Goal: Task Accomplishment & Management: Manage account settings

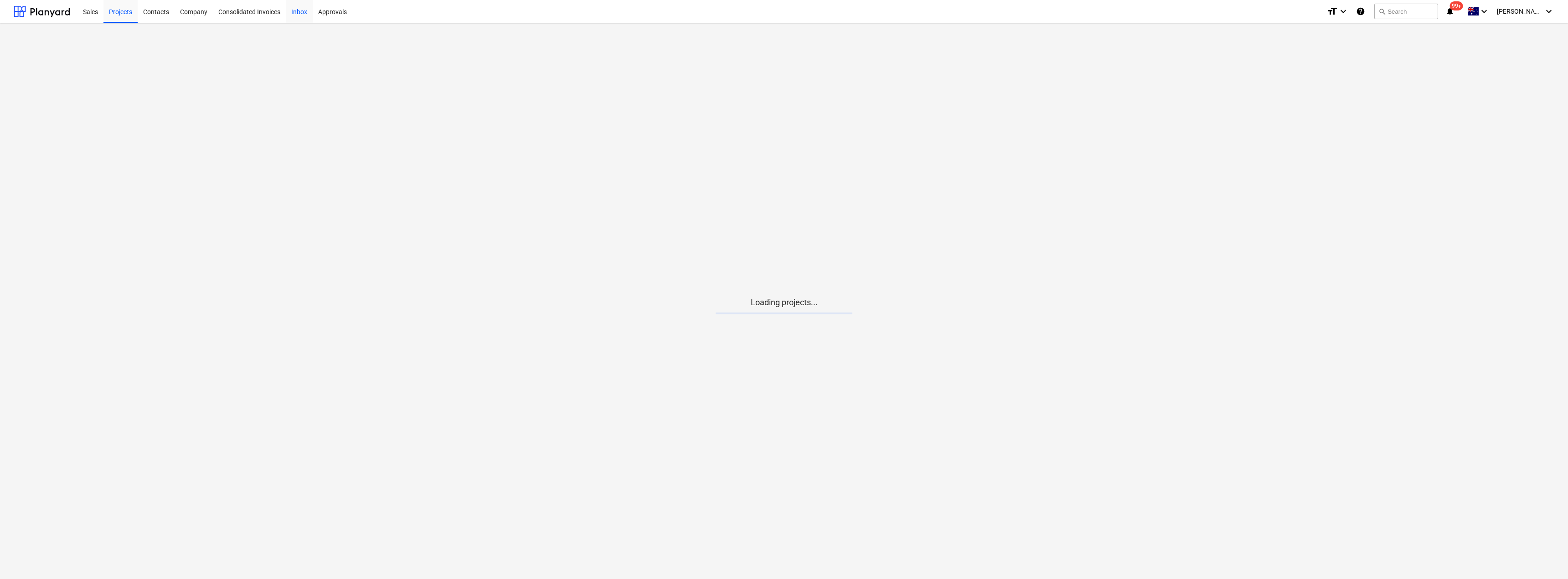
click at [298, 10] on div "Inbox" at bounding box center [299, 11] width 27 height 23
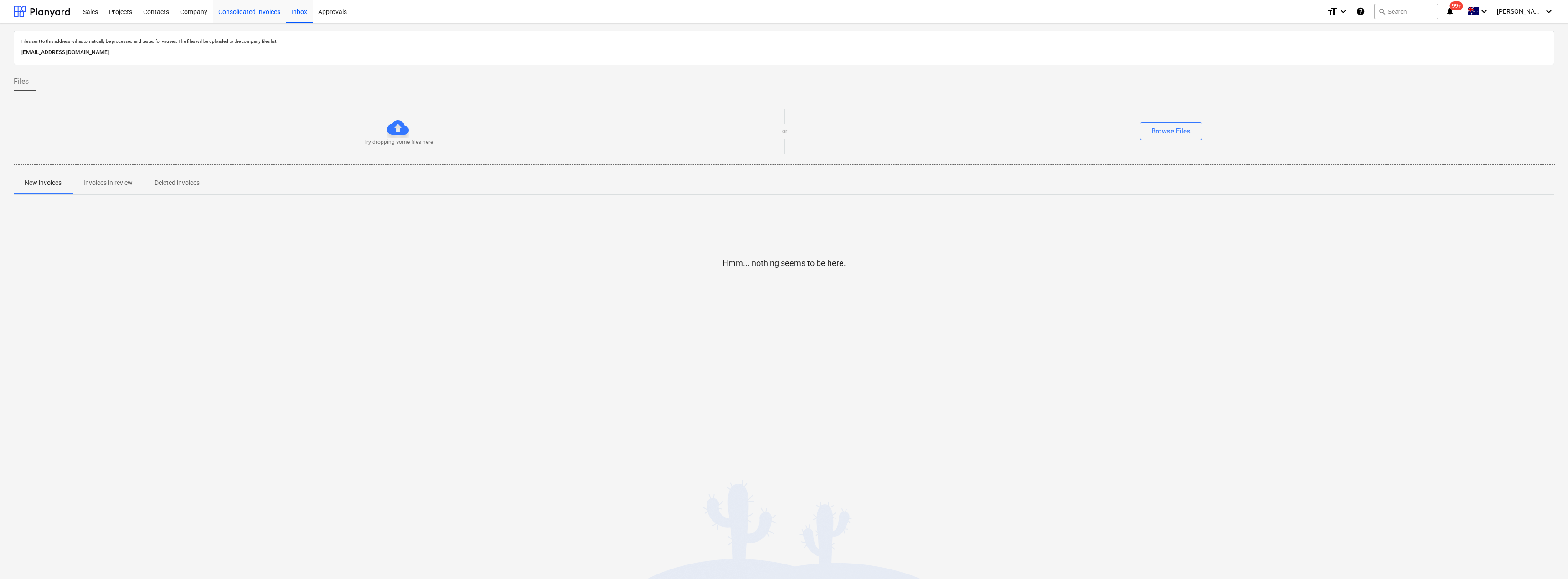
click at [246, 10] on div "Consolidated Invoices" at bounding box center [250, 11] width 73 height 23
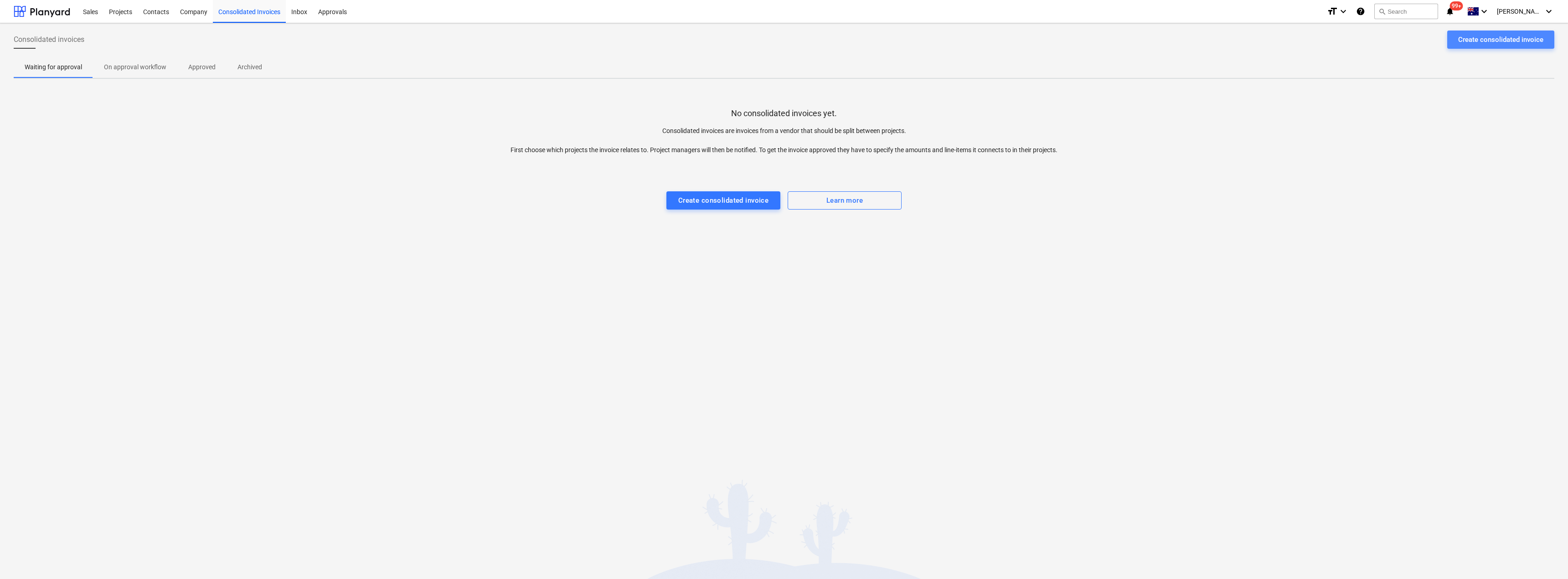
click at [1501, 41] on div "Create consolidated invoice" at bounding box center [1501, 39] width 85 height 12
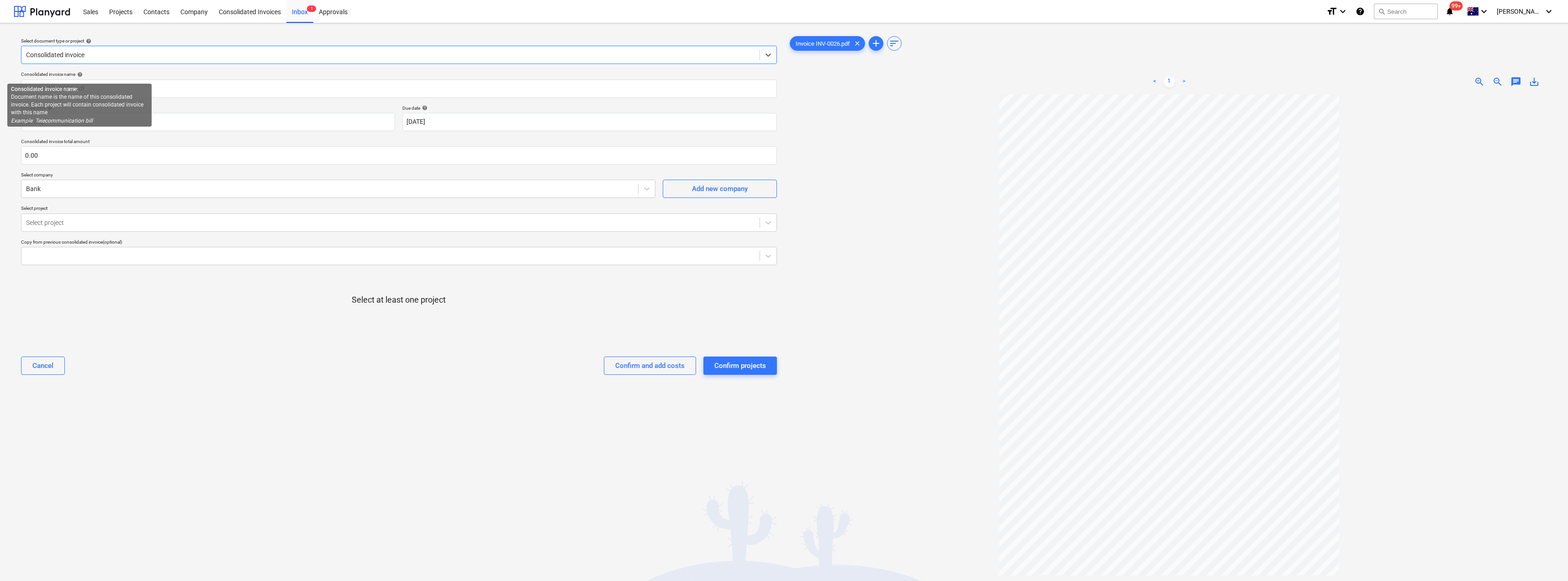
type input "INV-0026"
type input "[DATE]"
click at [468, 118] on body "Sales Projects Contacts Company Consolidated Invoices Inbox 1 Approvals format_…" at bounding box center [784, 290] width 1568 height 581
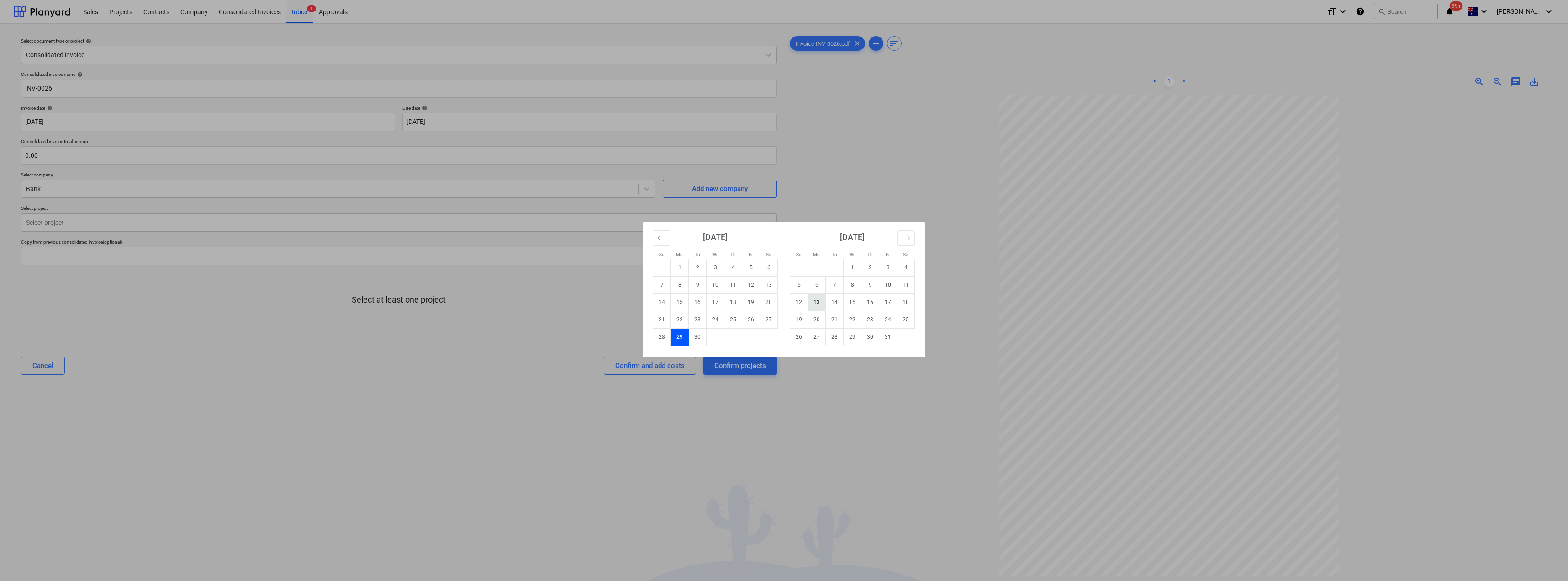
click at [821, 300] on td "13" at bounding box center [817, 302] width 18 height 17
type input "[DATE]"
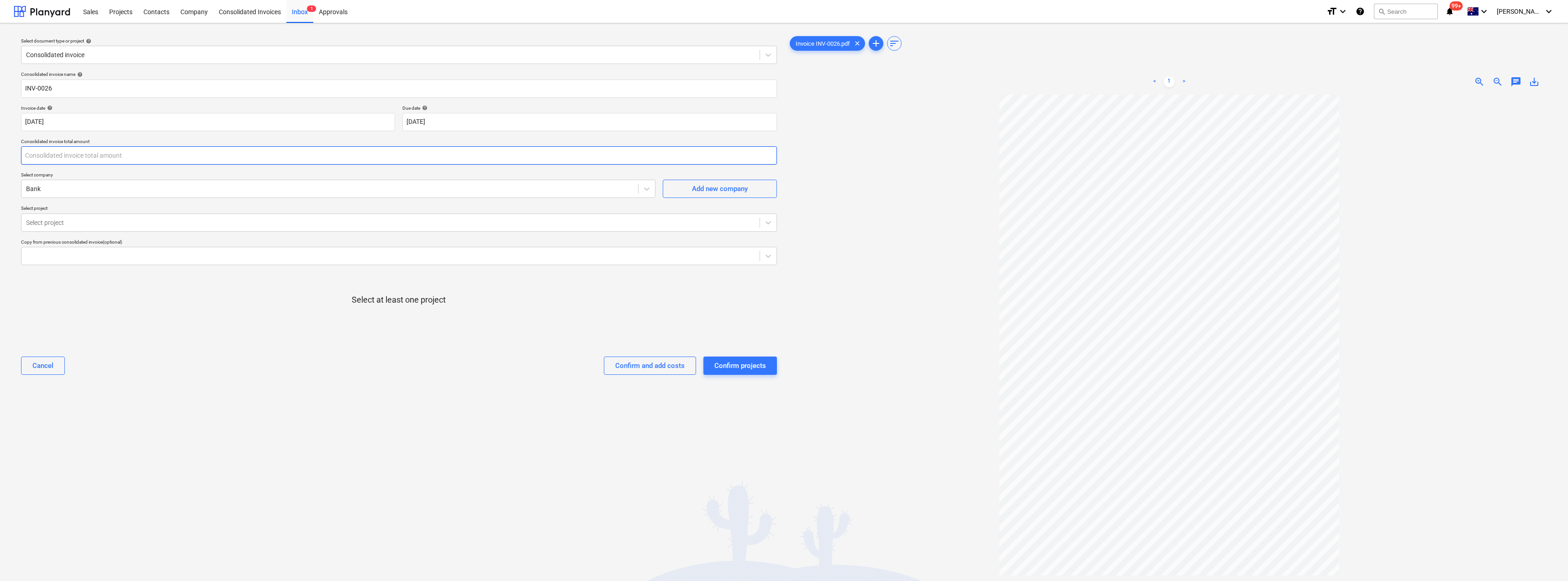
click at [65, 151] on input "text" at bounding box center [398, 156] width 756 height 18
type input "5,146.00"
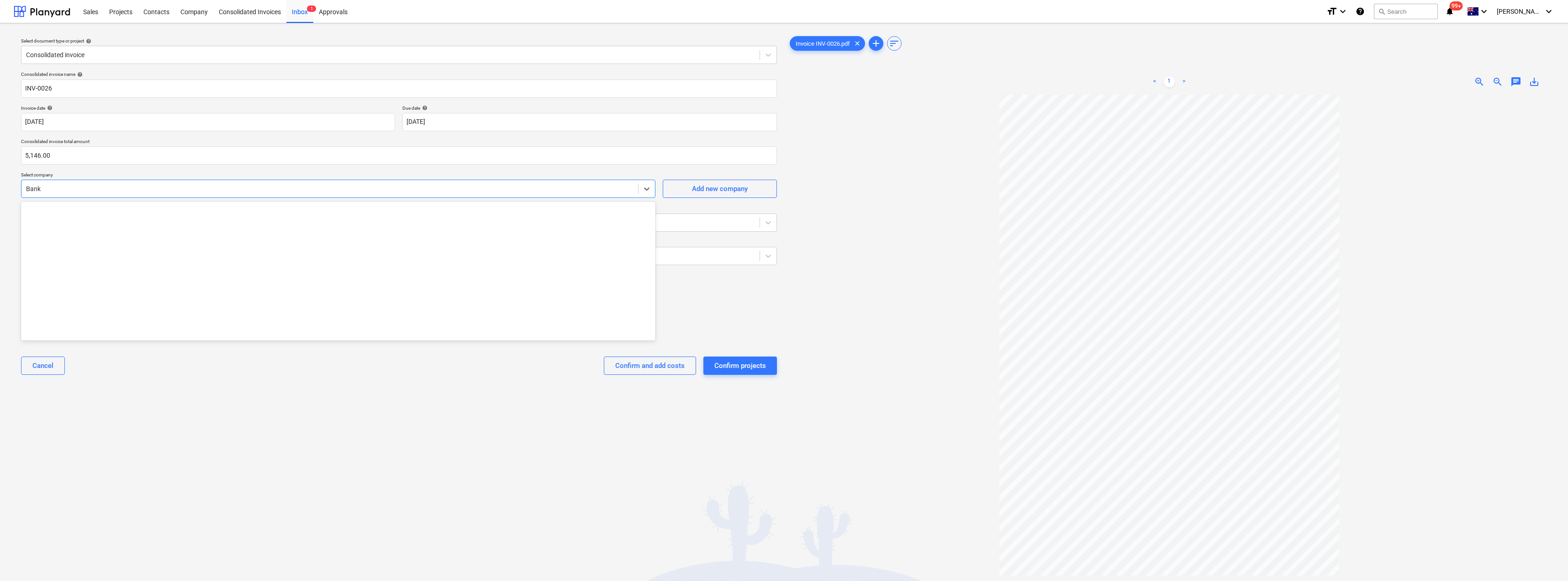
click at [106, 194] on div "Bank" at bounding box center [329, 189] width 617 height 13
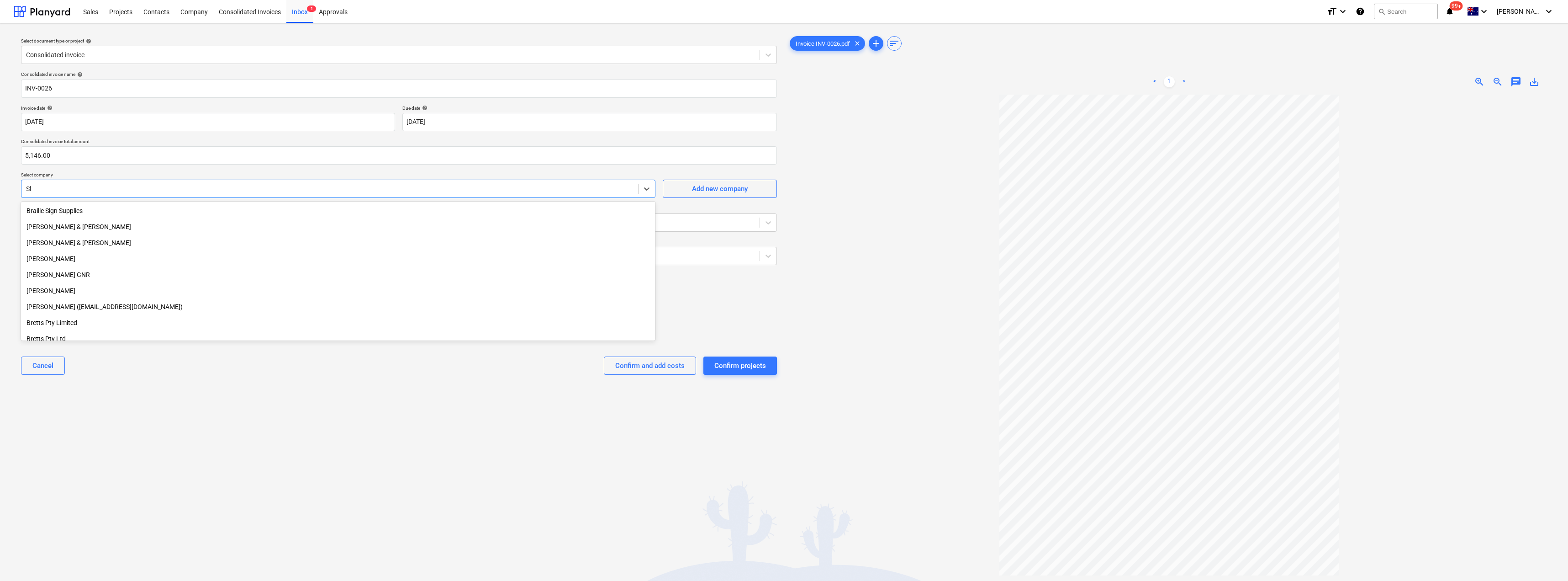
scroll to position [871, 0]
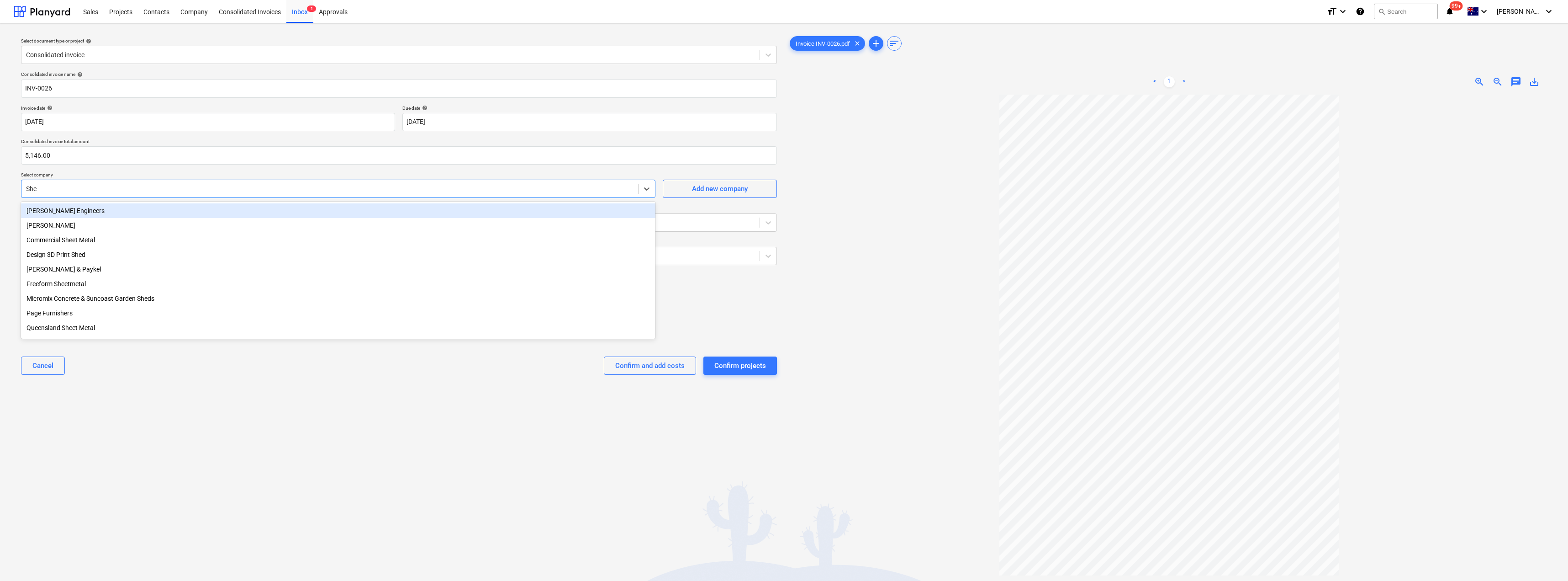
type input "Shep"
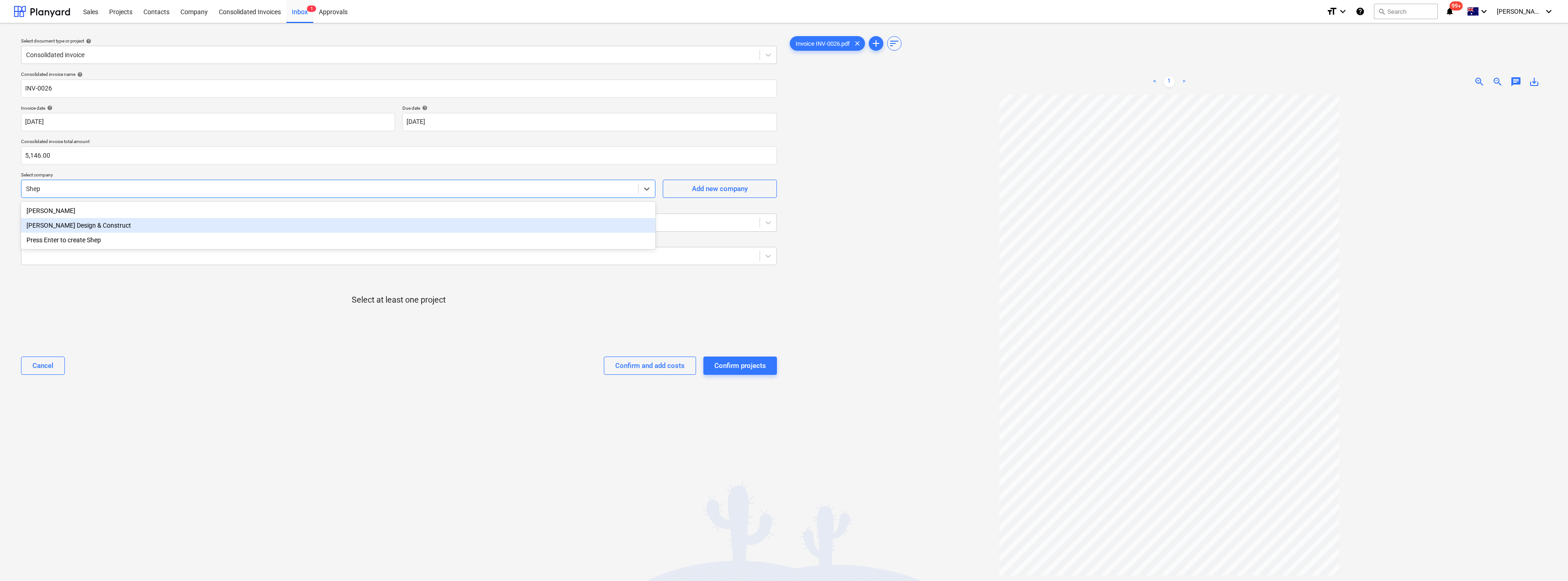
click at [96, 223] on div "[PERSON_NAME] Design & Construct" at bounding box center [338, 225] width 634 height 15
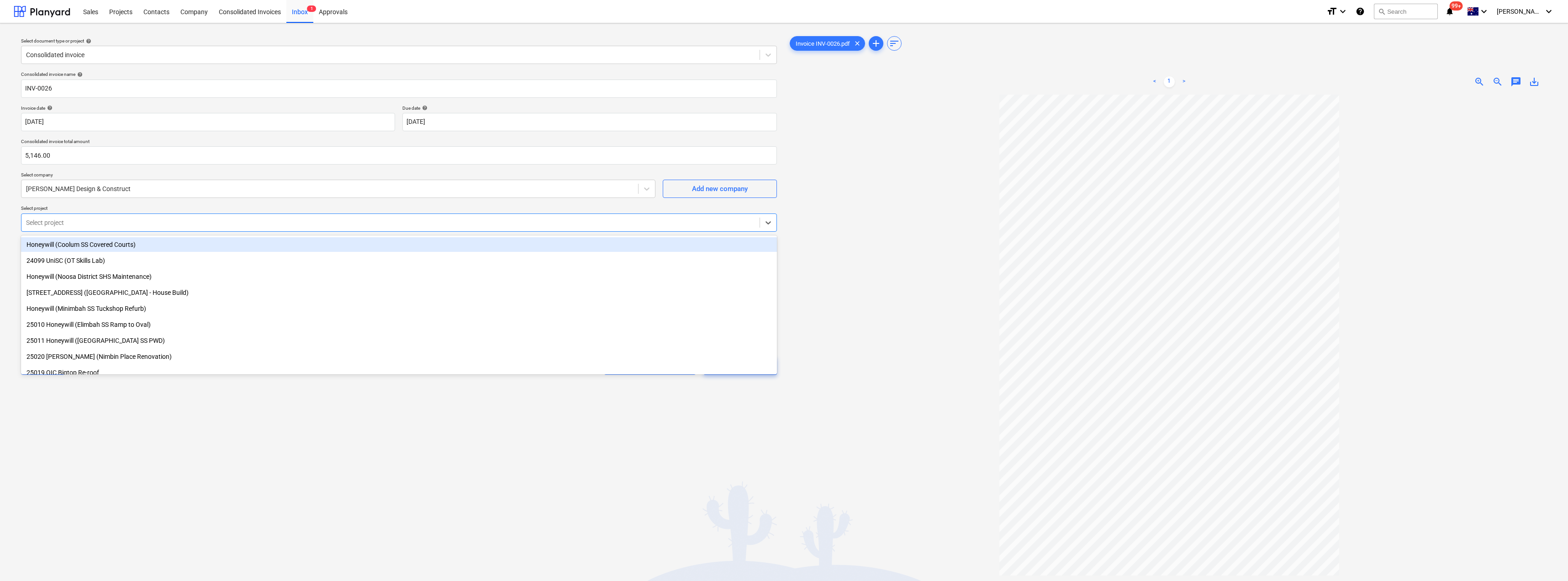
click at [81, 224] on div at bounding box center [390, 222] width 729 height 9
type input "25065"
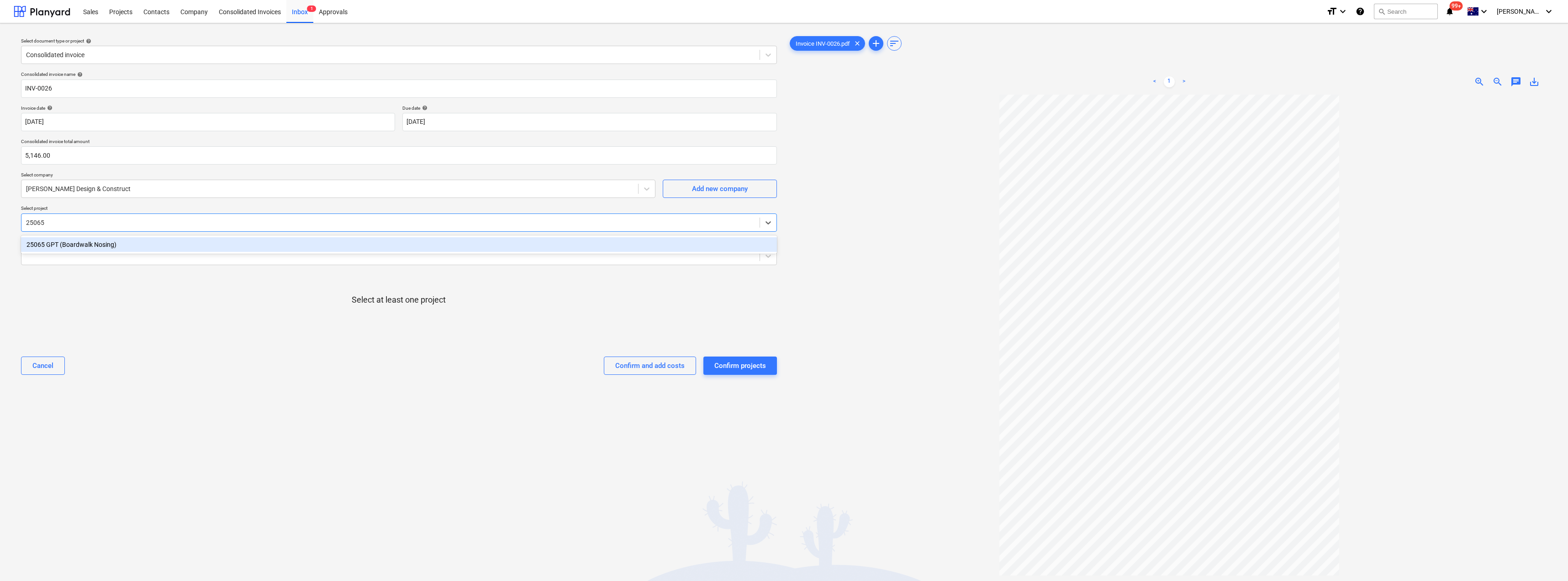
click at [77, 242] on div "25065 GPT (Boardwalk Nosing)" at bounding box center [398, 245] width 756 height 15
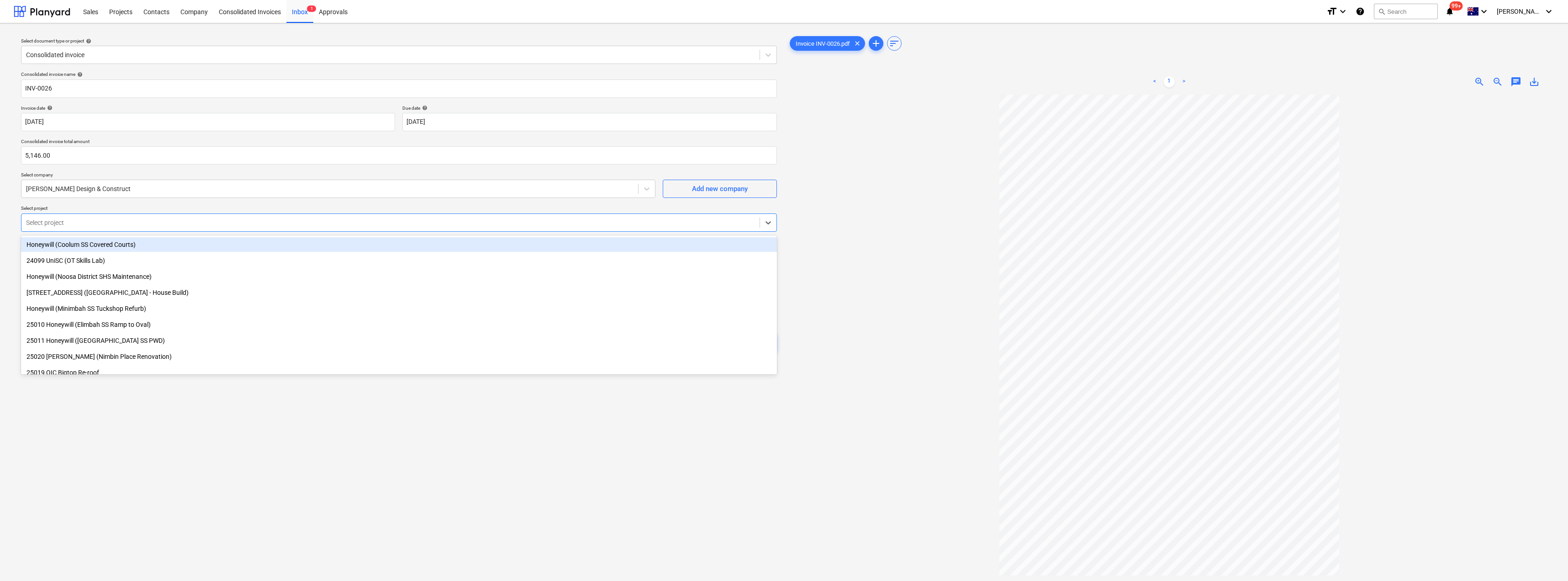
click at [3, 252] on div "Select document type or project help Consolidated invoice Consolidated invoice …" at bounding box center [784, 342] width 1568 height 638
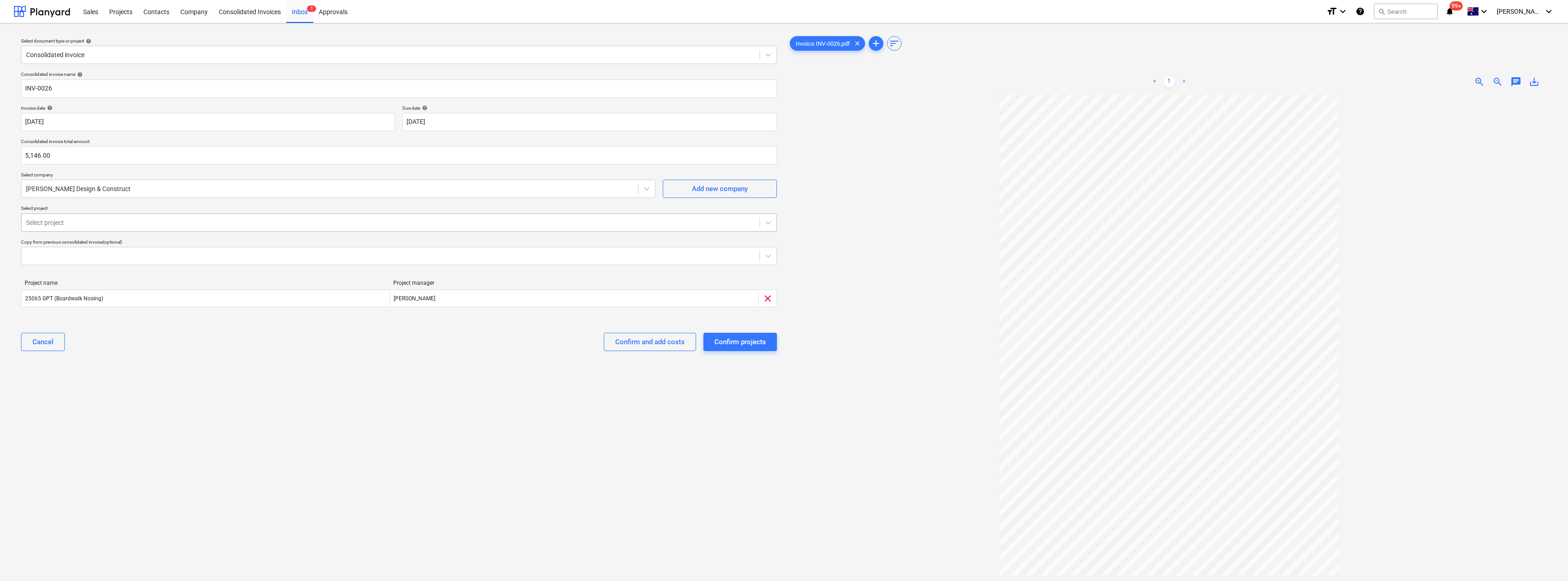
click at [76, 219] on div at bounding box center [390, 222] width 729 height 9
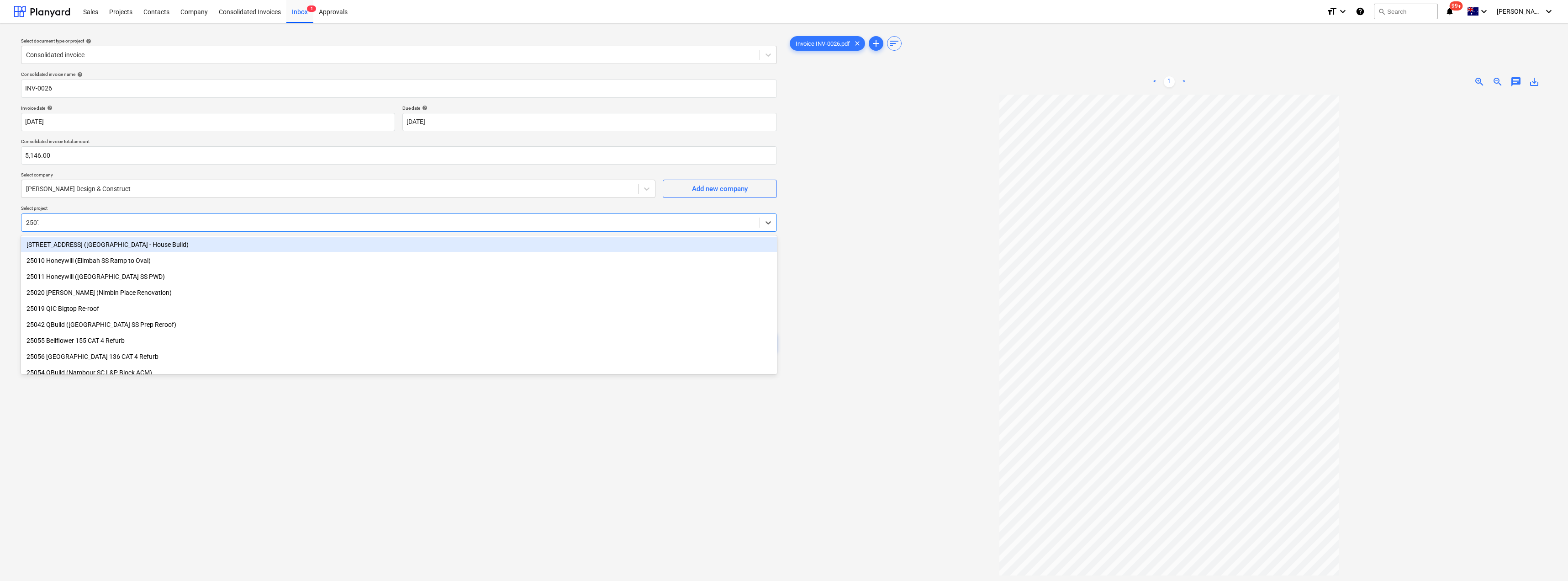
type input "25075"
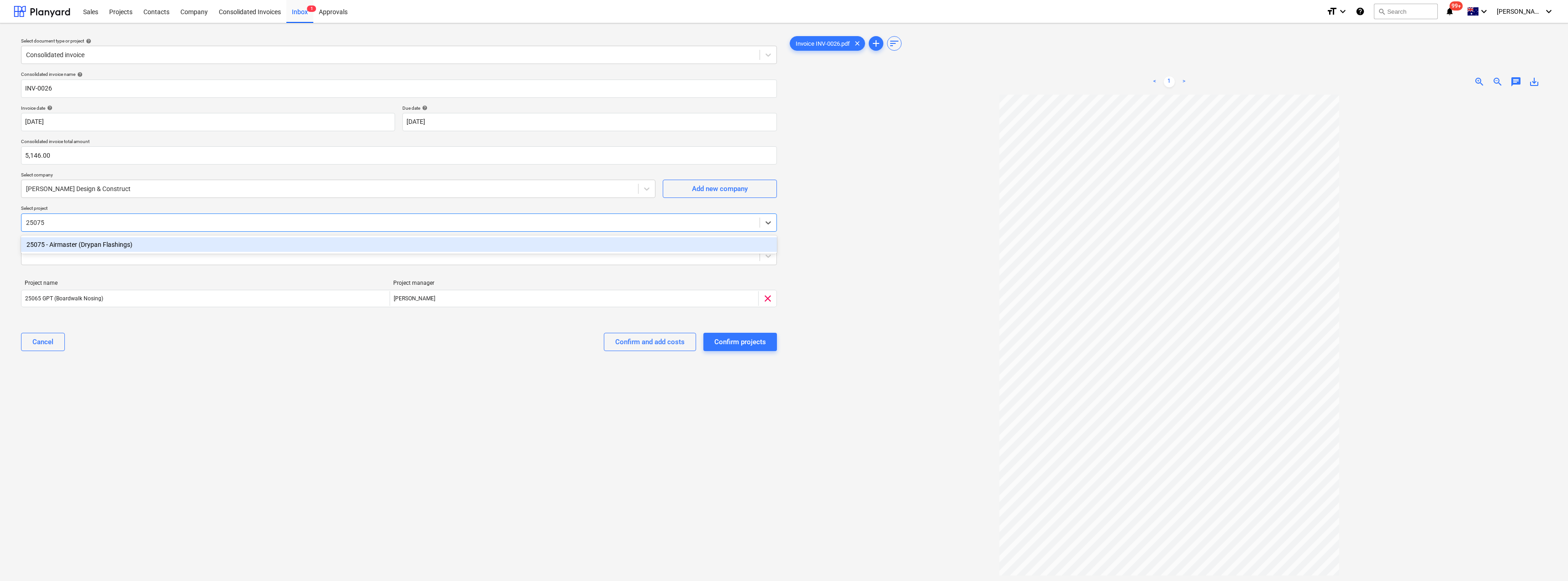
click at [75, 246] on div "25075 - Airmaster (Drypan Flashings)" at bounding box center [398, 245] width 756 height 15
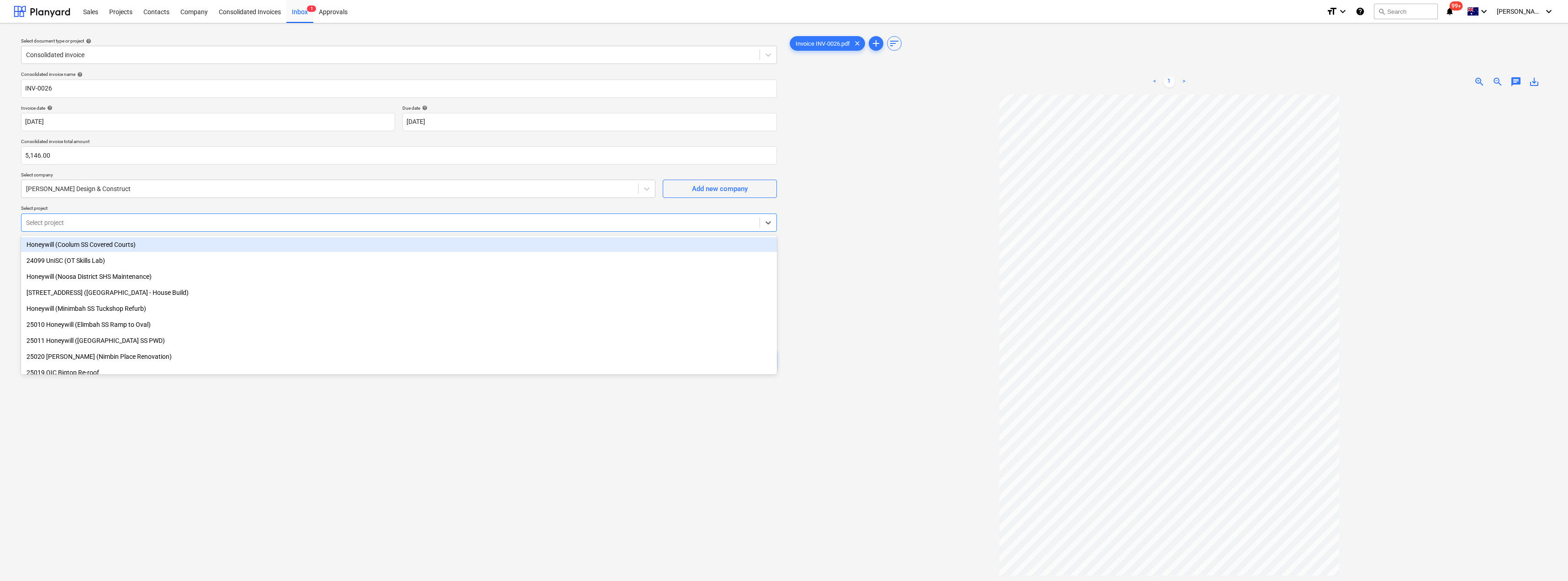
click at [10, 231] on div "Select document type or project help Consolidated invoice Consolidated invoice …" at bounding box center [784, 342] width 1568 height 638
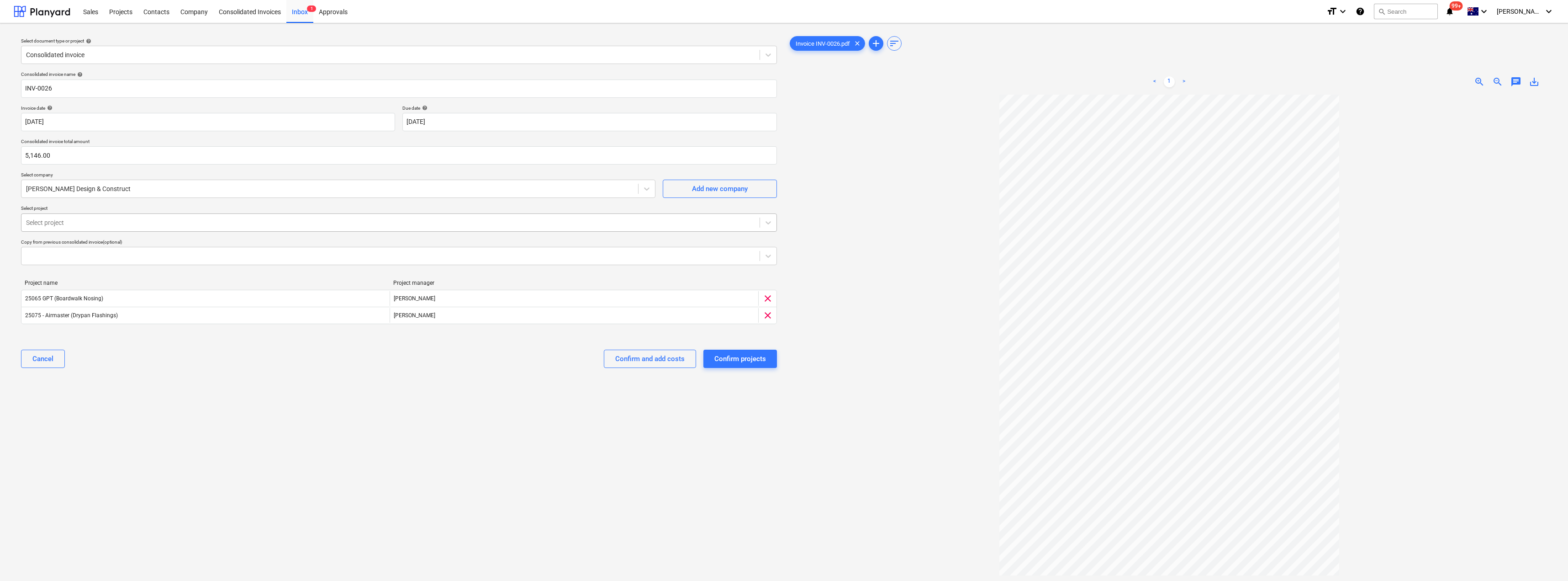
click at [72, 220] on div at bounding box center [390, 222] width 729 height 9
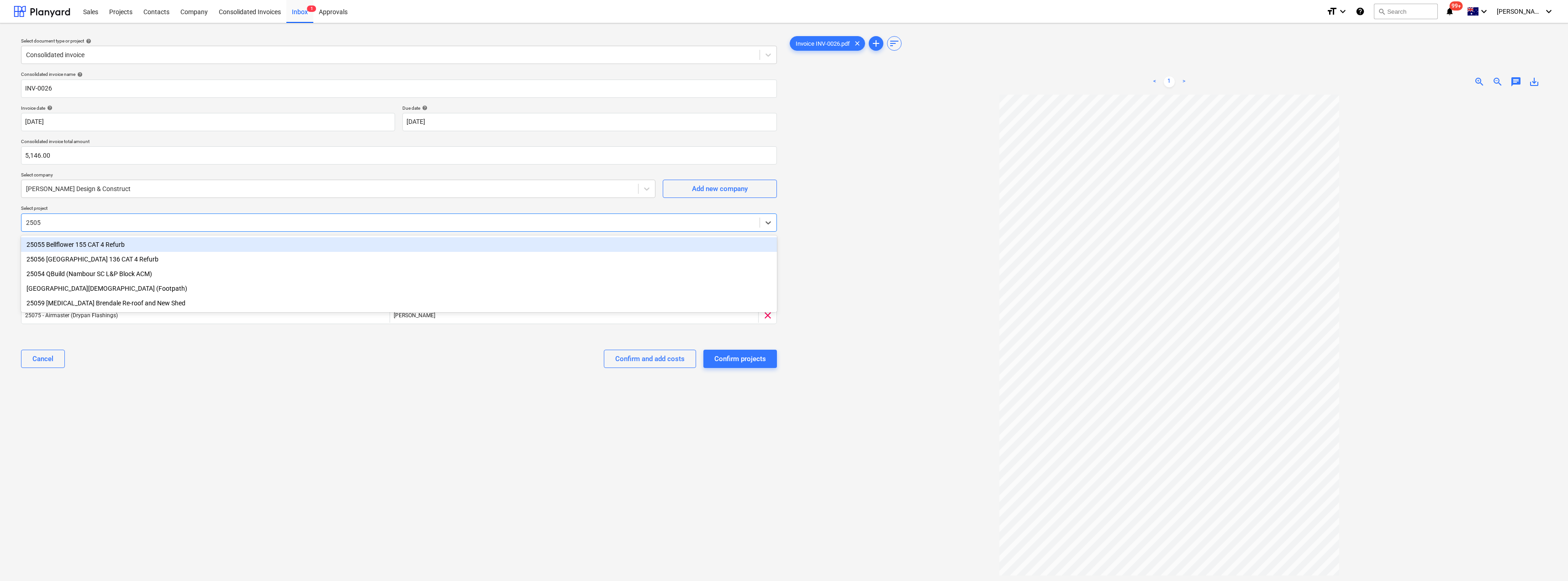
type input "25054"
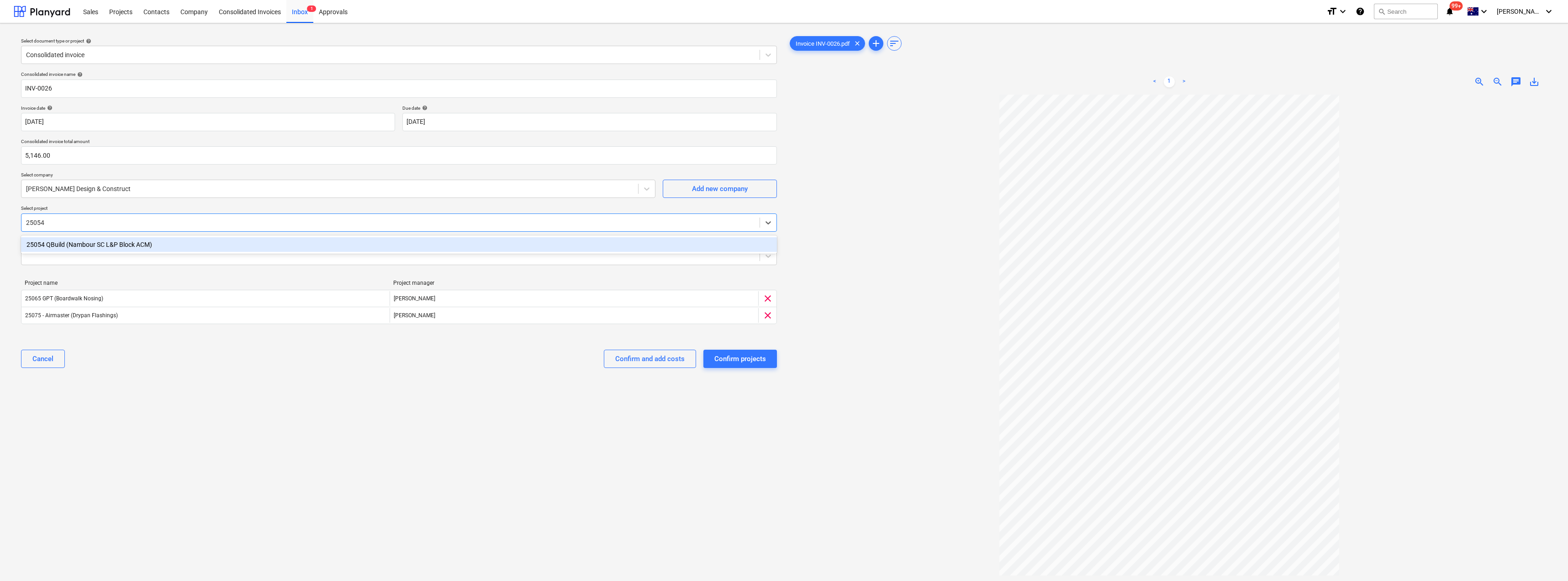
click at [72, 244] on div "25054 QBuild (Nambour SC L&P Block ACM)" at bounding box center [398, 245] width 756 height 15
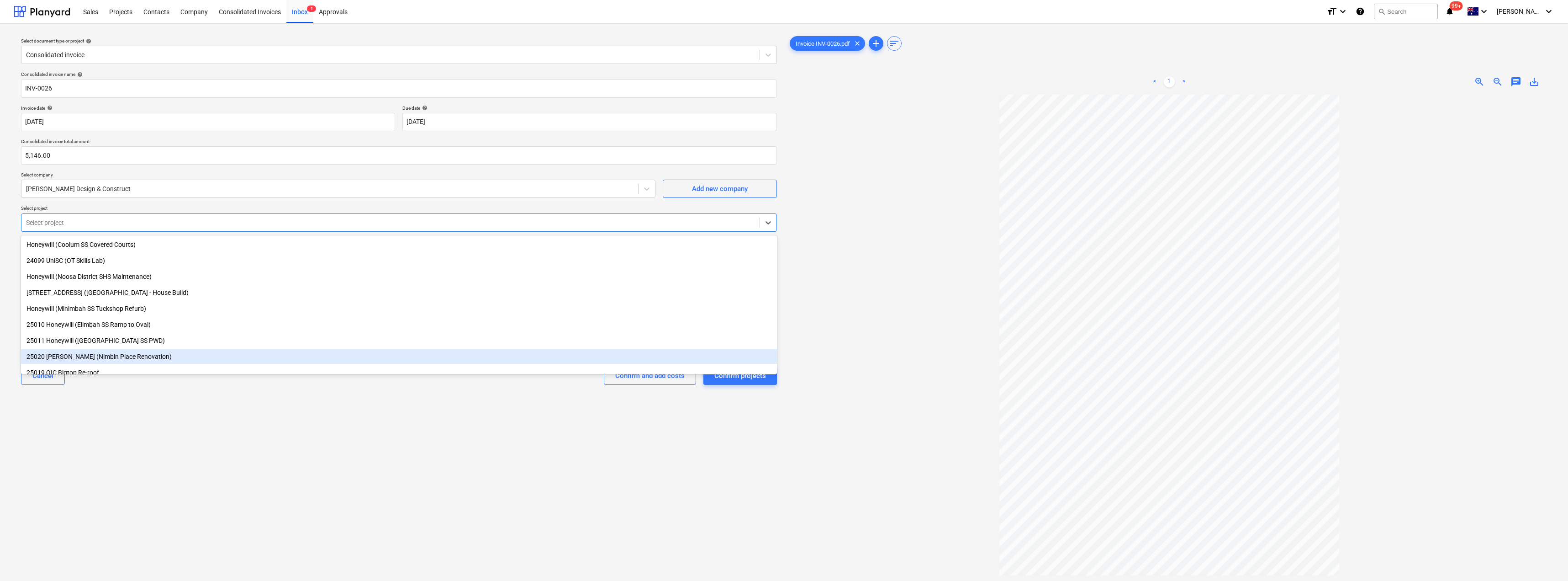
click at [146, 419] on div "Select document type or project help Consolidated invoice Consolidated invoice …" at bounding box center [398, 342] width 770 height 623
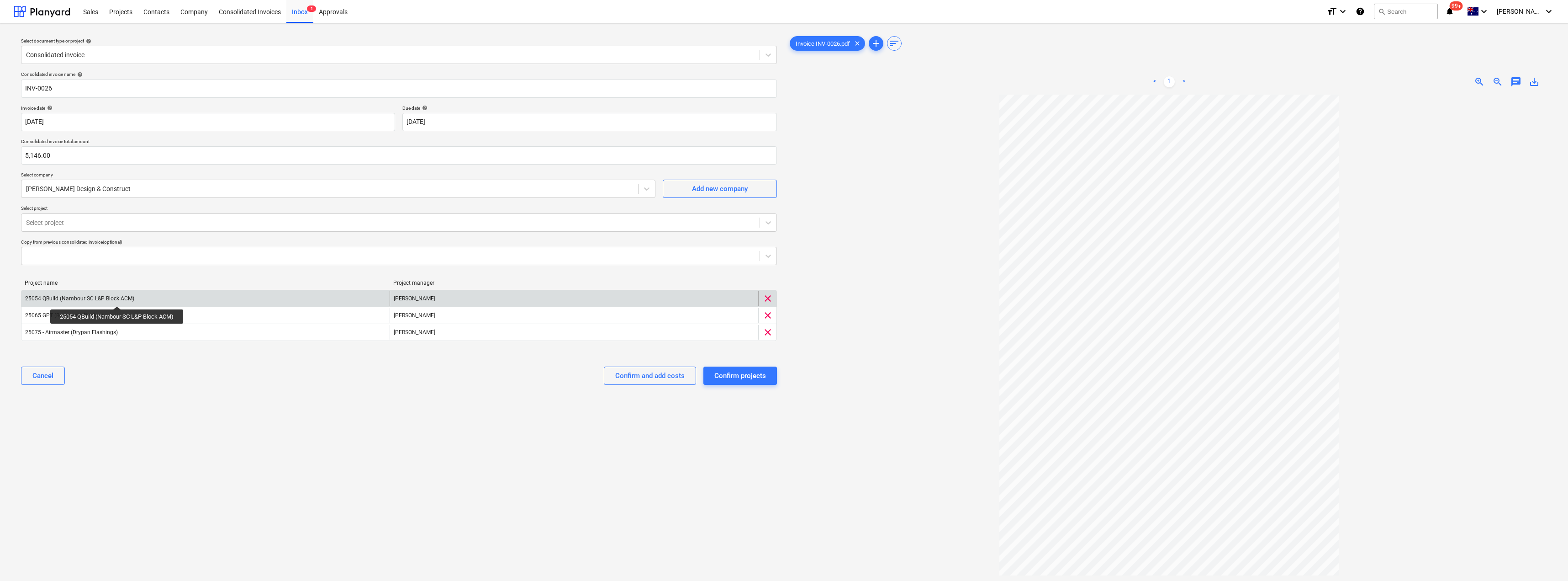
click at [118, 298] on div "25054 QBuild (Nambour SC L&P Block ACM)" at bounding box center [79, 298] width 109 height 6
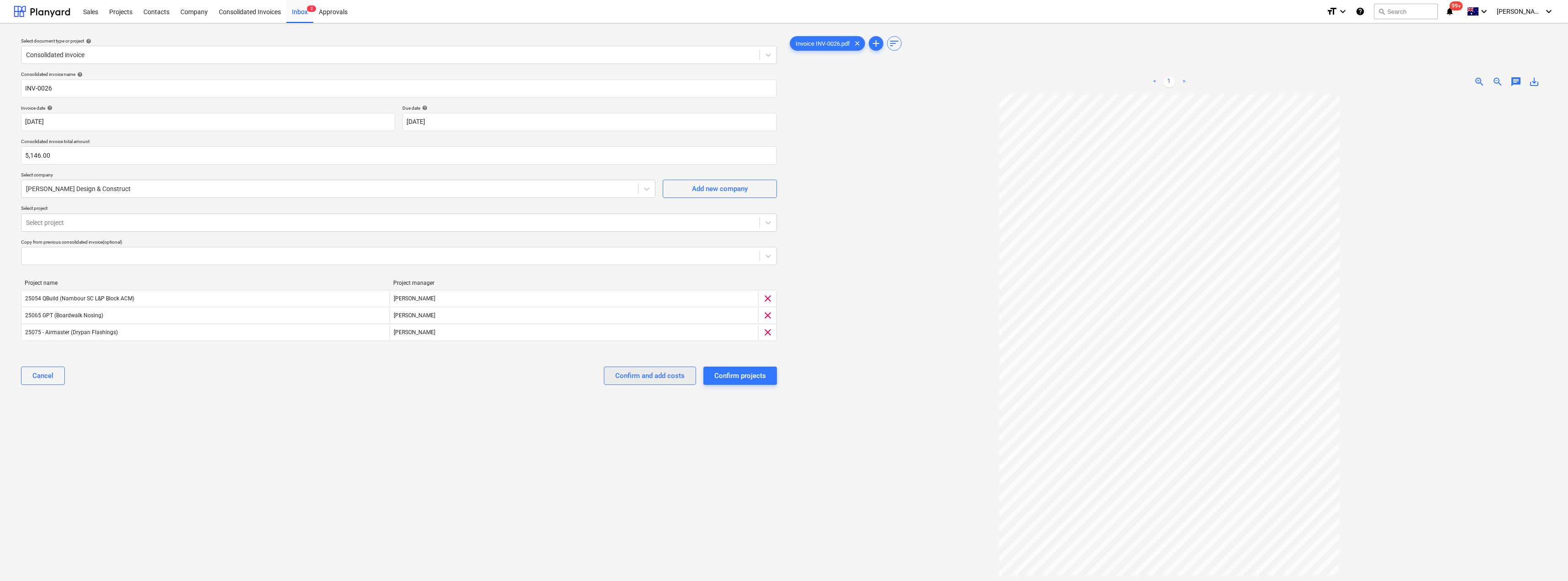
click at [639, 370] on div "Confirm and add costs" at bounding box center [650, 375] width 70 height 12
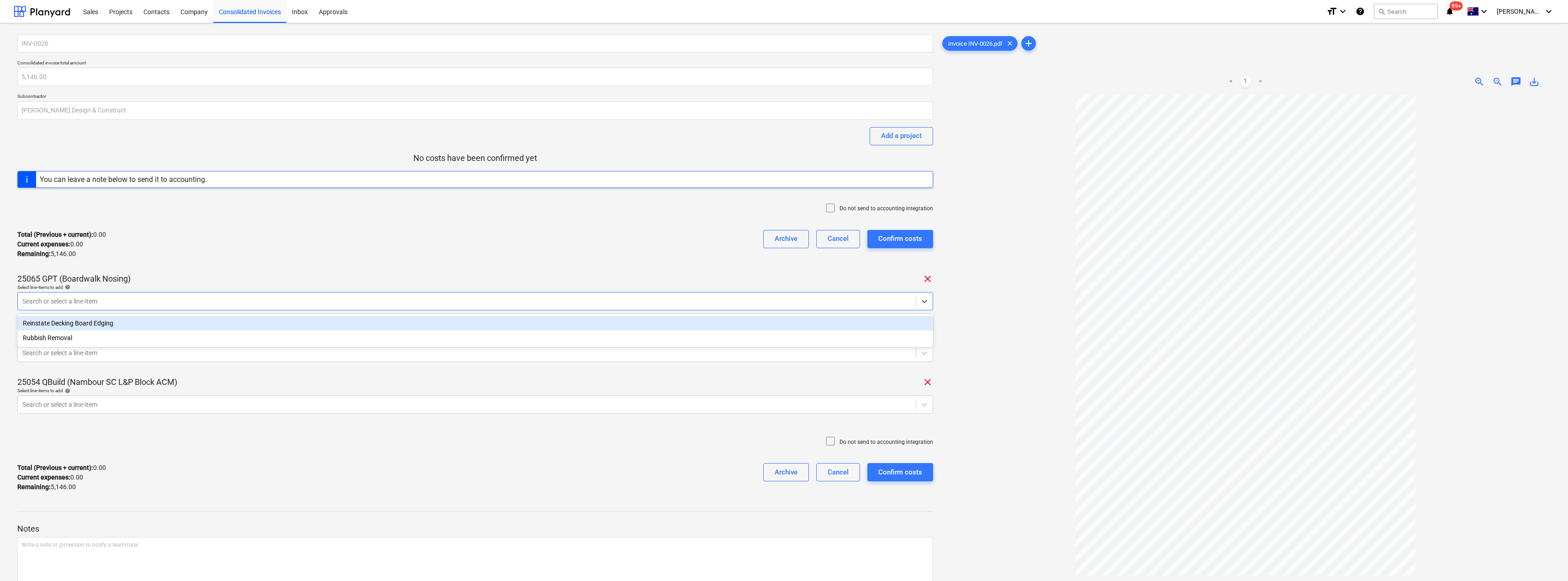
click at [114, 297] on div at bounding box center [467, 301] width 889 height 9
click at [68, 322] on div "Reinstate Decking Board Edging" at bounding box center [474, 323] width 915 height 15
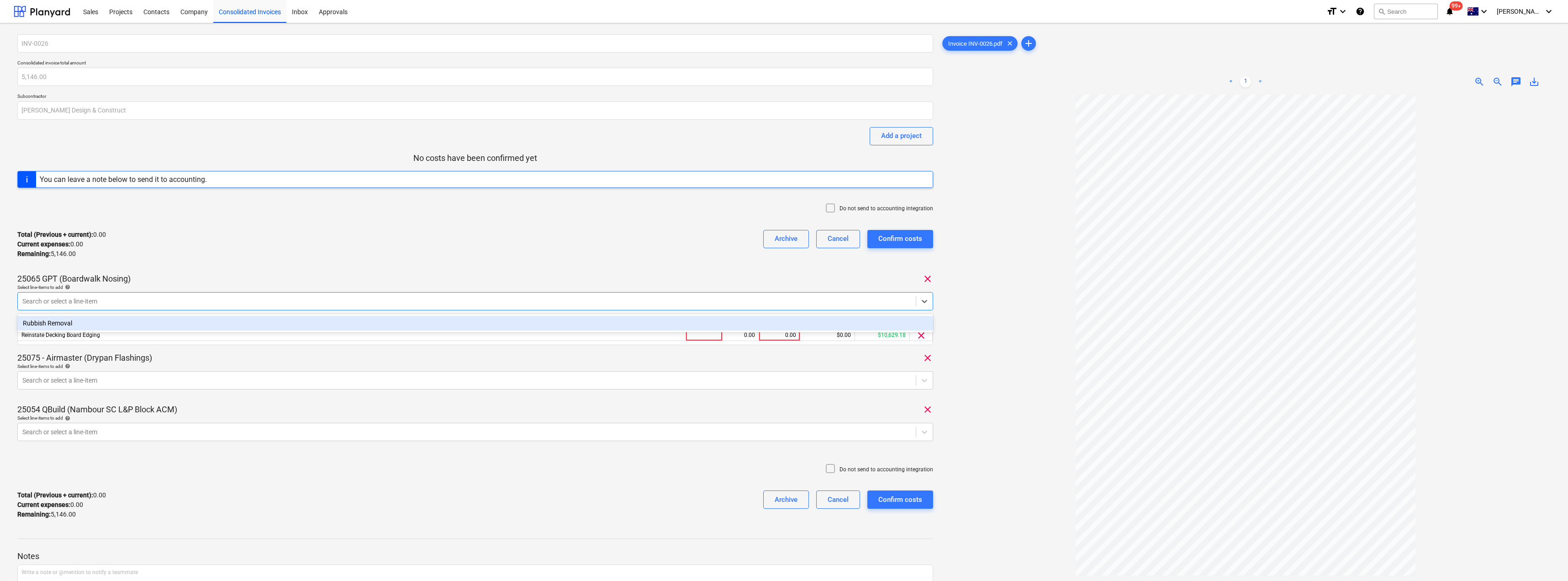
click at [470, 252] on div "Total (Previous + current) : 0.00 Current expenses : 0.00 Remaining : 5,146.00 …" at bounding box center [474, 244] width 915 height 43
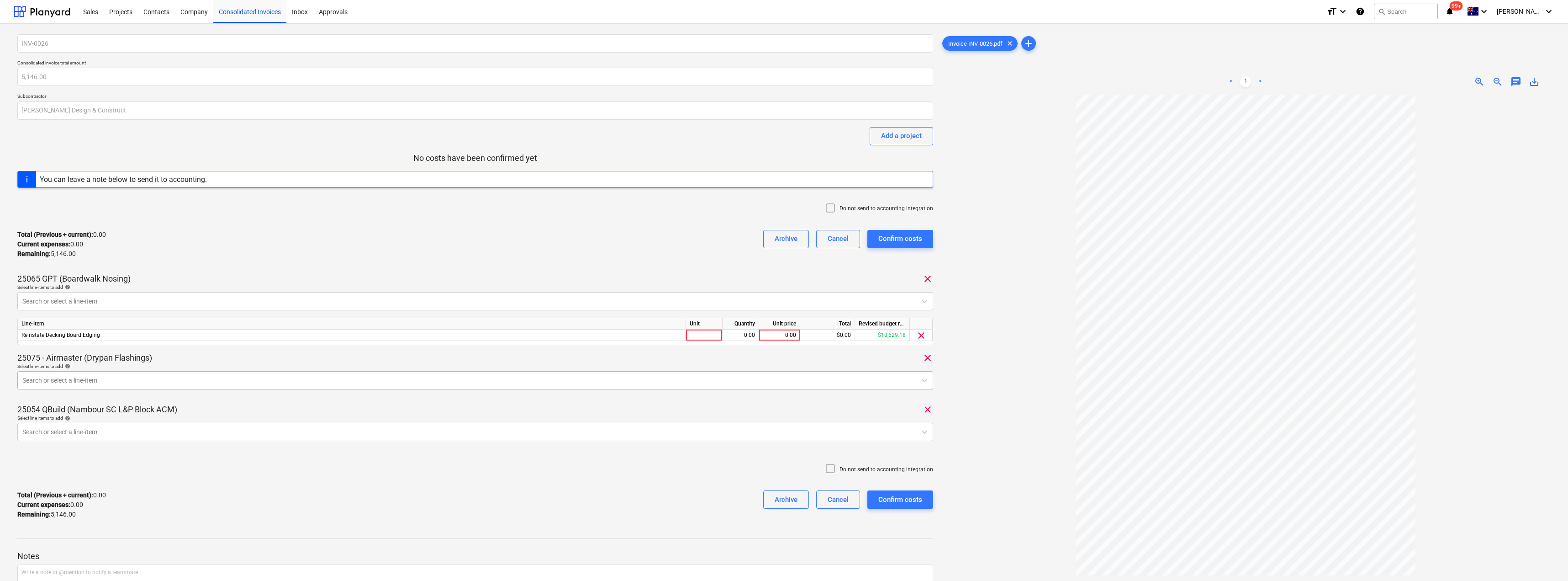
click at [95, 381] on div at bounding box center [467, 380] width 889 height 9
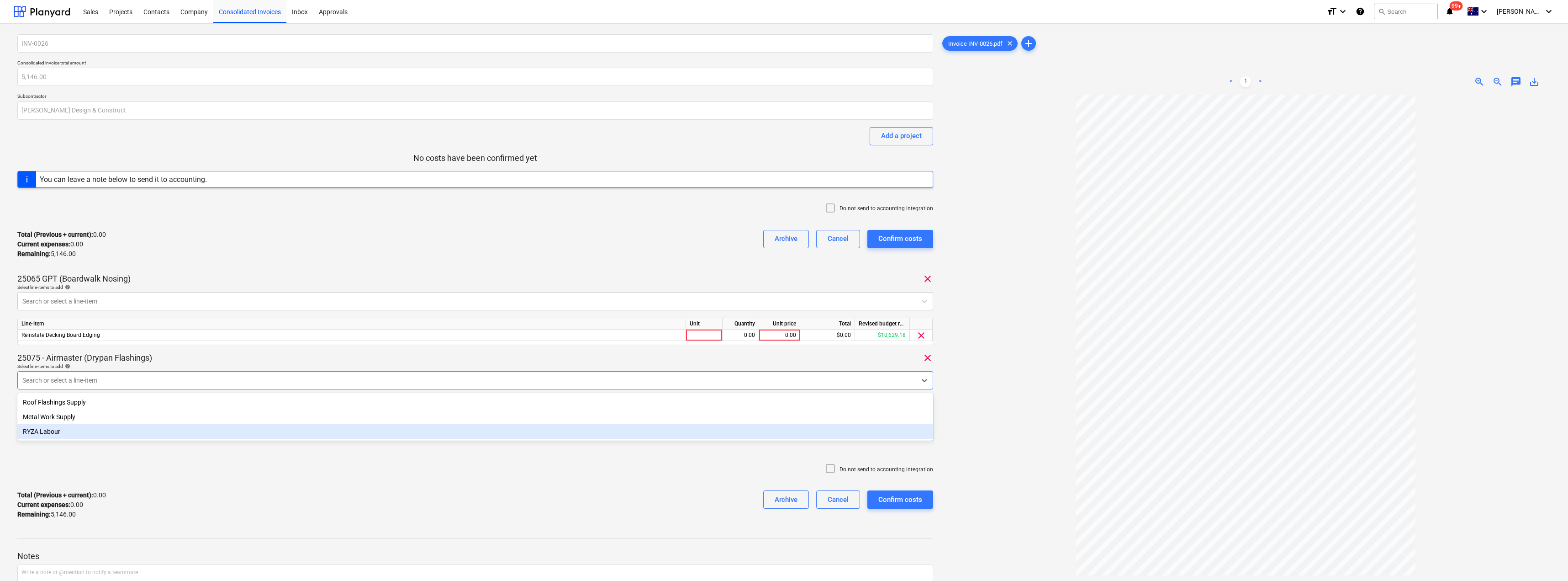
click at [54, 433] on div "RYZA Labour" at bounding box center [474, 431] width 915 height 15
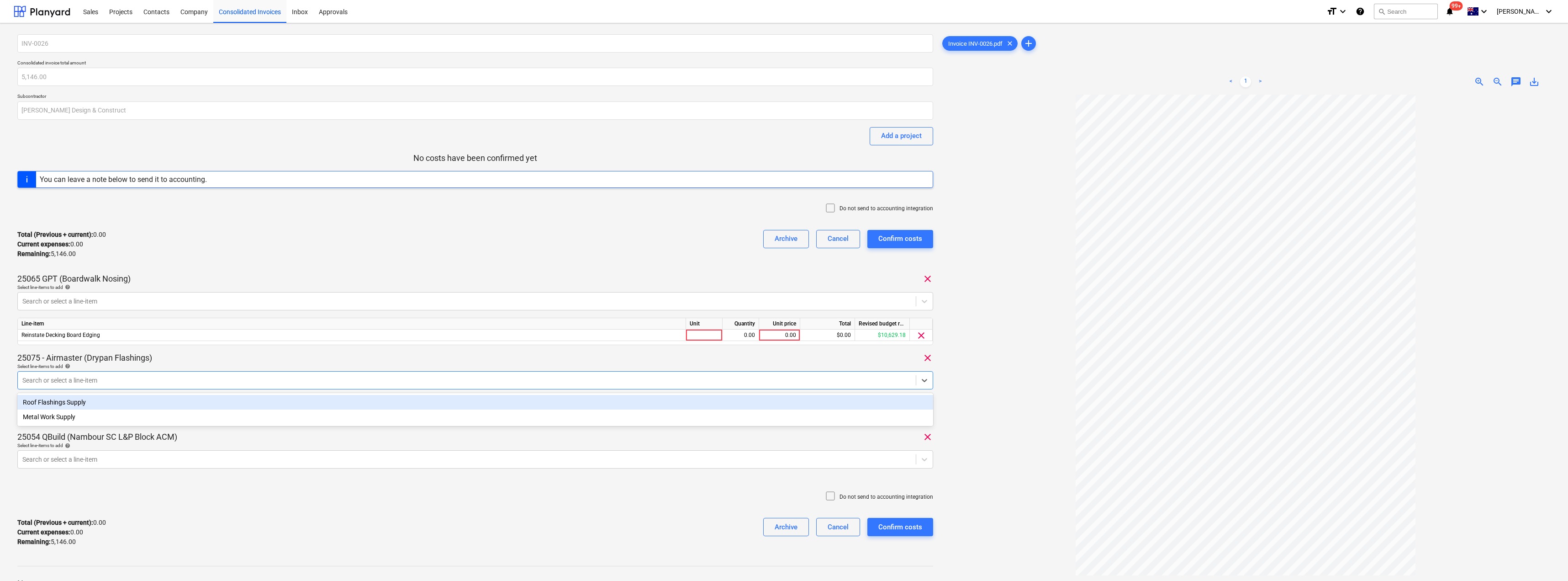
click at [207, 353] on div "25075 - Airmaster (Drypan Flashings) clear" at bounding box center [474, 358] width 915 height 11
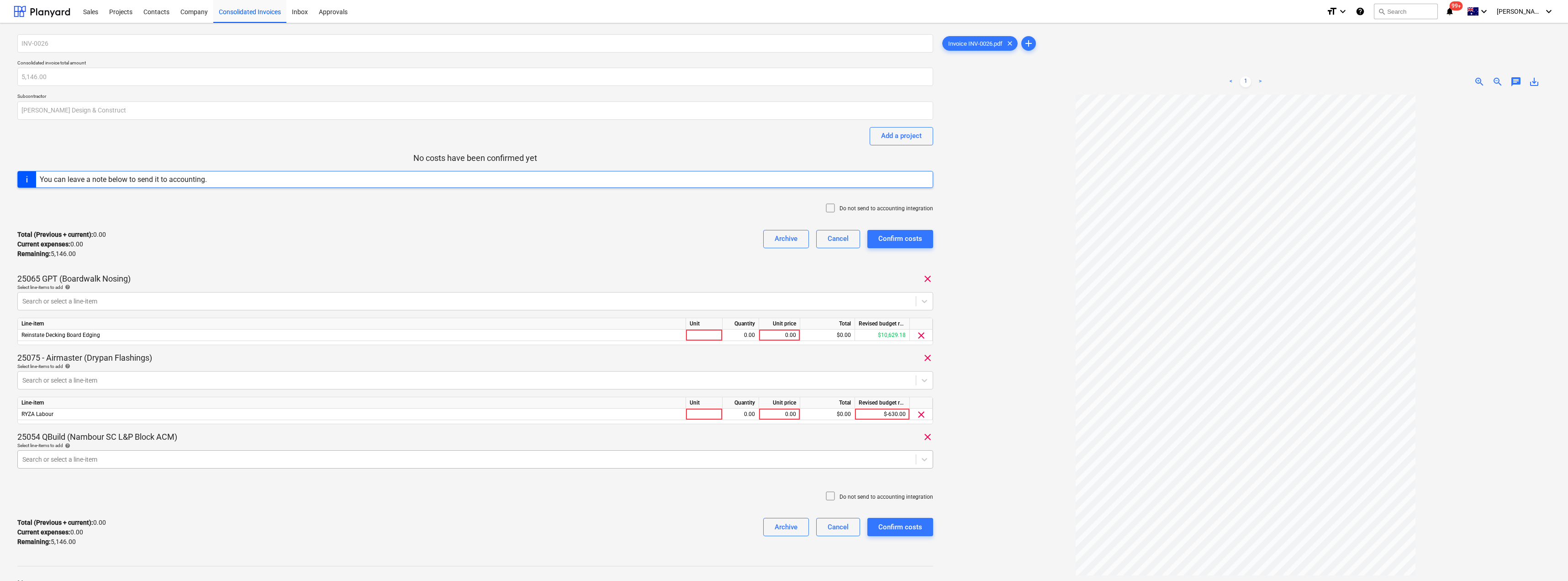
click at [89, 458] on body "Sales Projects Contacts Company Consolidated Invoices Inbox Approvals format_si…" at bounding box center [784, 290] width 1568 height 581
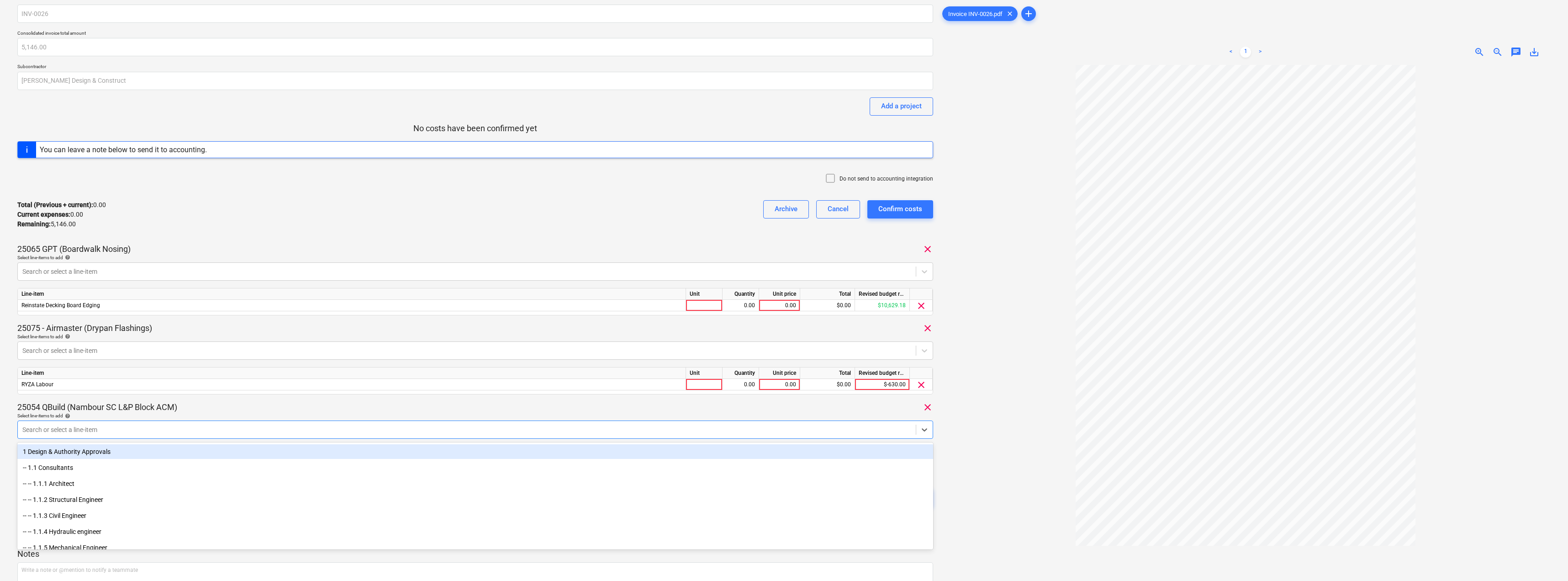
scroll to position [34, 0]
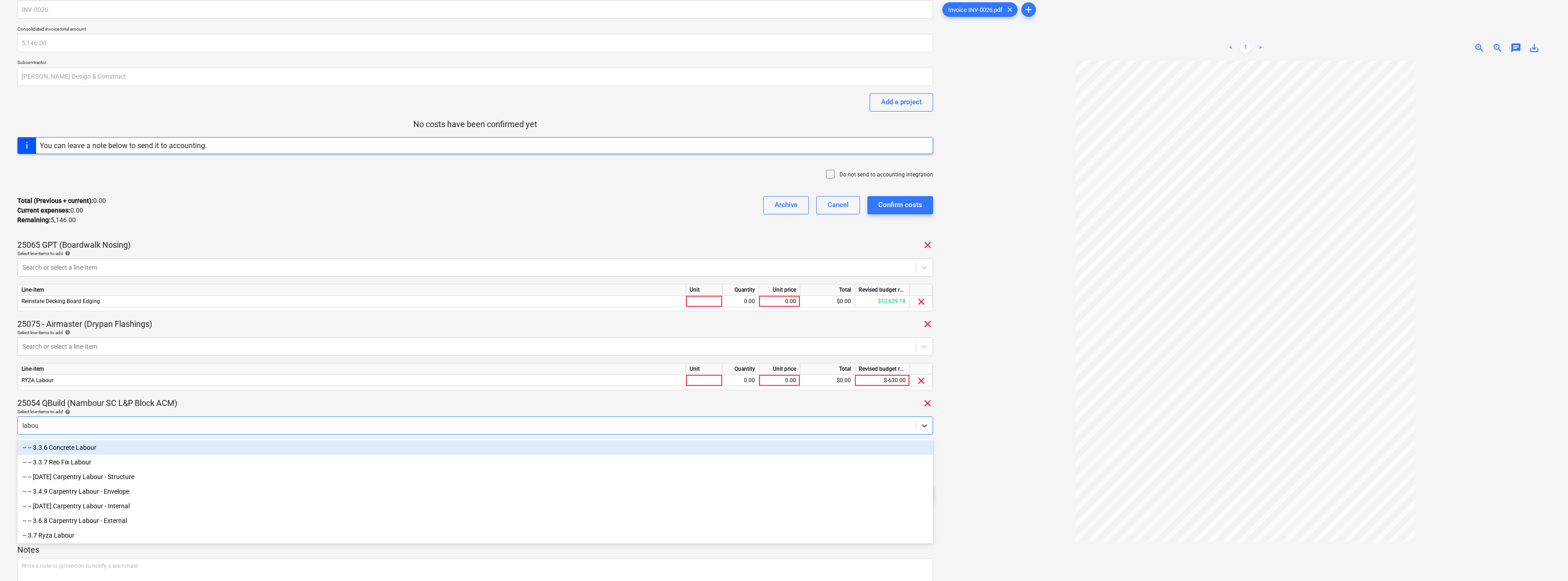
type input "labour"
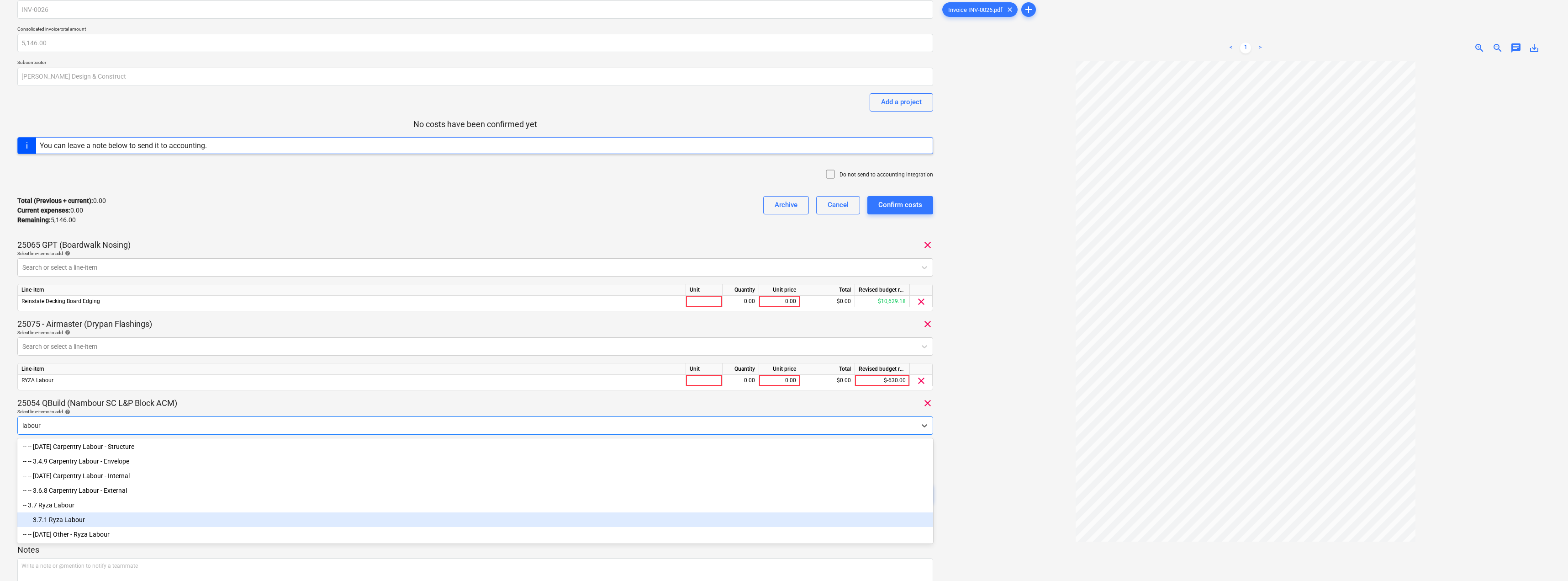
scroll to position [79, 0]
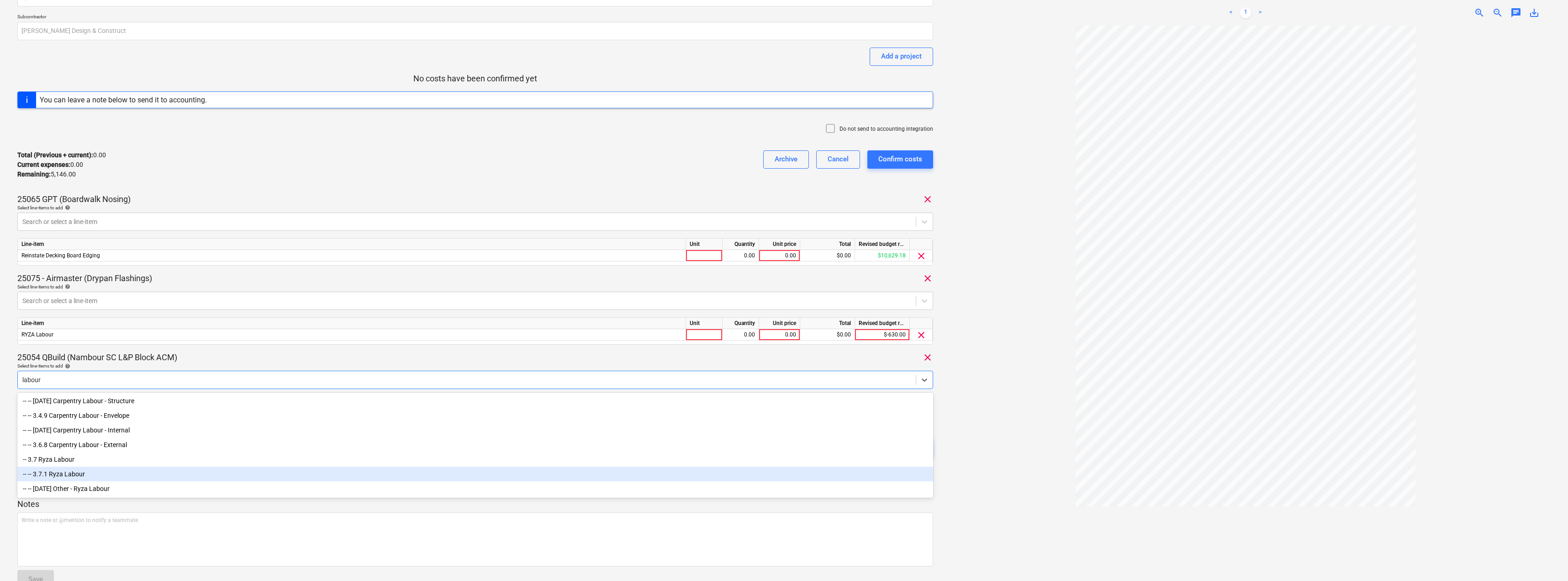
click at [67, 471] on div "-- -- 3.7.1 Ryza Labour" at bounding box center [474, 474] width 915 height 15
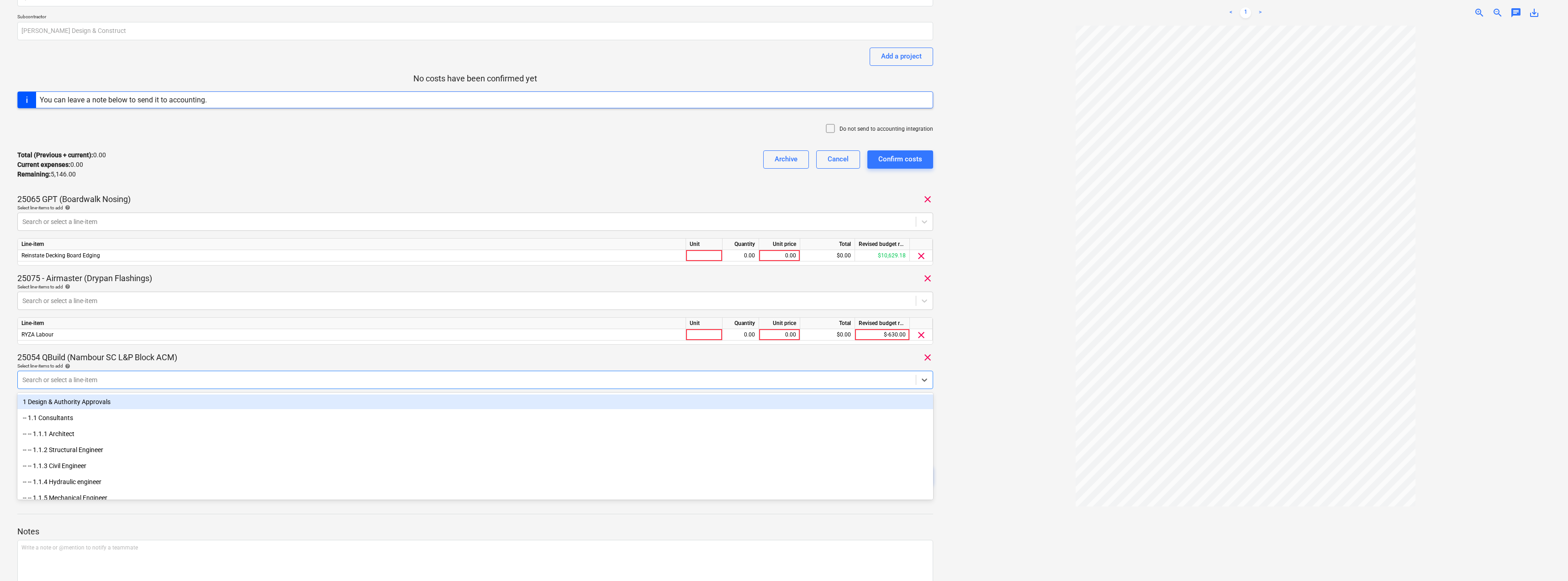
click at [268, 352] on div "25054 QBuild (Nambour SC L&P Block ACM) clear" at bounding box center [474, 358] width 915 height 11
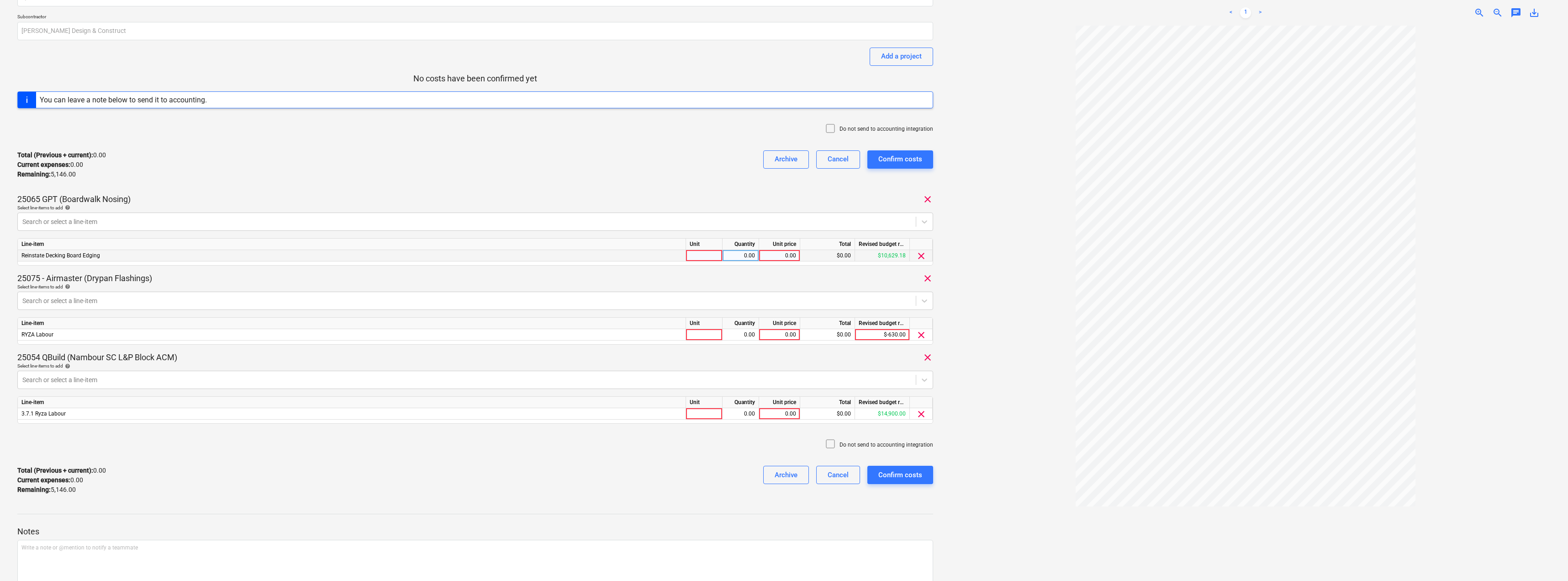
click at [127, 253] on div "Reinstate Decking Board Edging" at bounding box center [352, 256] width 668 height 12
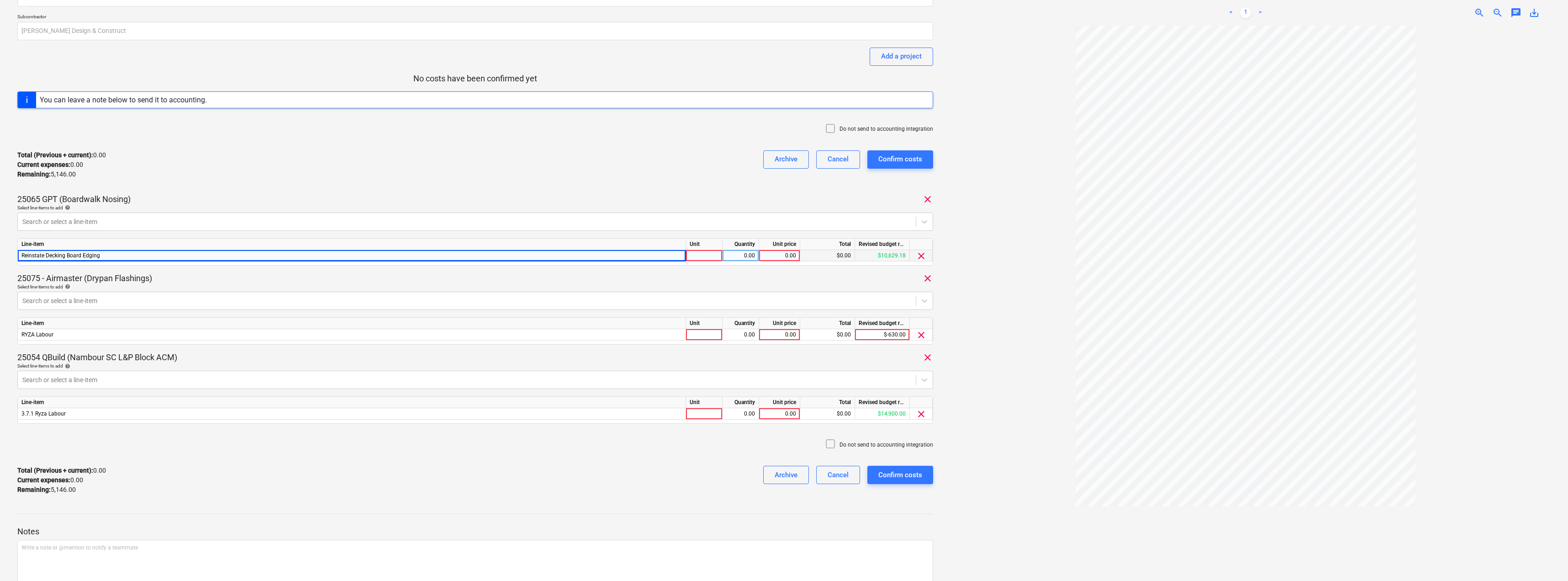
click at [127, 253] on div "Reinstate Decking Board Edging" at bounding box center [352, 256] width 668 height 12
click at [703, 255] on div at bounding box center [704, 256] width 37 height 12
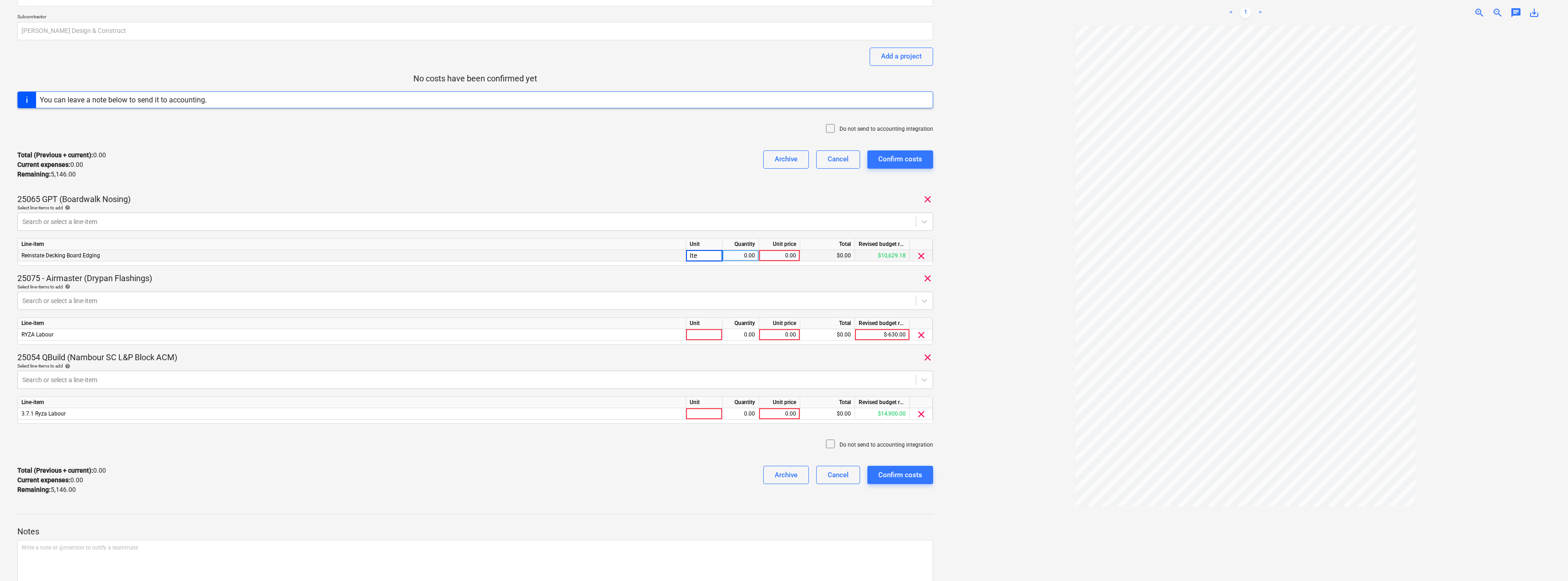
type input "Item"
type input "2319"
click at [708, 204] on div "25065 GPT (Boardwalk Nosing) clear" at bounding box center [474, 200] width 915 height 11
click at [698, 336] on div at bounding box center [704, 334] width 37 height 12
type input "Item"
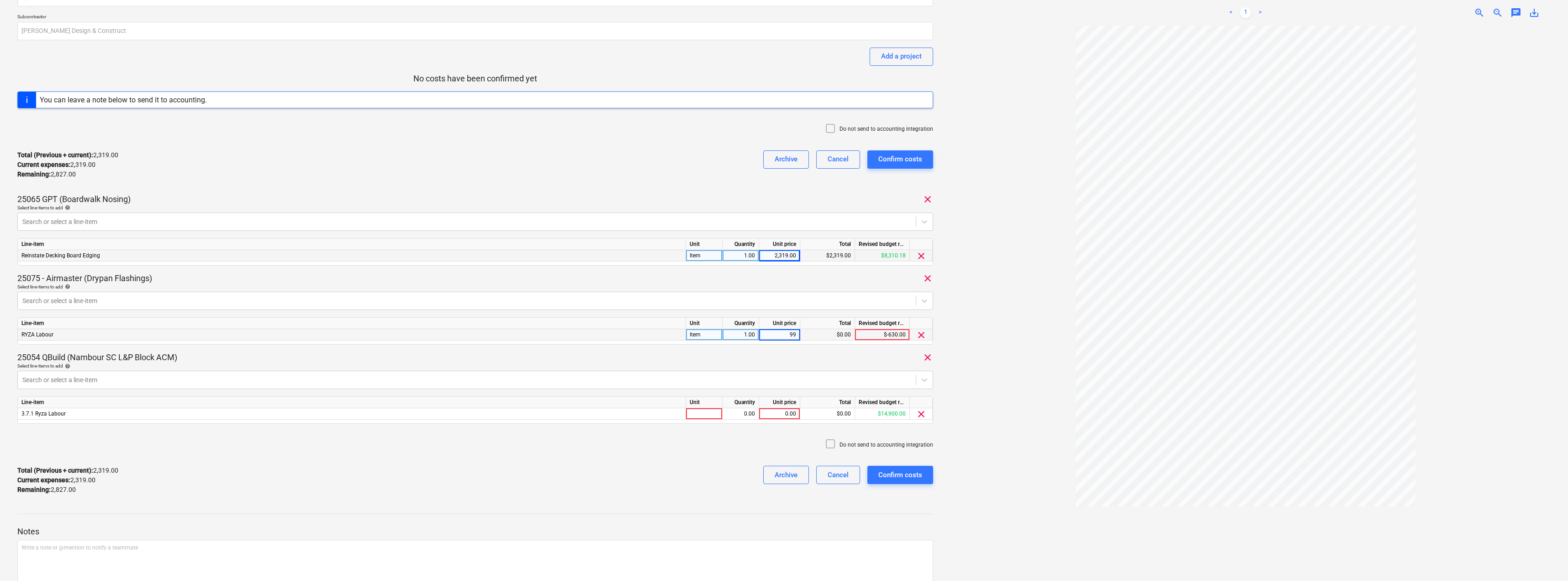
type input "992"
click at [660, 367] on div "Select line-items to add help" at bounding box center [474, 366] width 915 height 6
click at [710, 413] on div at bounding box center [704, 414] width 37 height 12
type input "Item"
type input "2015"
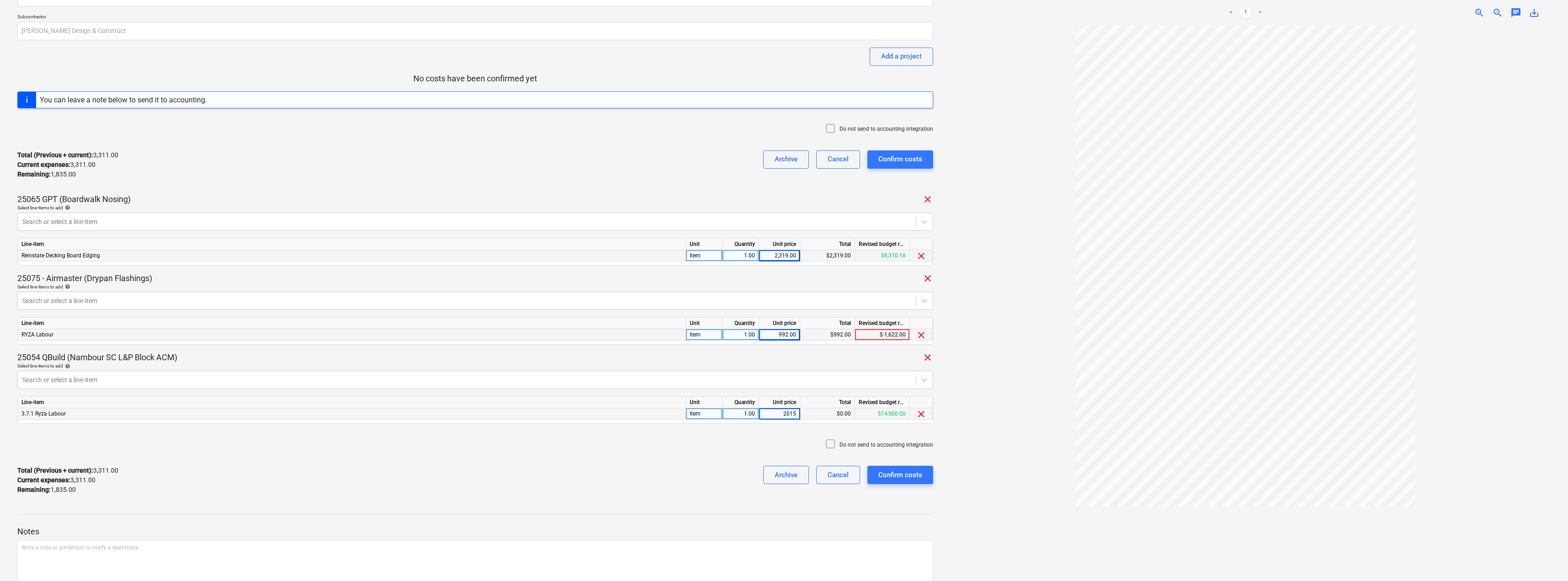
click at [625, 468] on div "Total (Previous + current) : 3,311.00 Current expenses : 3,311.00 Remaining : 1…" at bounding box center [474, 480] width 915 height 43
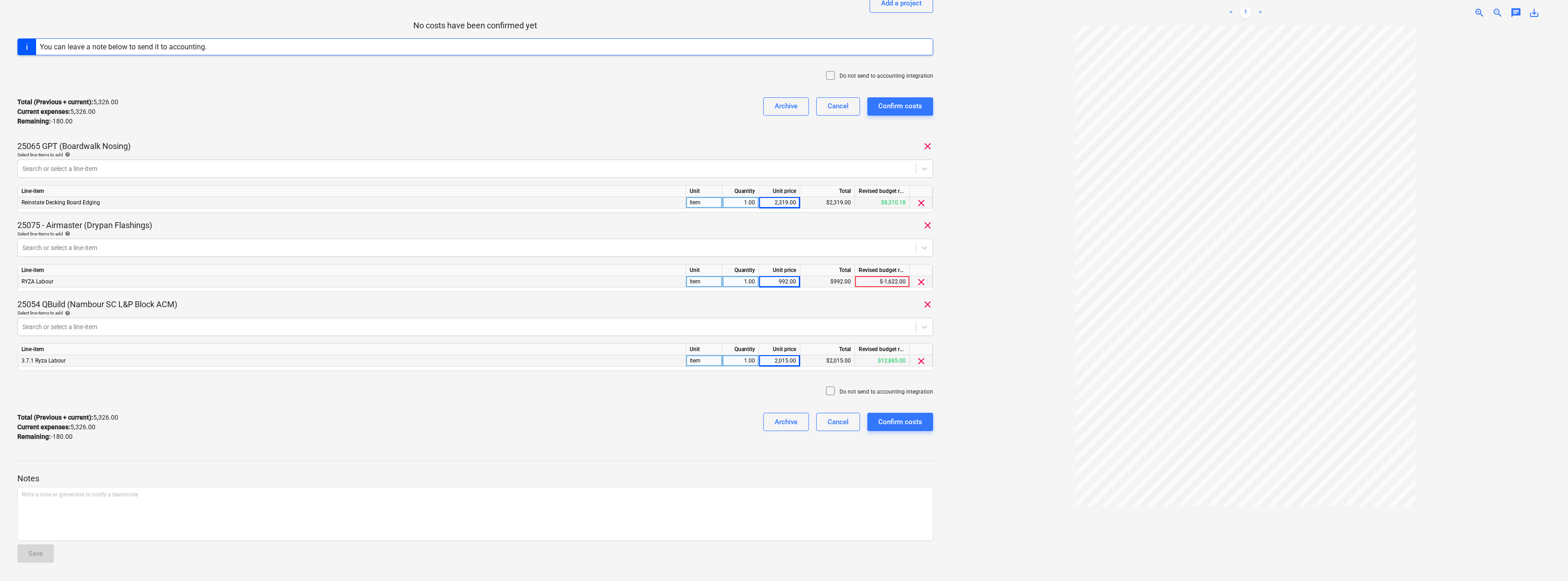
click at [770, 201] on div "2,319.00" at bounding box center [779, 203] width 34 height 12
type input "2139"
click at [639, 132] on div "Total (Previous + current) : 5,326.00 Current expenses : 5,326.00 Remaining : -…" at bounding box center [474, 112] width 915 height 43
click at [400, 412] on div "Total (Previous + current) : 5,146.00 Current expenses : 5,146.00 Remaining : 0…" at bounding box center [474, 427] width 915 height 43
click at [104, 202] on div "Reinstate Decking Board Edging" at bounding box center [352, 203] width 668 height 12
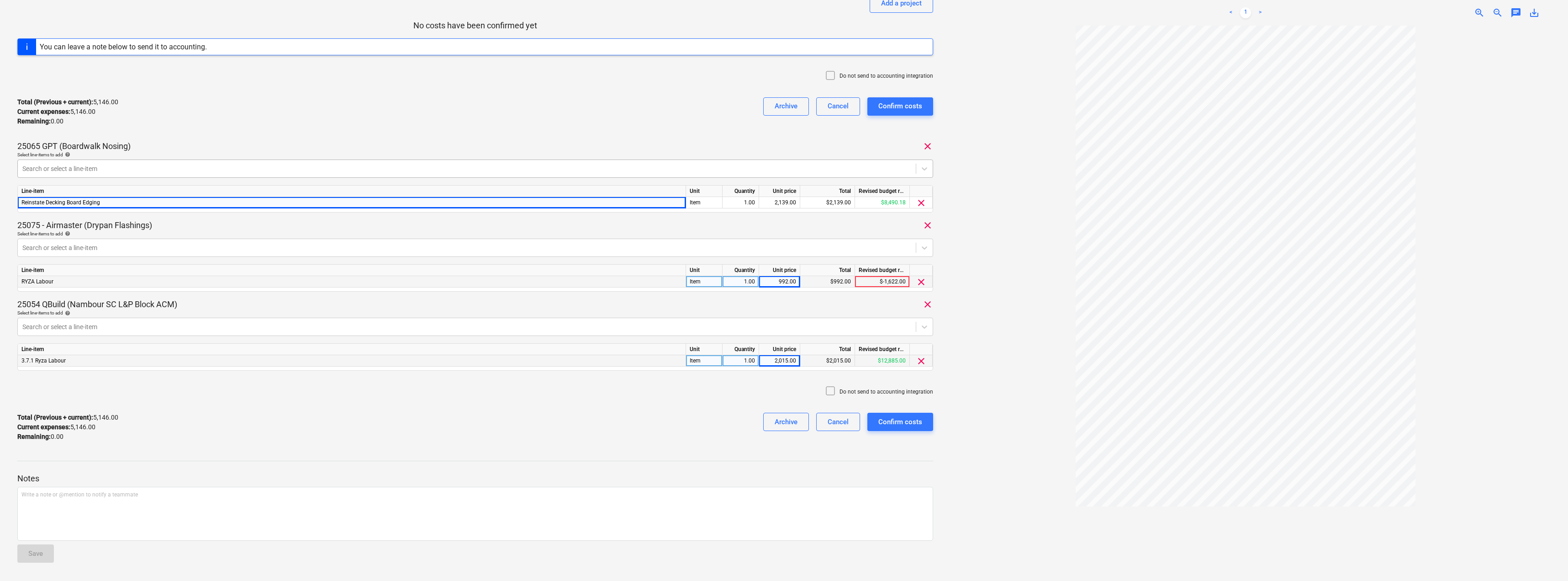
click at [434, 161] on div "Search or select a line-item" at bounding box center [474, 168] width 915 height 18
click at [388, 121] on div "Total (Previous + current) : 5,146.00 Current expenses : 5,146.00 Remaining : 0…" at bounding box center [474, 112] width 915 height 43
click at [890, 420] on div "Confirm costs" at bounding box center [900, 421] width 44 height 12
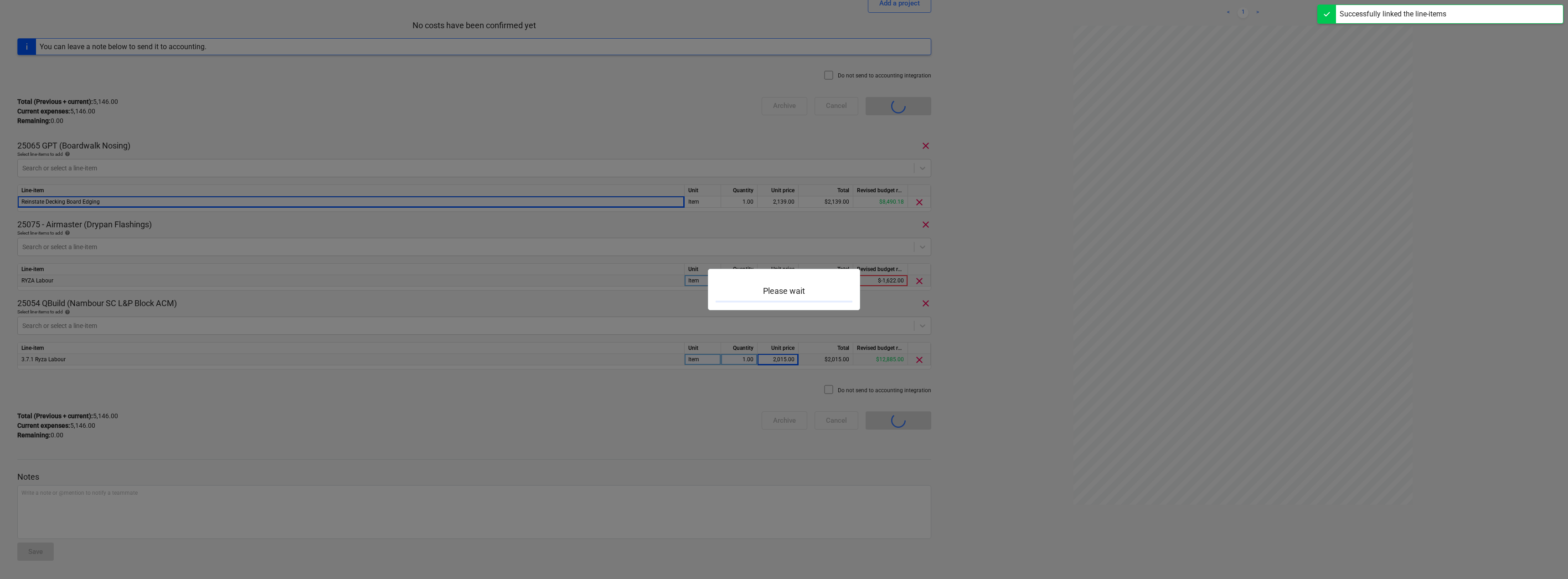
scroll to position [80, 0]
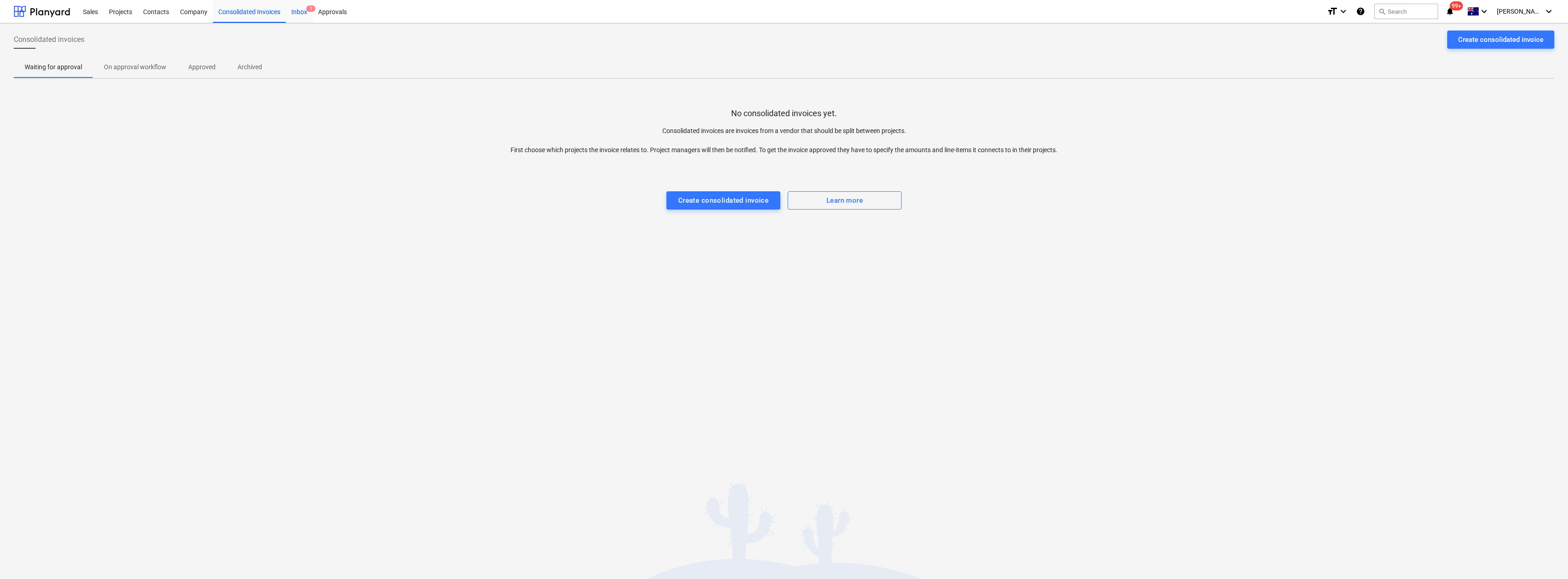
click at [304, 12] on div "Inbox 1" at bounding box center [299, 11] width 27 height 23
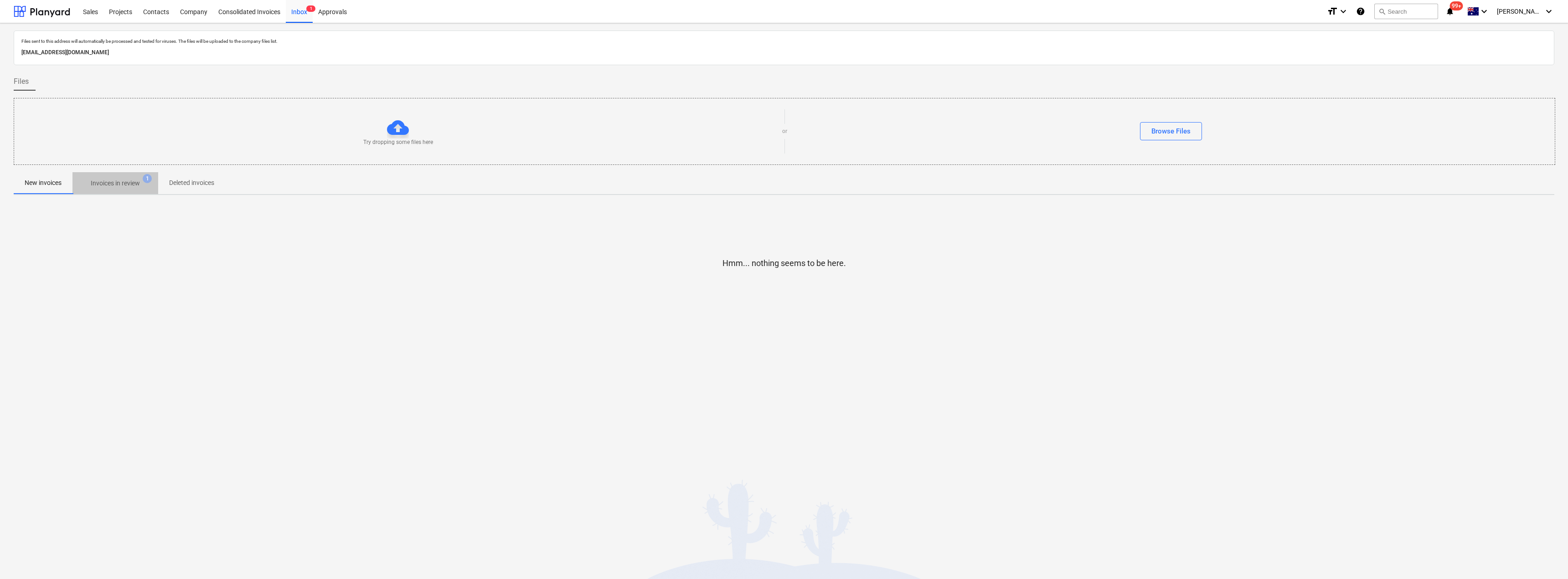
click at [117, 185] on p "Invoices in review" at bounding box center [115, 184] width 49 height 10
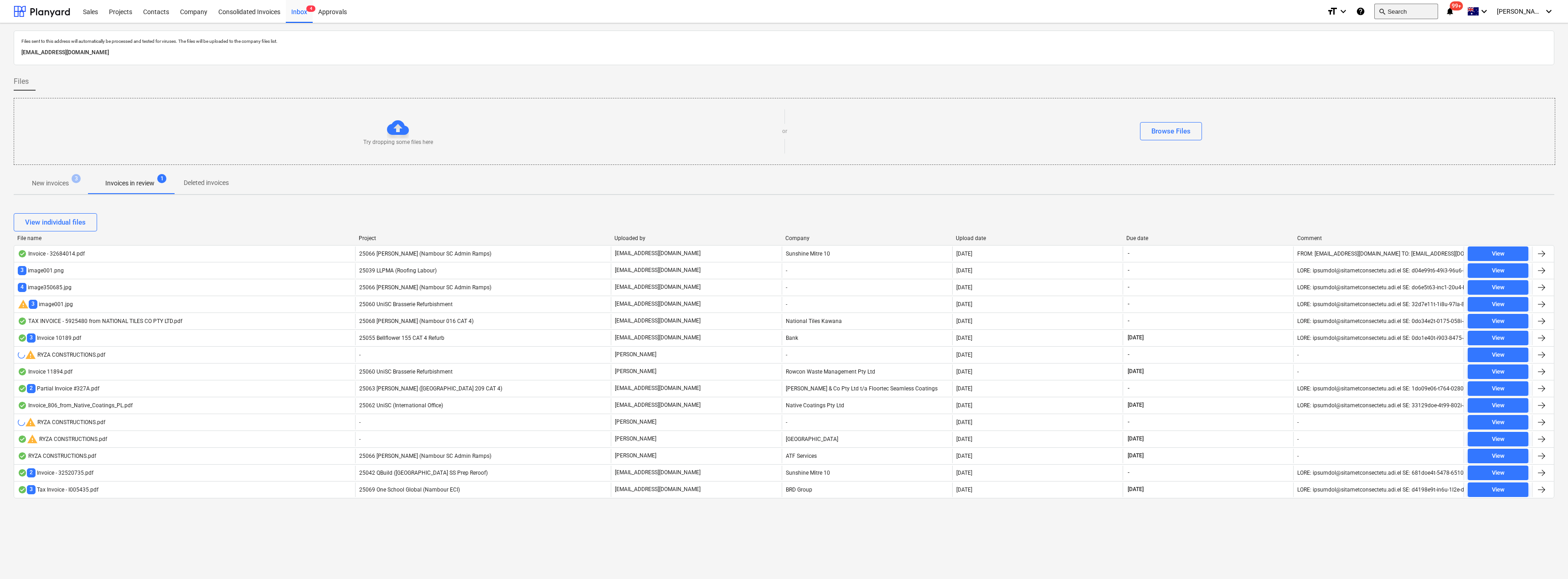
click at [1427, 5] on button "search Search" at bounding box center [1406, 11] width 64 height 15
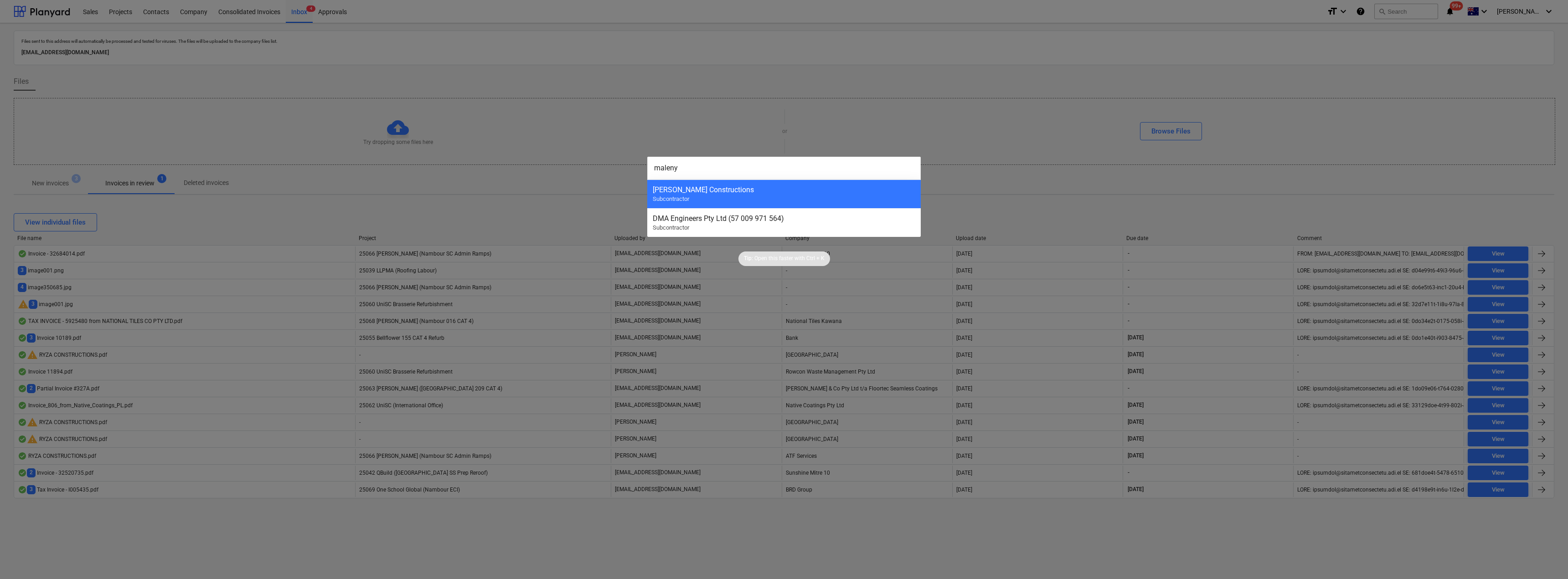
drag, startPoint x: 686, startPoint y: 169, endPoint x: 651, endPoint y: 167, distance: 35.1
click at [651, 167] on input "maleny" at bounding box center [783, 168] width 273 height 23
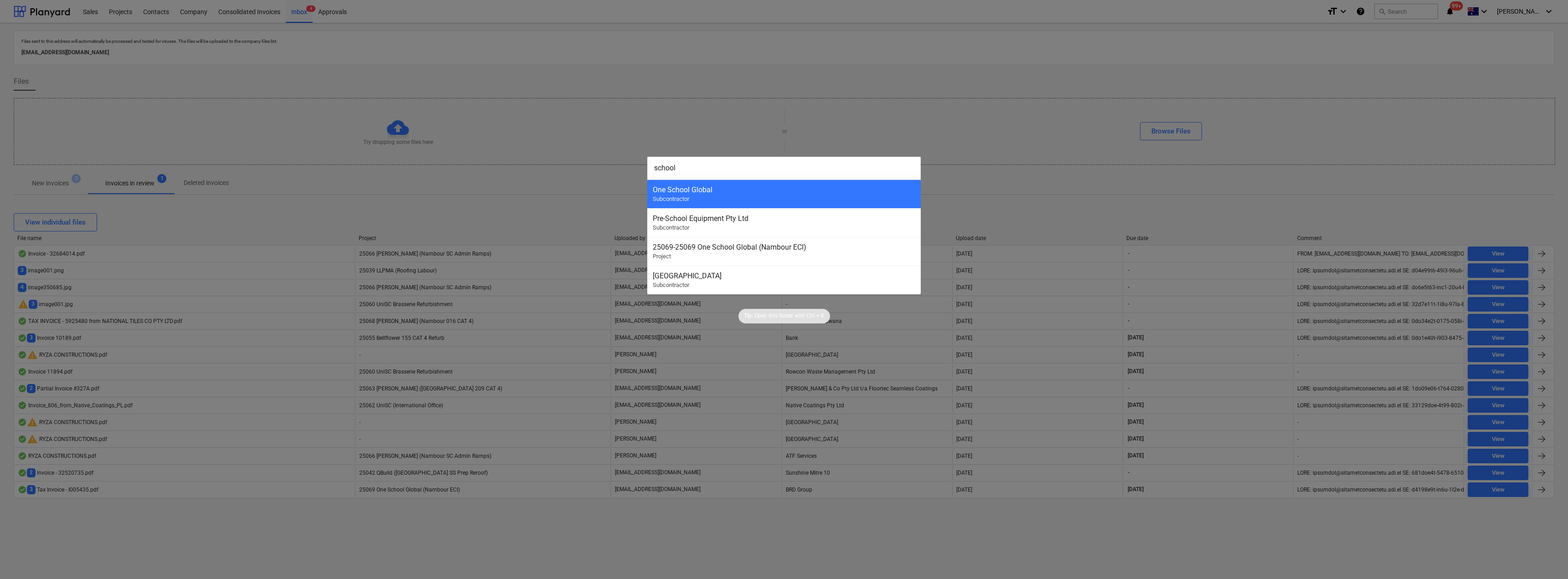
drag, startPoint x: 682, startPoint y: 161, endPoint x: 560, endPoint y: 159, distance: 122.0
click at [560, 159] on div "school One School Global Subcontractor Pre-School Equipment Pty Ltd Subcontract…" at bounding box center [784, 290] width 1568 height 579
type input "r"
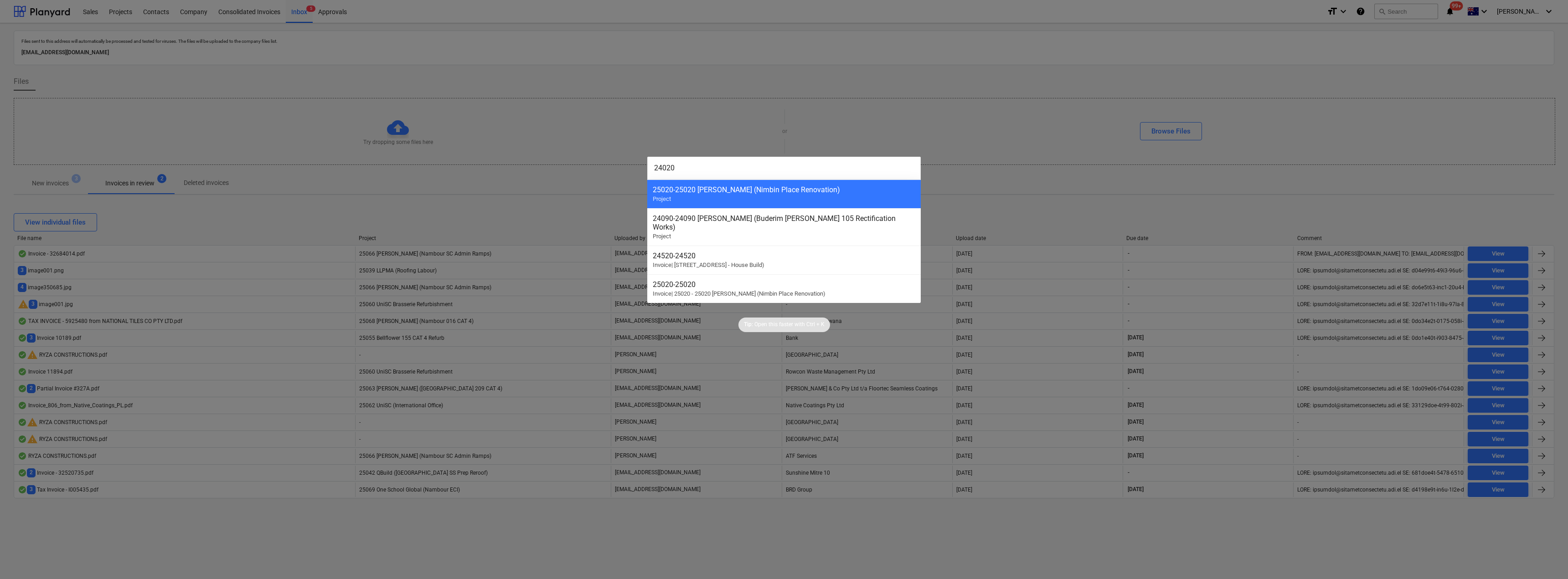
drag, startPoint x: 699, startPoint y: 167, endPoint x: 637, endPoint y: 165, distance: 62.0
click at [637, 165] on div "24020 25020 - 25020 [PERSON_NAME] (Nimbin Place Renovation) Project 24090 - 240…" at bounding box center [784, 290] width 1568 height 579
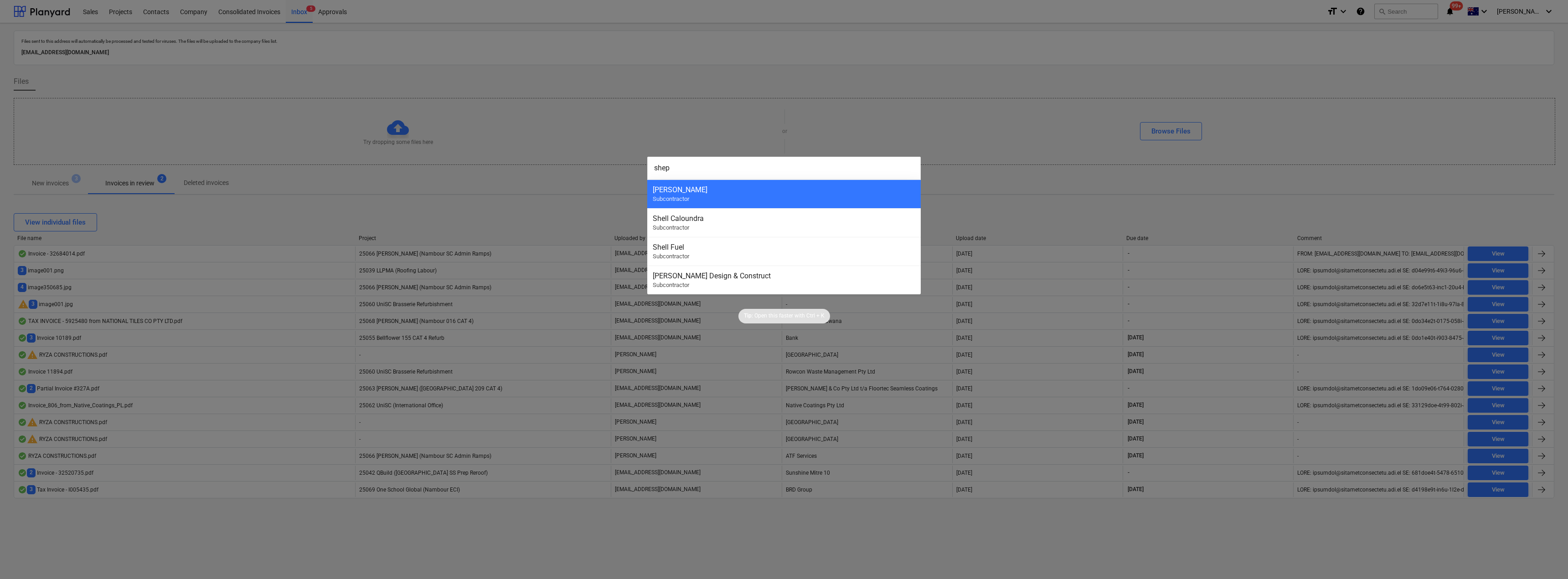
type input "shepp"
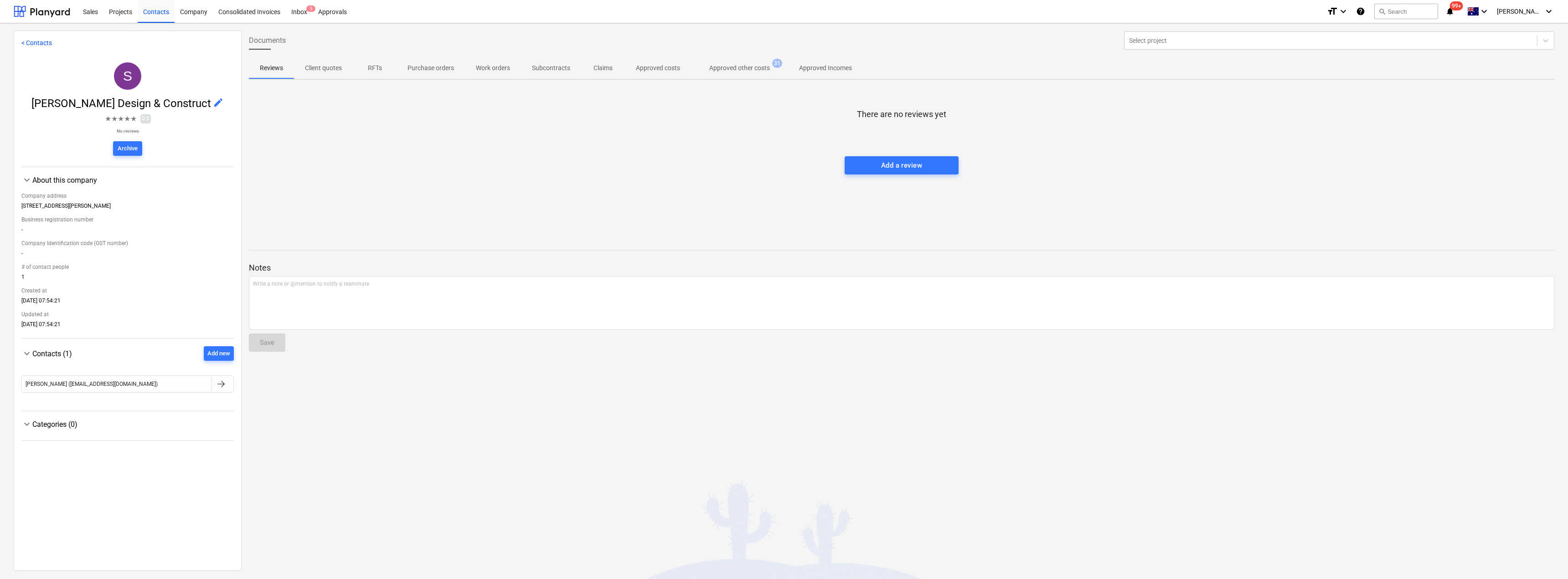
click at [766, 64] on p "Approved other costs" at bounding box center [740, 68] width 61 height 10
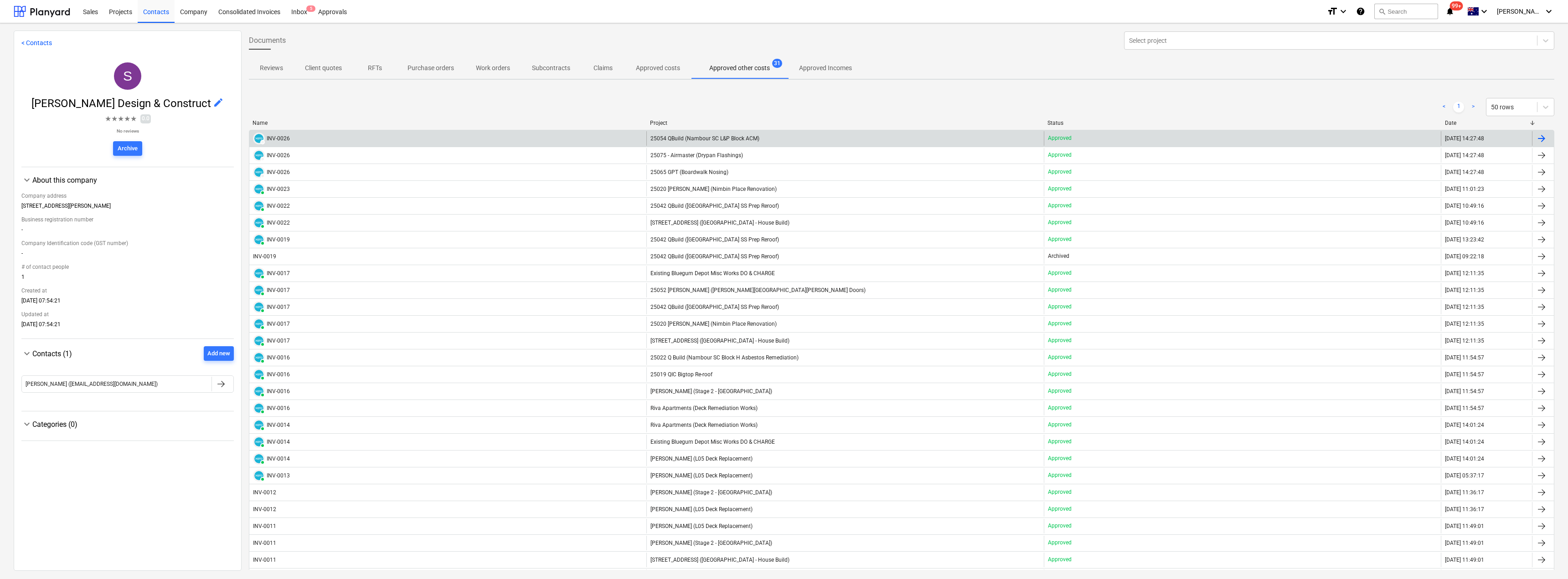
click at [681, 137] on span "25054 QBuild (Nambour SC L&P Block ACM)" at bounding box center [705, 138] width 109 height 6
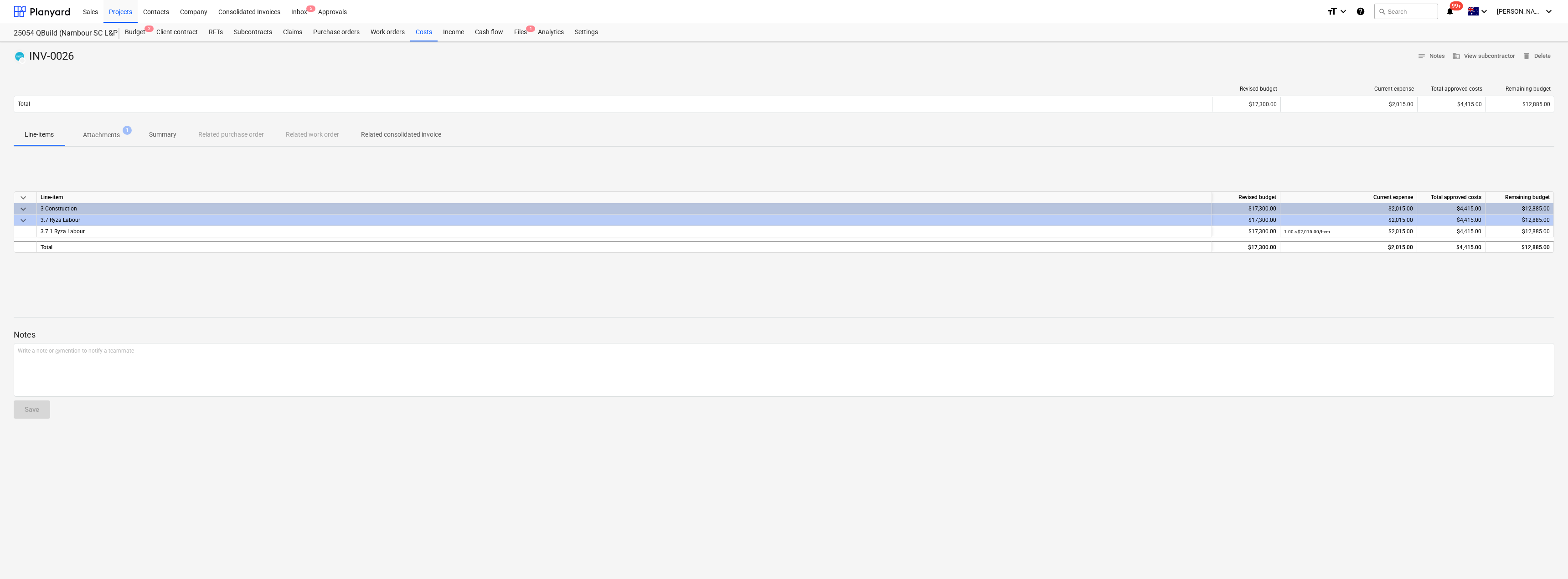
click at [111, 135] on p "Attachments" at bounding box center [101, 135] width 37 height 10
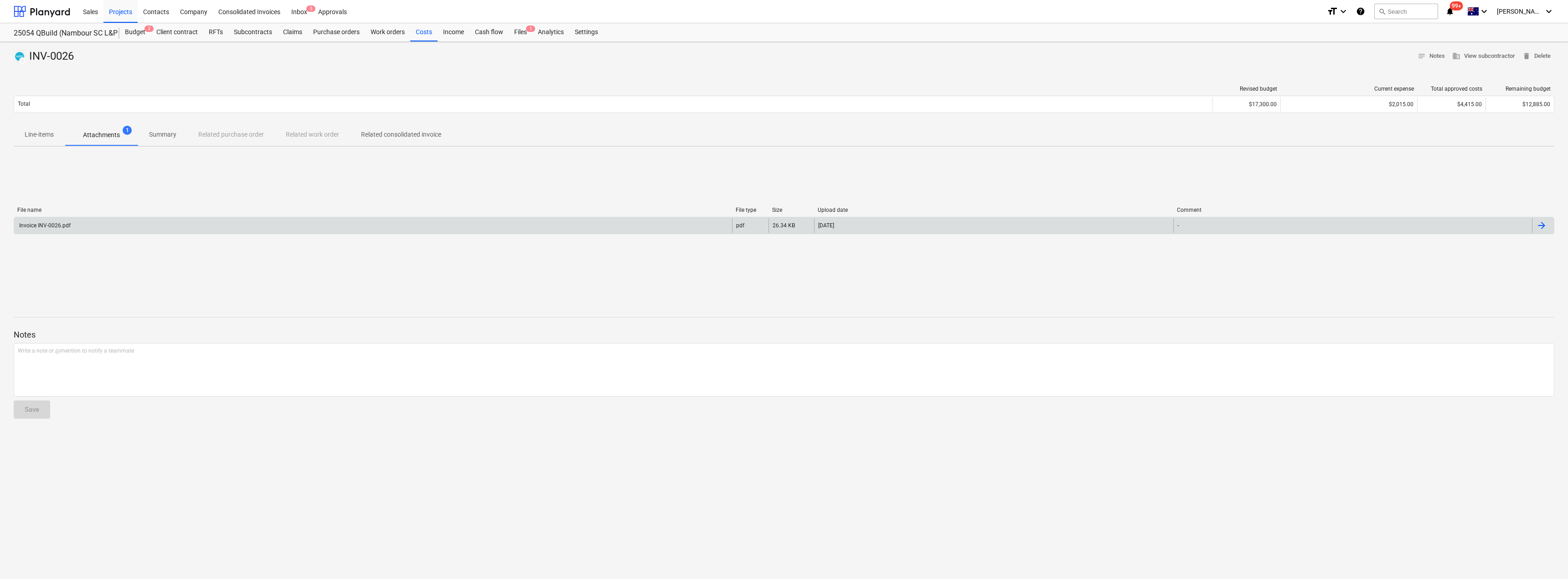
click at [68, 226] on div "Invoice INV-0026.pdf" at bounding box center [44, 225] width 53 height 6
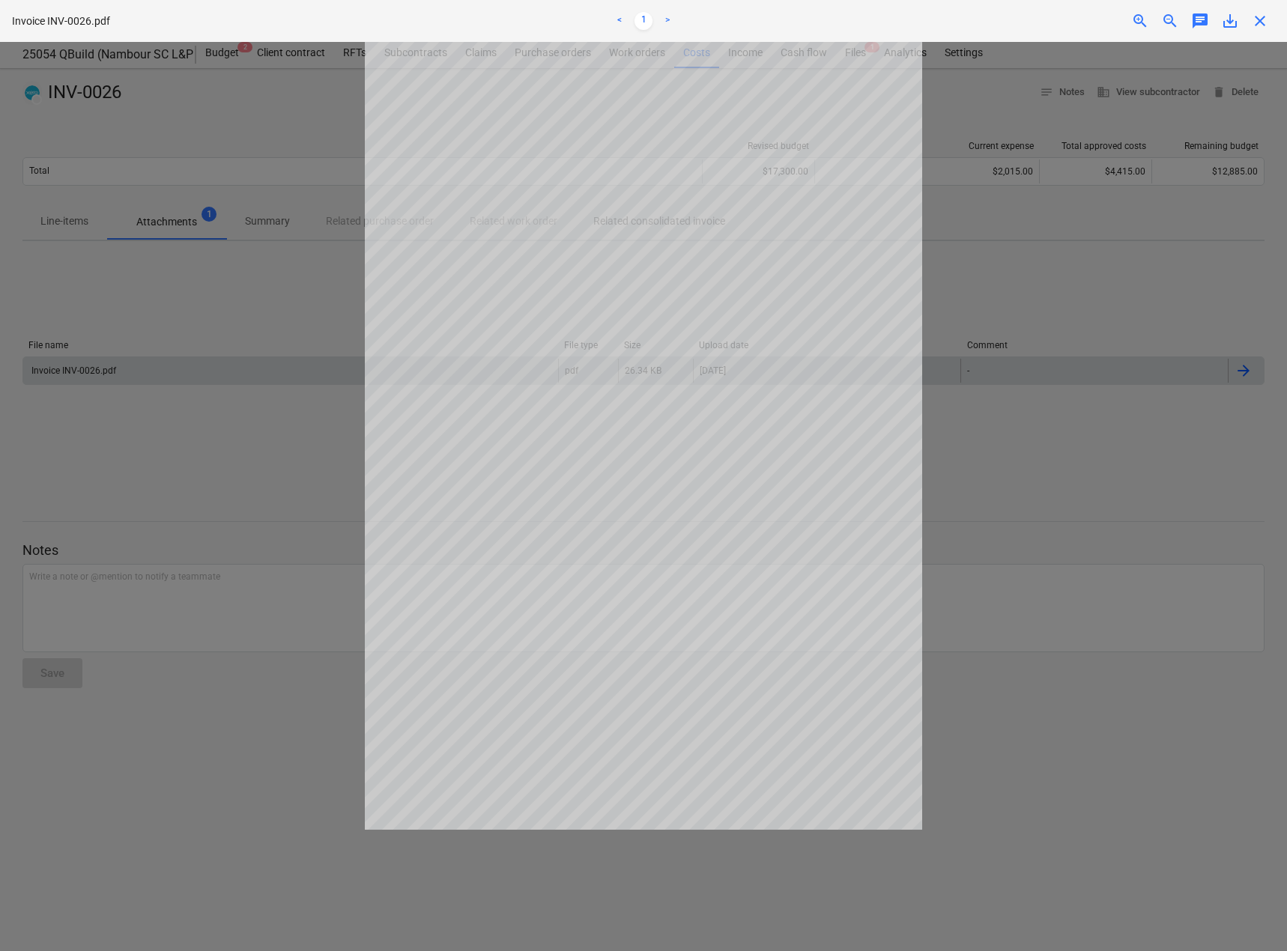
drag, startPoint x: 278, startPoint y: 22, endPoint x: 393, endPoint y: 22, distance: 115.3
click at [279, 22] on div "Invoice INV-0026.pdf" at bounding box center [222, 21] width 421 height 16
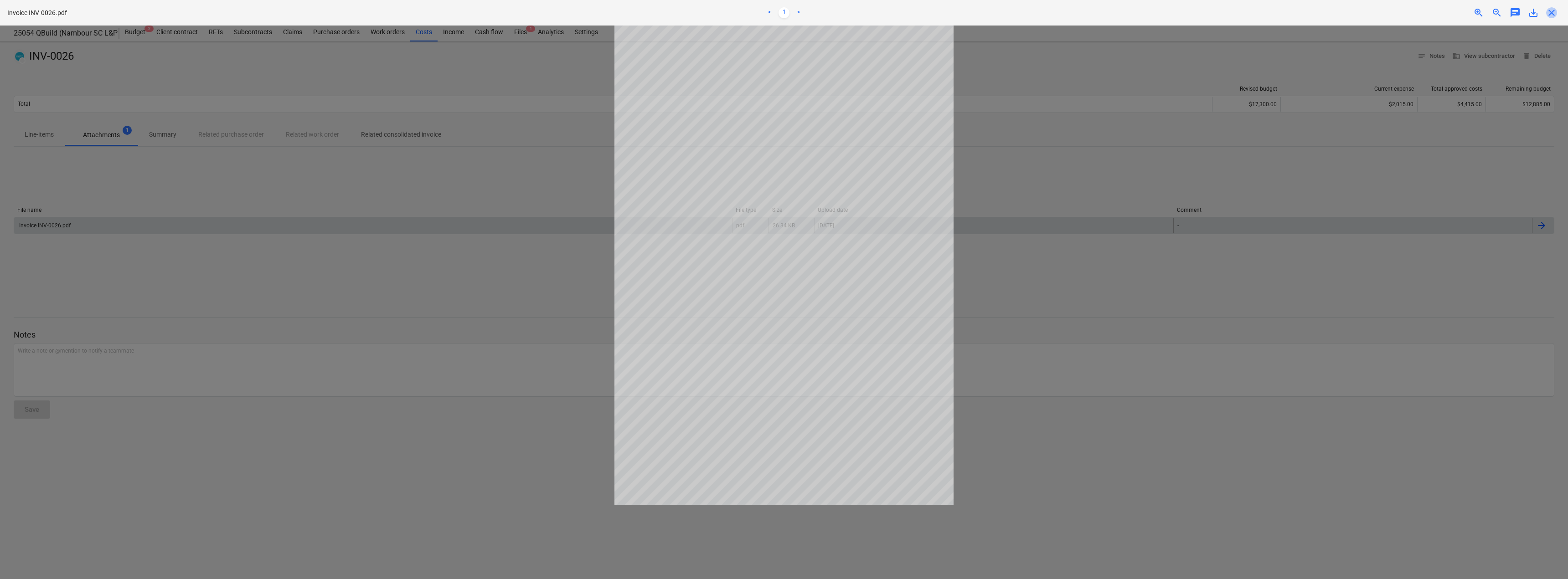
click at [1553, 18] on span "close" at bounding box center [1552, 13] width 11 height 11
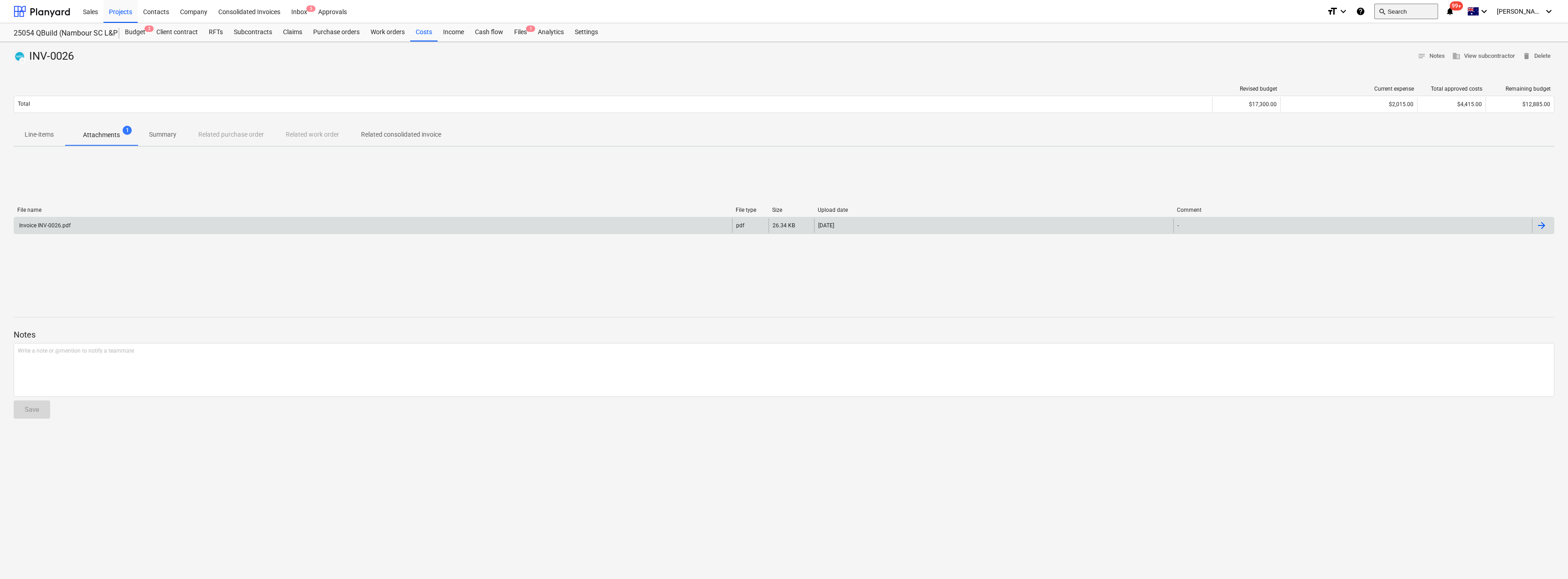
click at [1385, 13] on span "search" at bounding box center [1382, 12] width 7 height 7
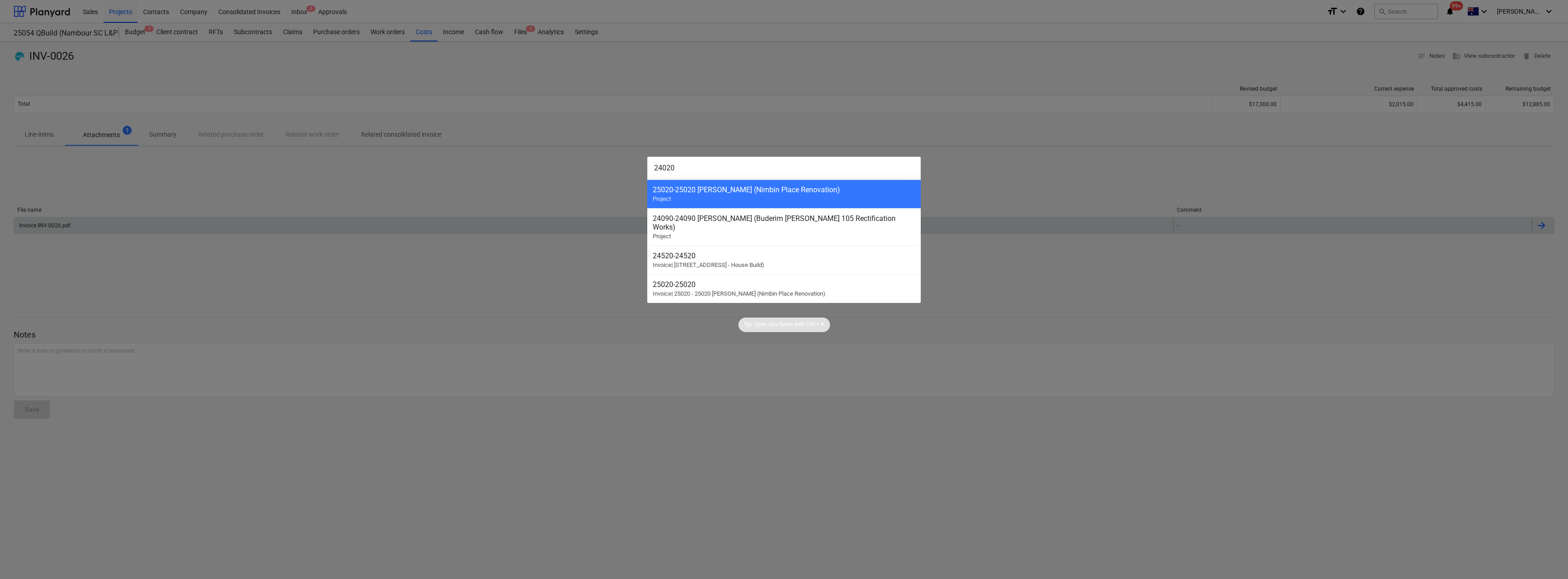
drag, startPoint x: 646, startPoint y: 165, endPoint x: 616, endPoint y: 164, distance: 30.0
click at [616, 164] on div "24020 25020 - 25020 [PERSON_NAME] (Nimbin Place Renovation) Project 24090 - 240…" at bounding box center [784, 290] width 1568 height 579
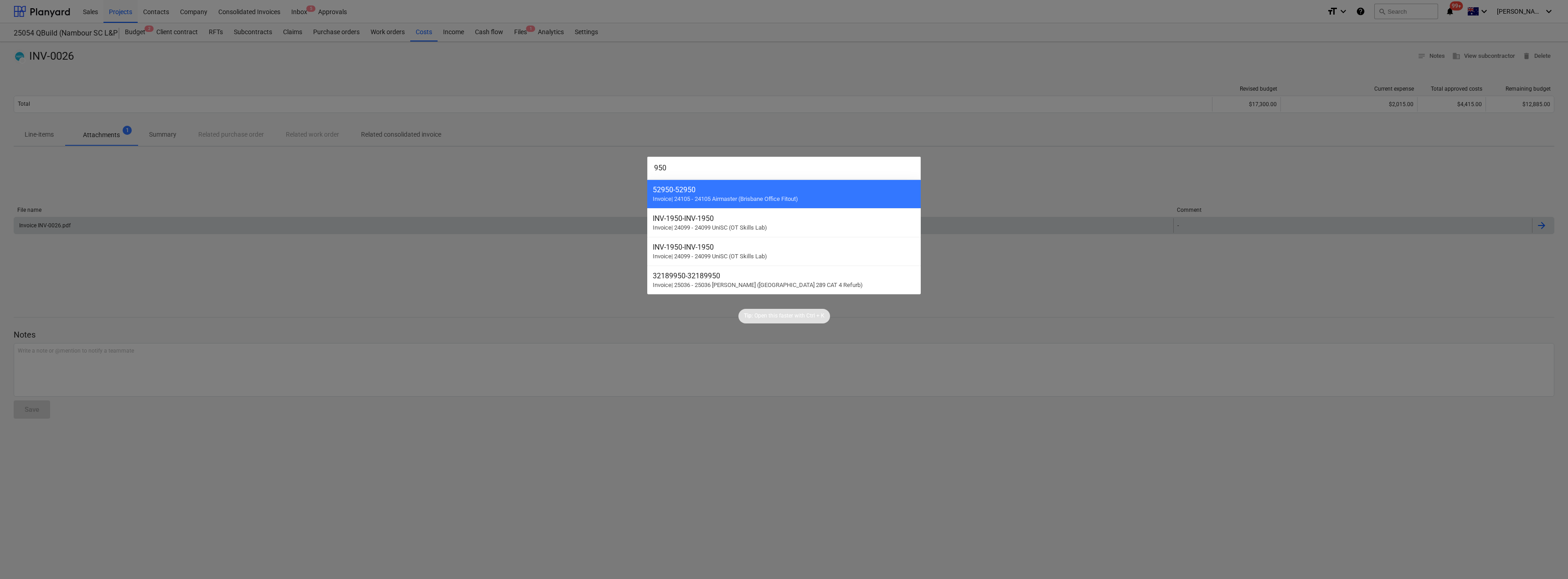
type input "950"
click at [377, 52] on div at bounding box center [784, 290] width 1568 height 579
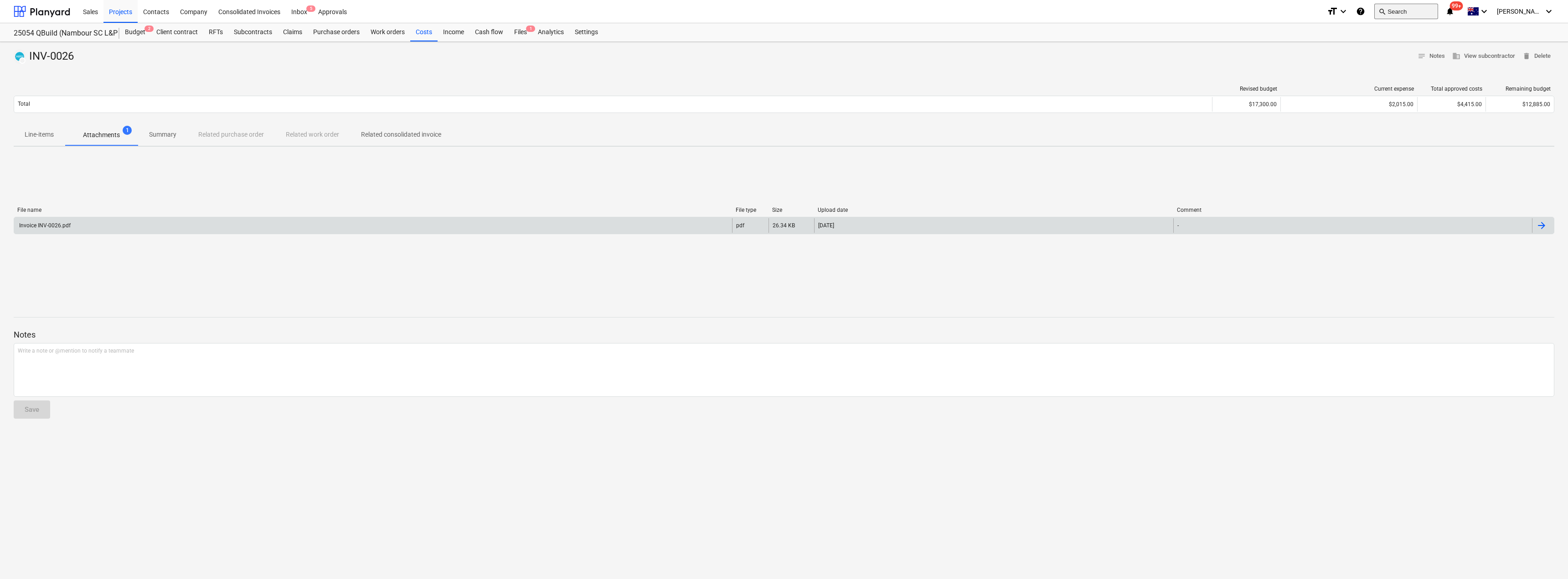
click at [1424, 13] on button "search Search" at bounding box center [1406, 11] width 64 height 15
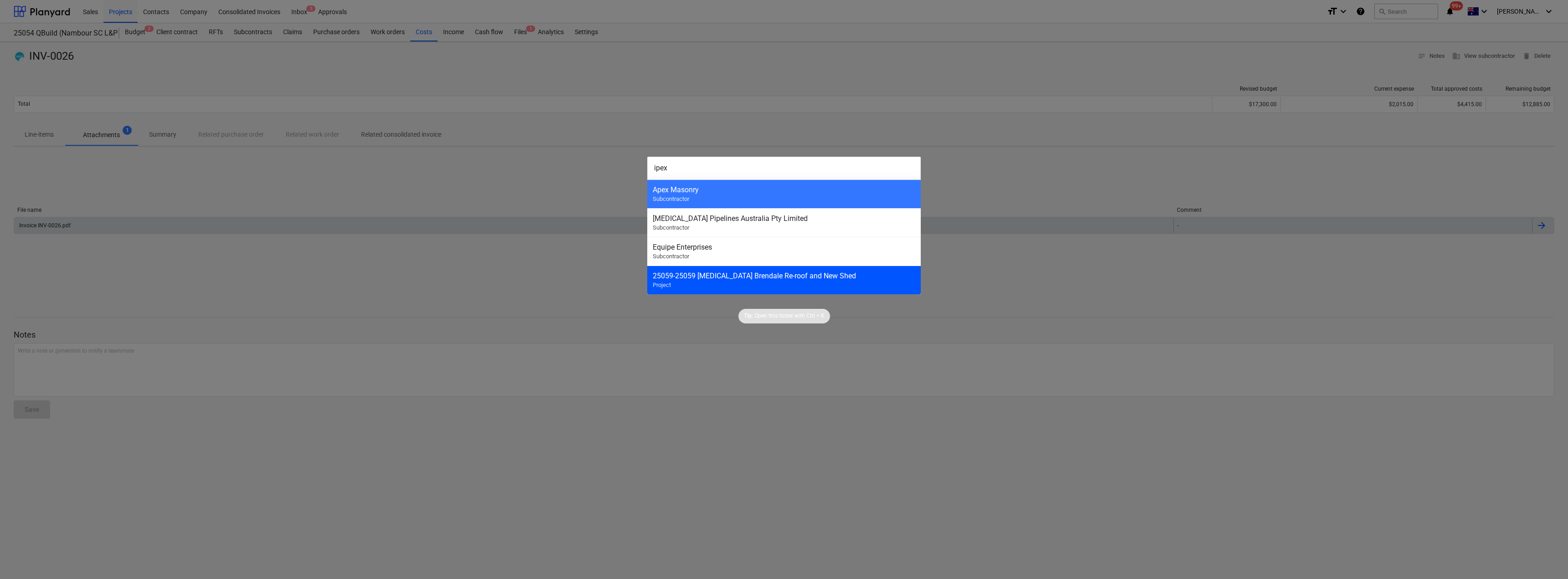
type input "ipex"
click at [707, 280] on div "25059 - 25059 [MEDICAL_DATA] Brendale Re-roof and New Shed" at bounding box center [783, 276] width 262 height 9
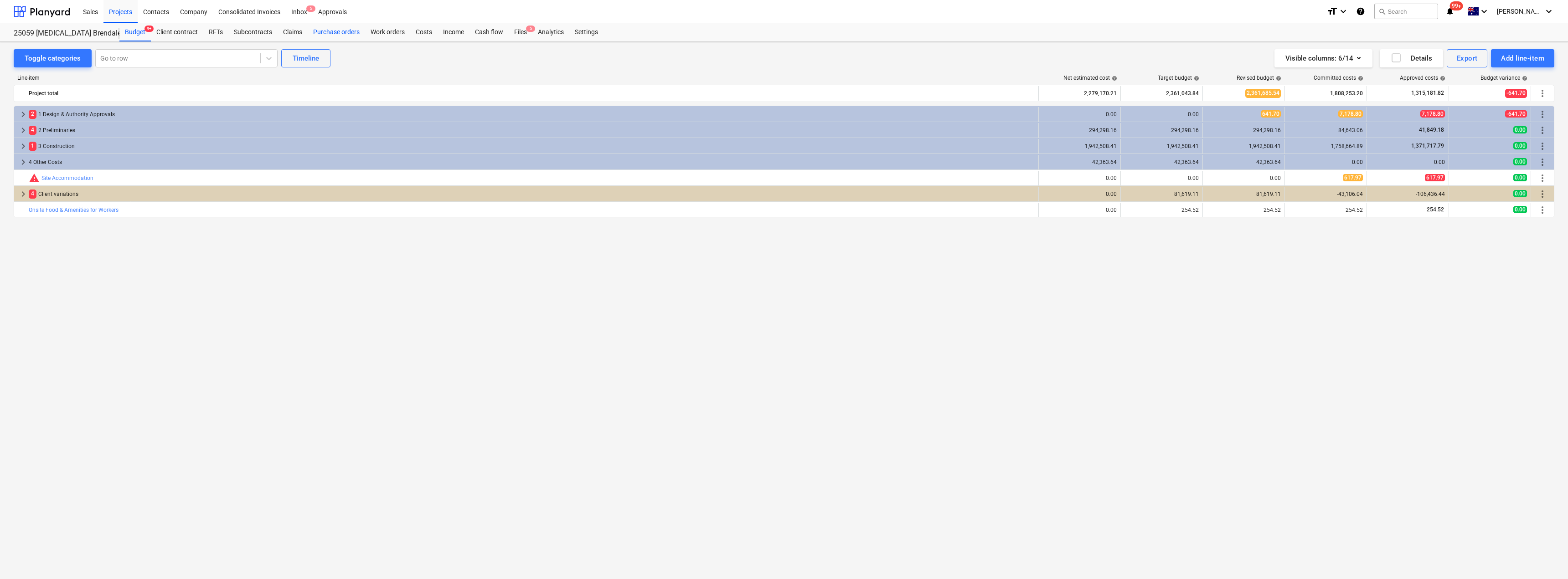
click at [342, 31] on div "Purchase orders" at bounding box center [336, 32] width 57 height 18
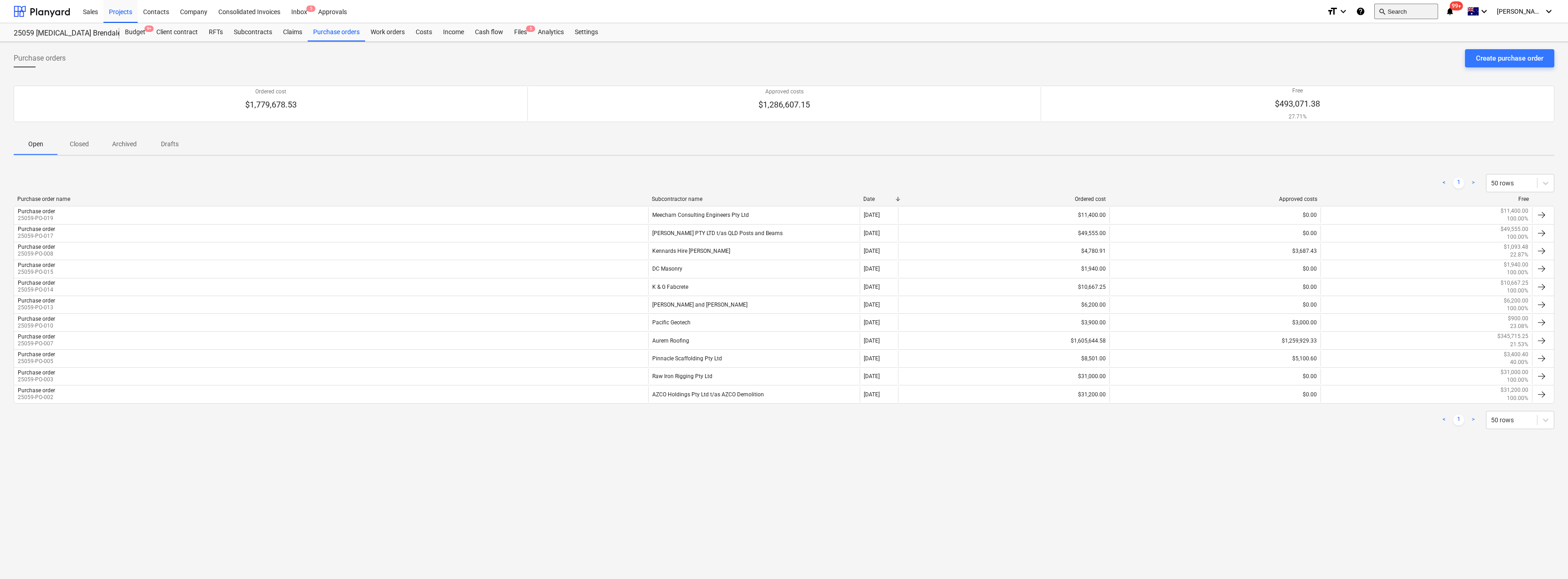
click at [1418, 10] on button "search Search" at bounding box center [1406, 11] width 64 height 15
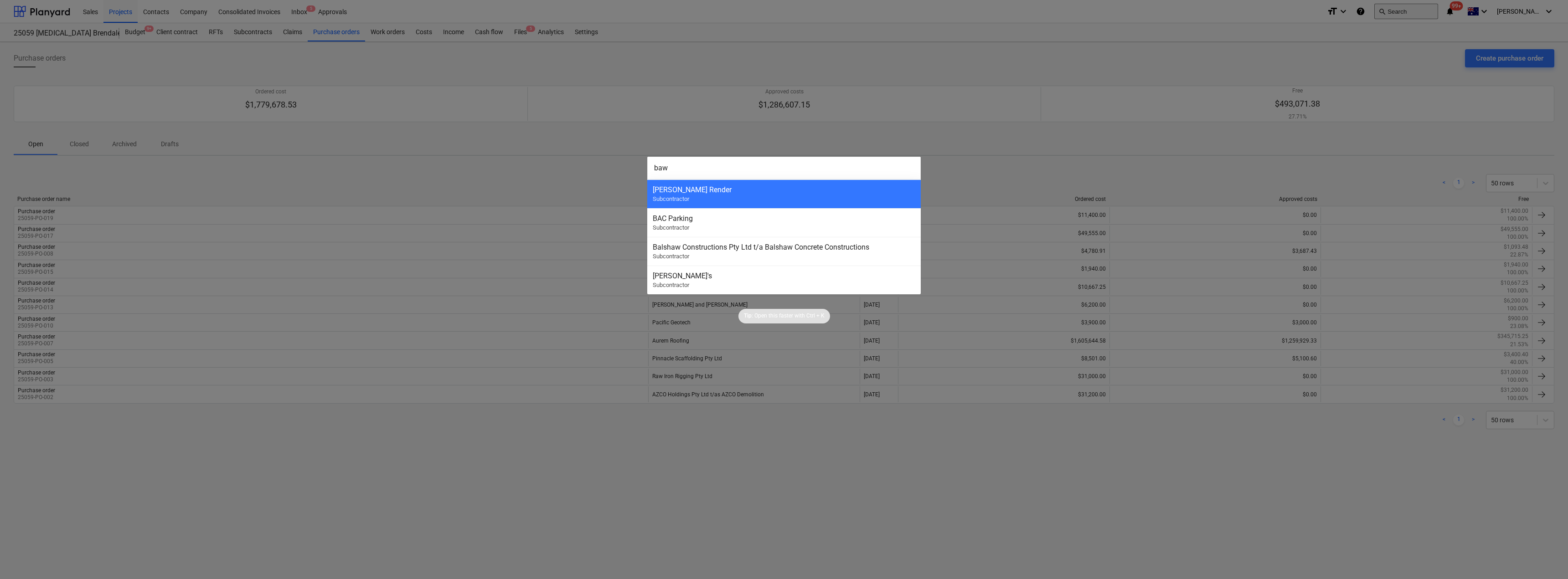
type input "[PERSON_NAME]"
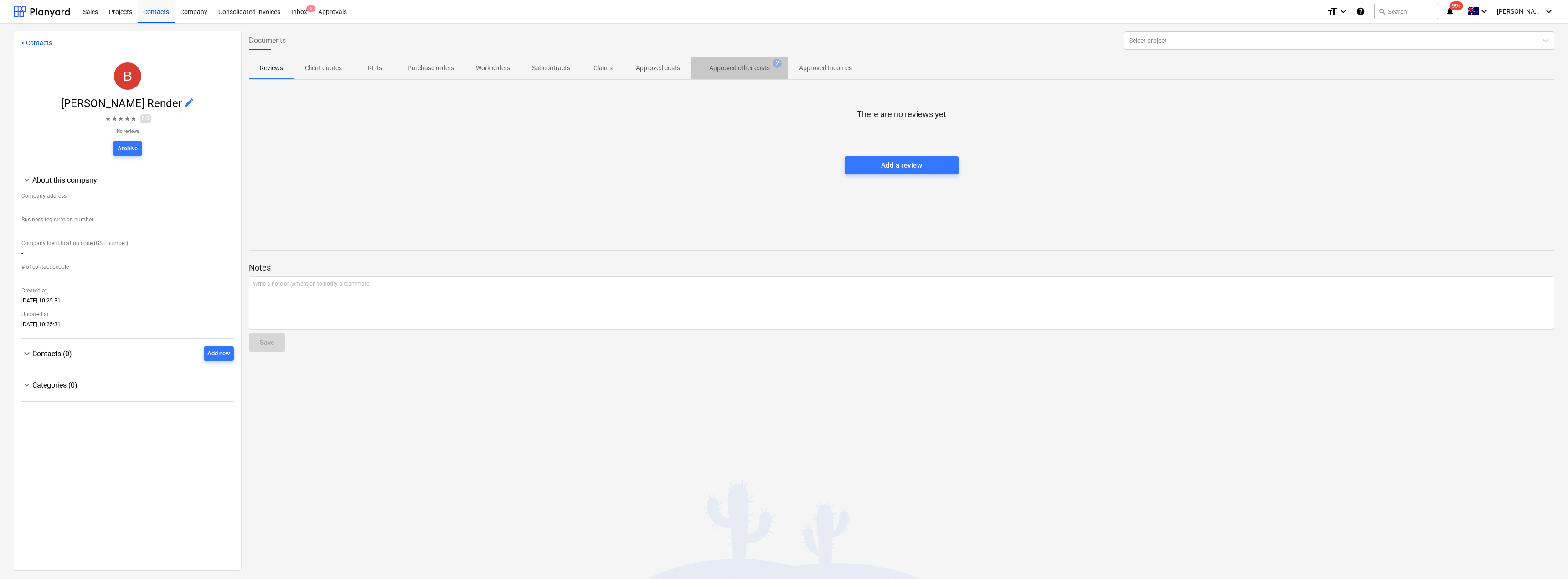
click at [744, 69] on p "Approved other costs" at bounding box center [740, 68] width 61 height 10
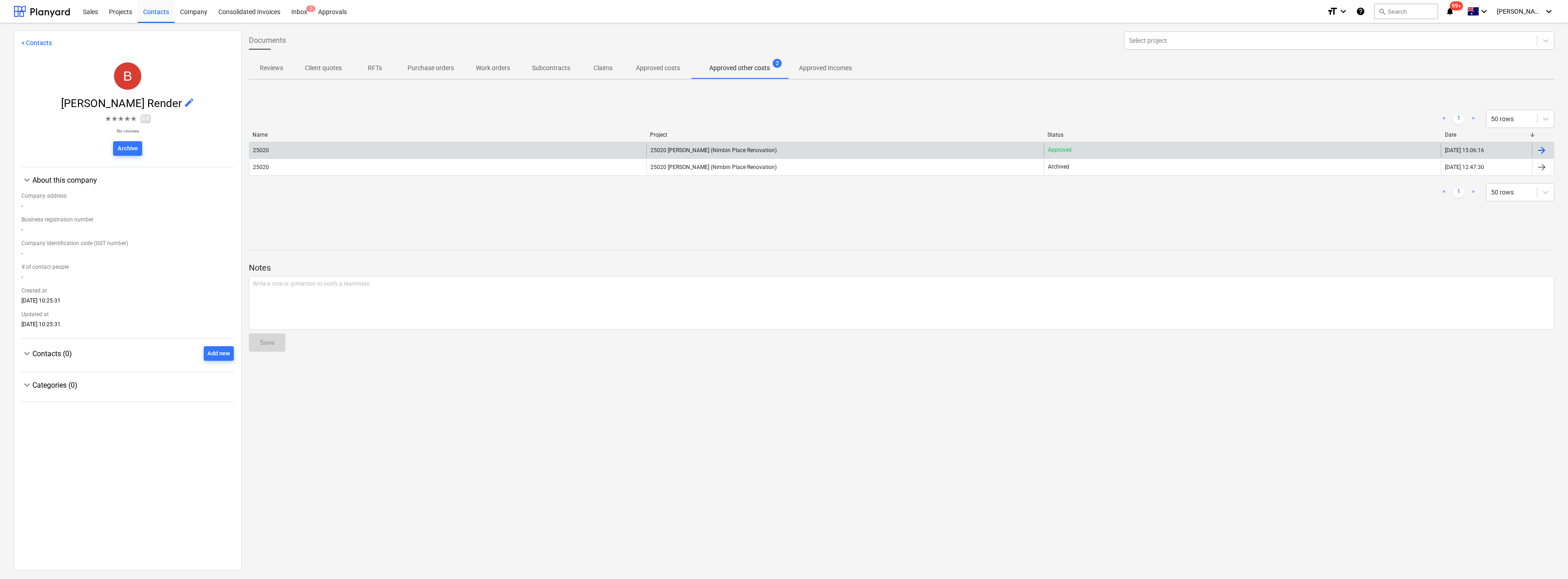
click at [714, 151] on span "25020 [PERSON_NAME] (Nimbin Place Renovation)" at bounding box center [713, 150] width 126 height 6
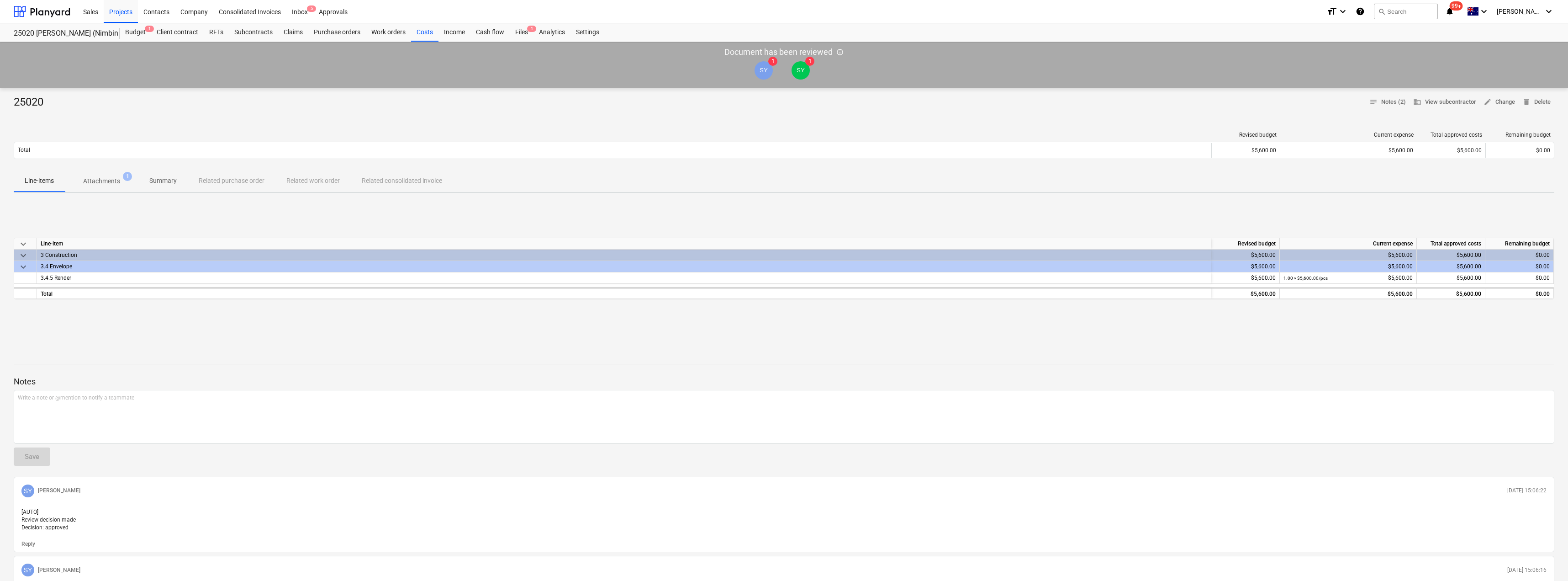
click at [95, 181] on p "Attachments" at bounding box center [101, 181] width 37 height 10
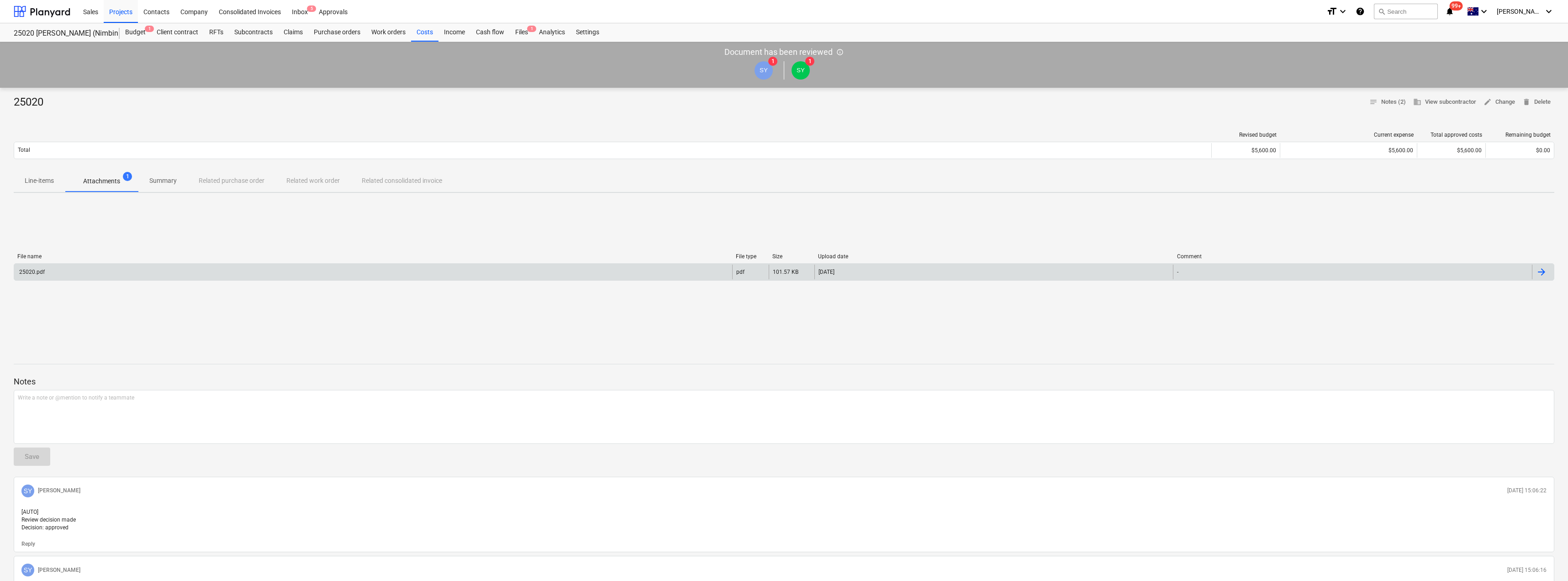
click at [85, 276] on div "25020.pdf" at bounding box center [373, 272] width 718 height 15
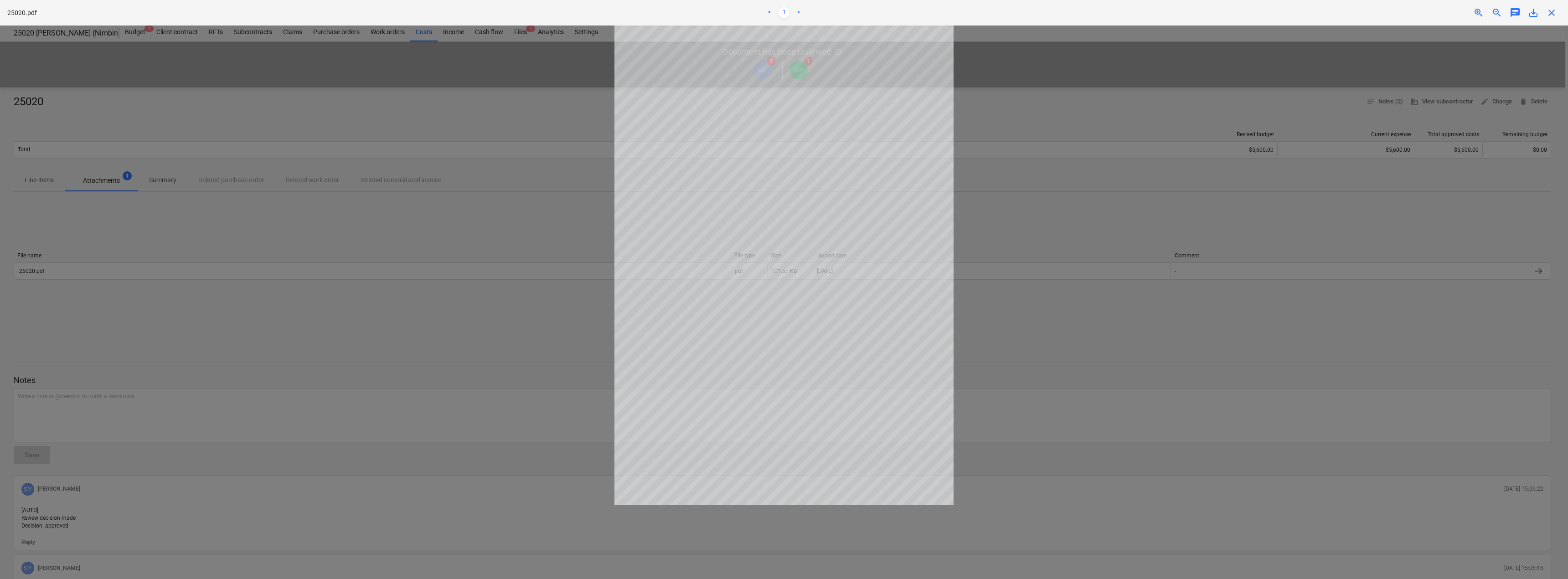
click at [523, 68] on div at bounding box center [784, 302] width 1568 height 553
click at [1559, 15] on div "close" at bounding box center [1552, 13] width 18 height 11
click at [1550, 13] on span "close" at bounding box center [1552, 13] width 11 height 11
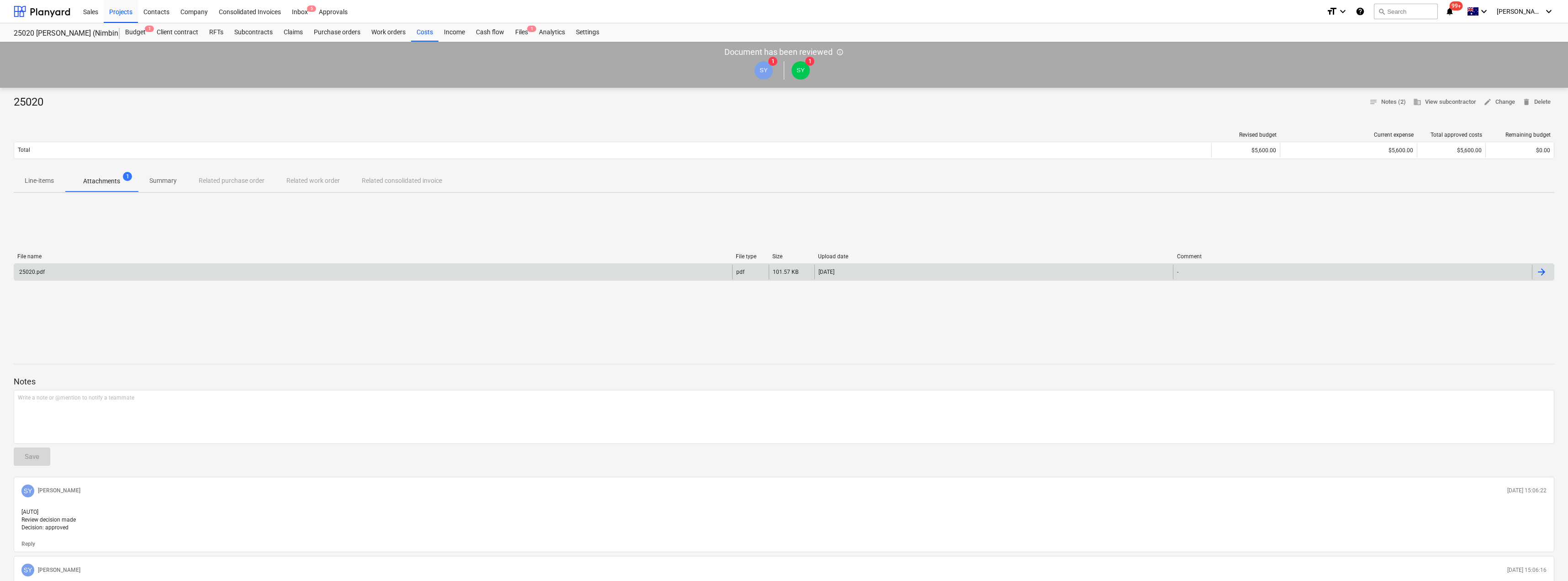
click at [38, 269] on div "25020.pdf" at bounding box center [31, 272] width 27 height 6
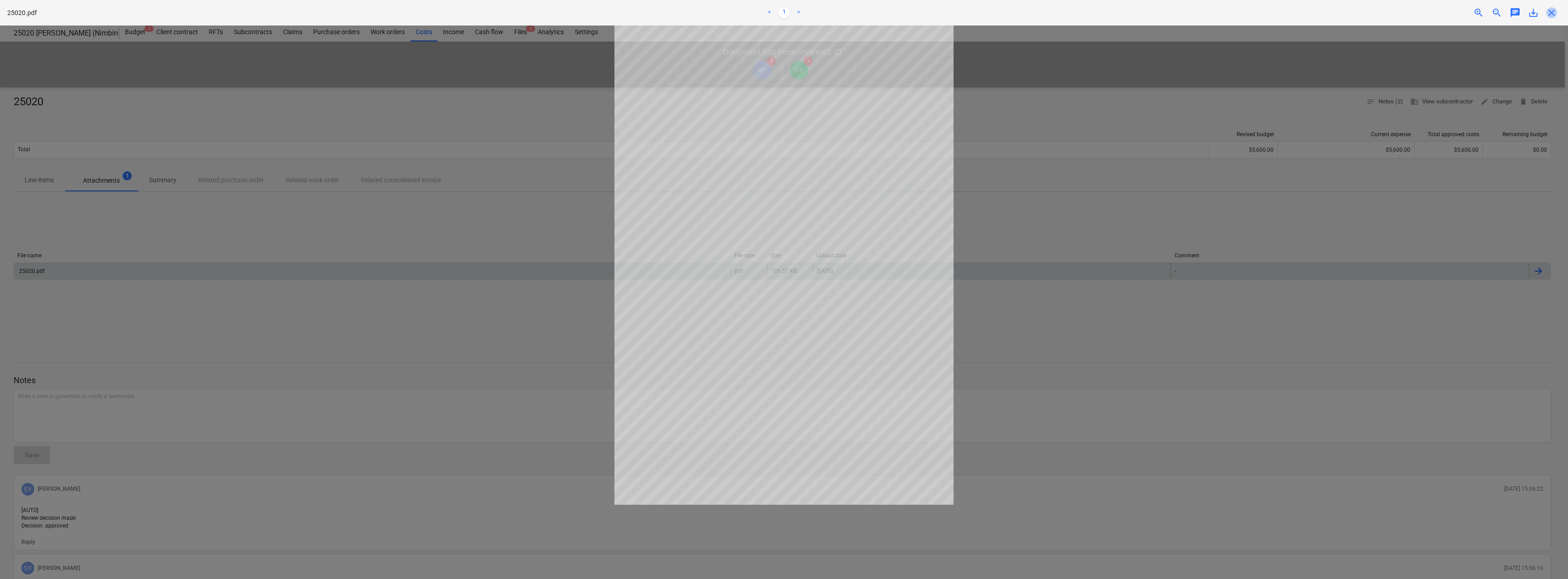
click at [1553, 15] on span "close" at bounding box center [1552, 13] width 11 height 11
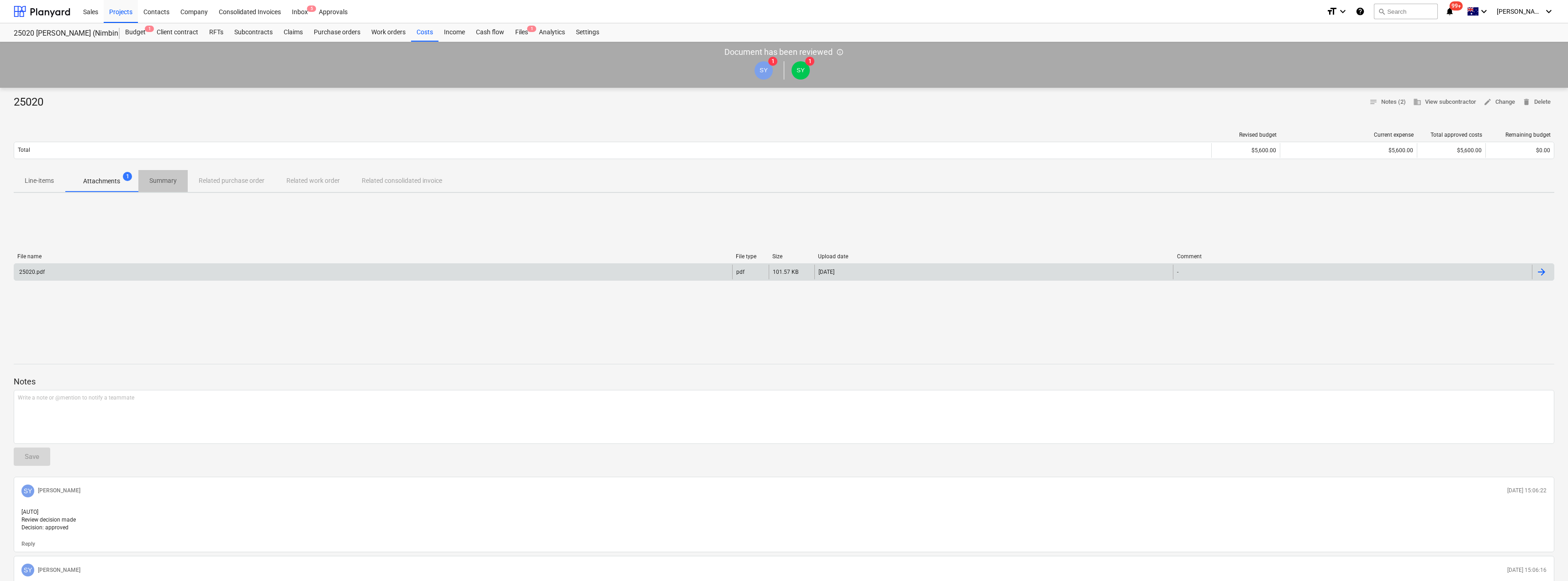
click at [150, 181] on p "Summary" at bounding box center [163, 181] width 27 height 10
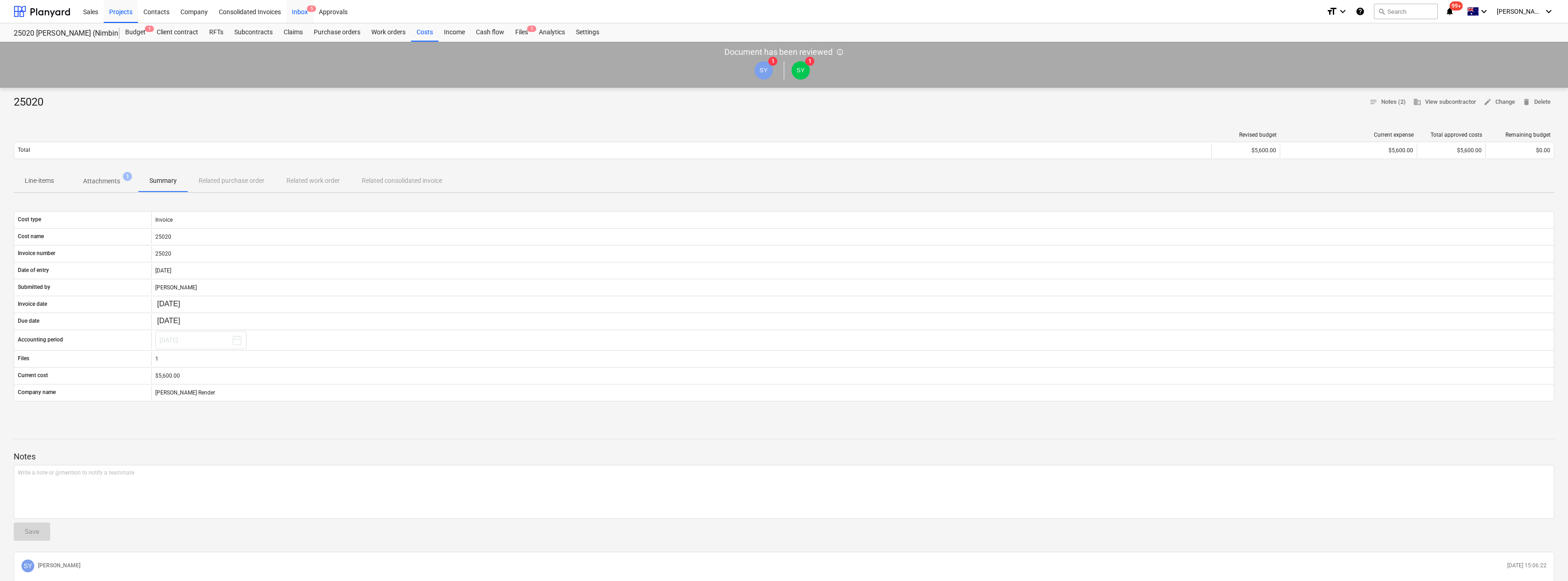
click at [303, 8] on div "Inbox 5" at bounding box center [300, 11] width 27 height 23
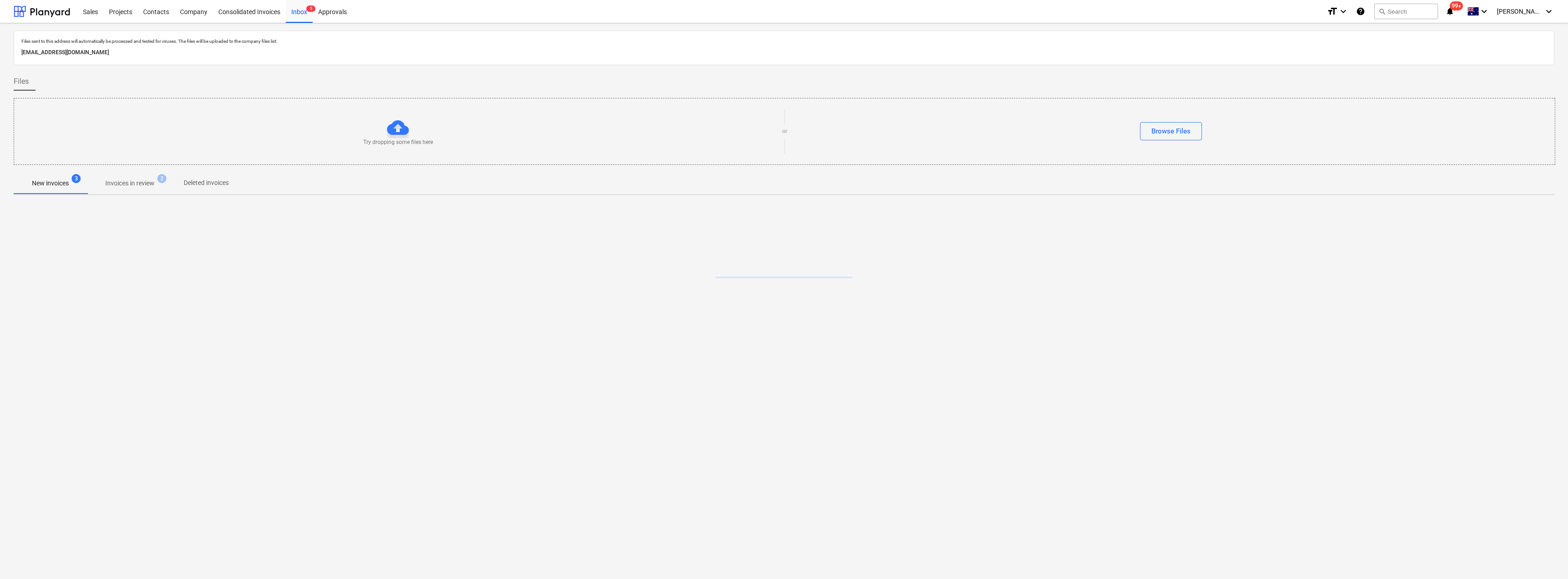
click at [136, 184] on p "Invoices in review" at bounding box center [130, 184] width 49 height 10
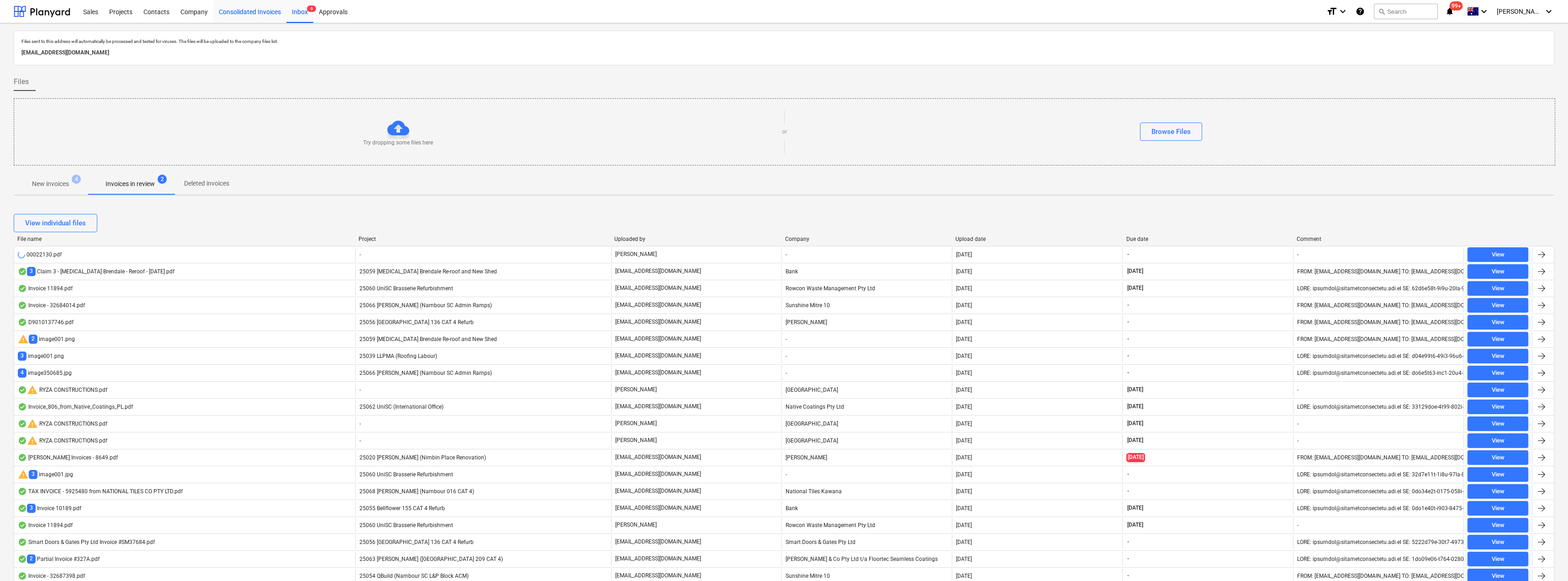
click at [244, 10] on div "Consolidated Invoices" at bounding box center [250, 11] width 73 height 23
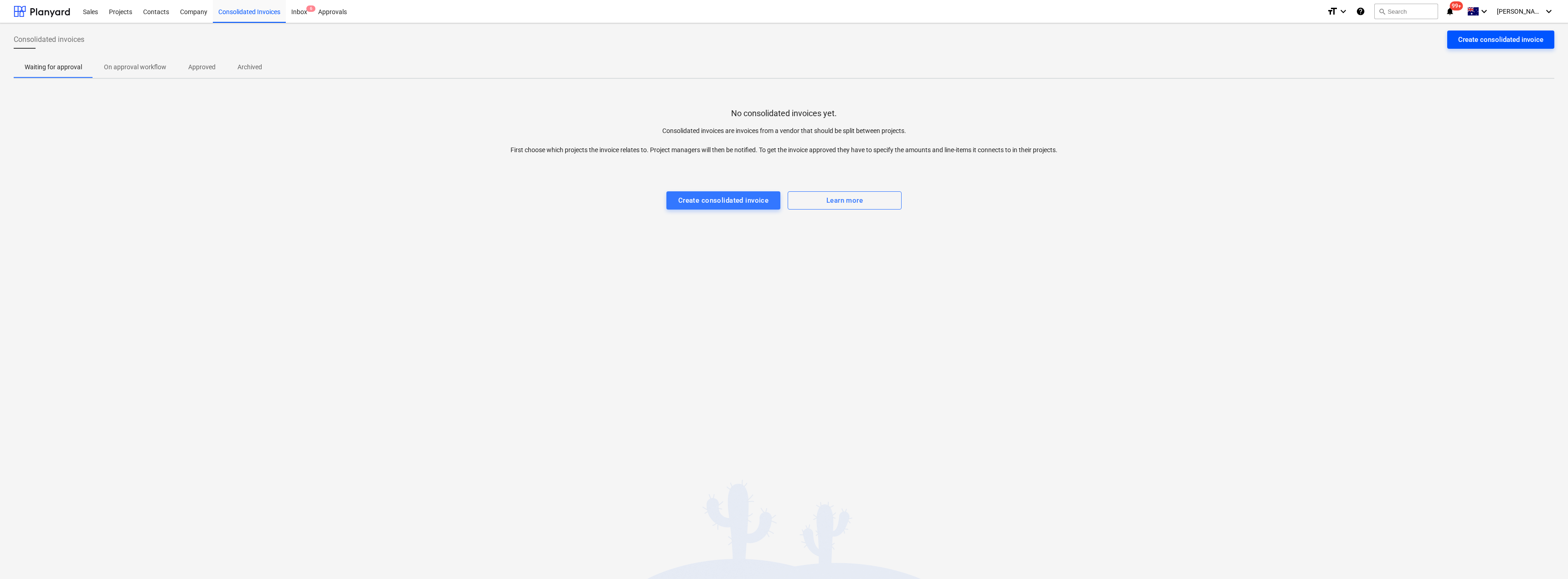
click at [1499, 39] on div "Create consolidated invoice" at bounding box center [1501, 39] width 85 height 12
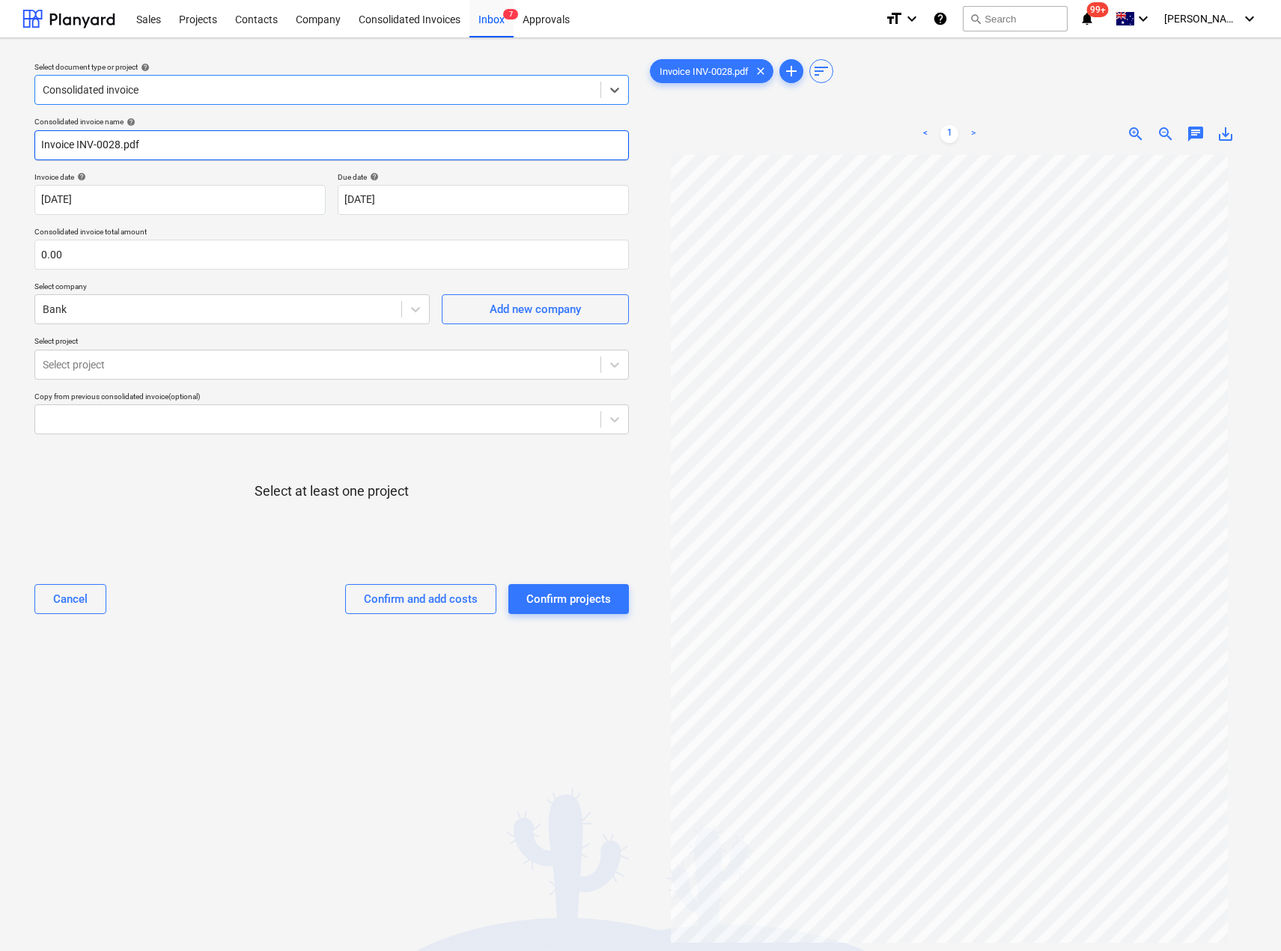
type input "INV-0028"
type input "[DATE]"
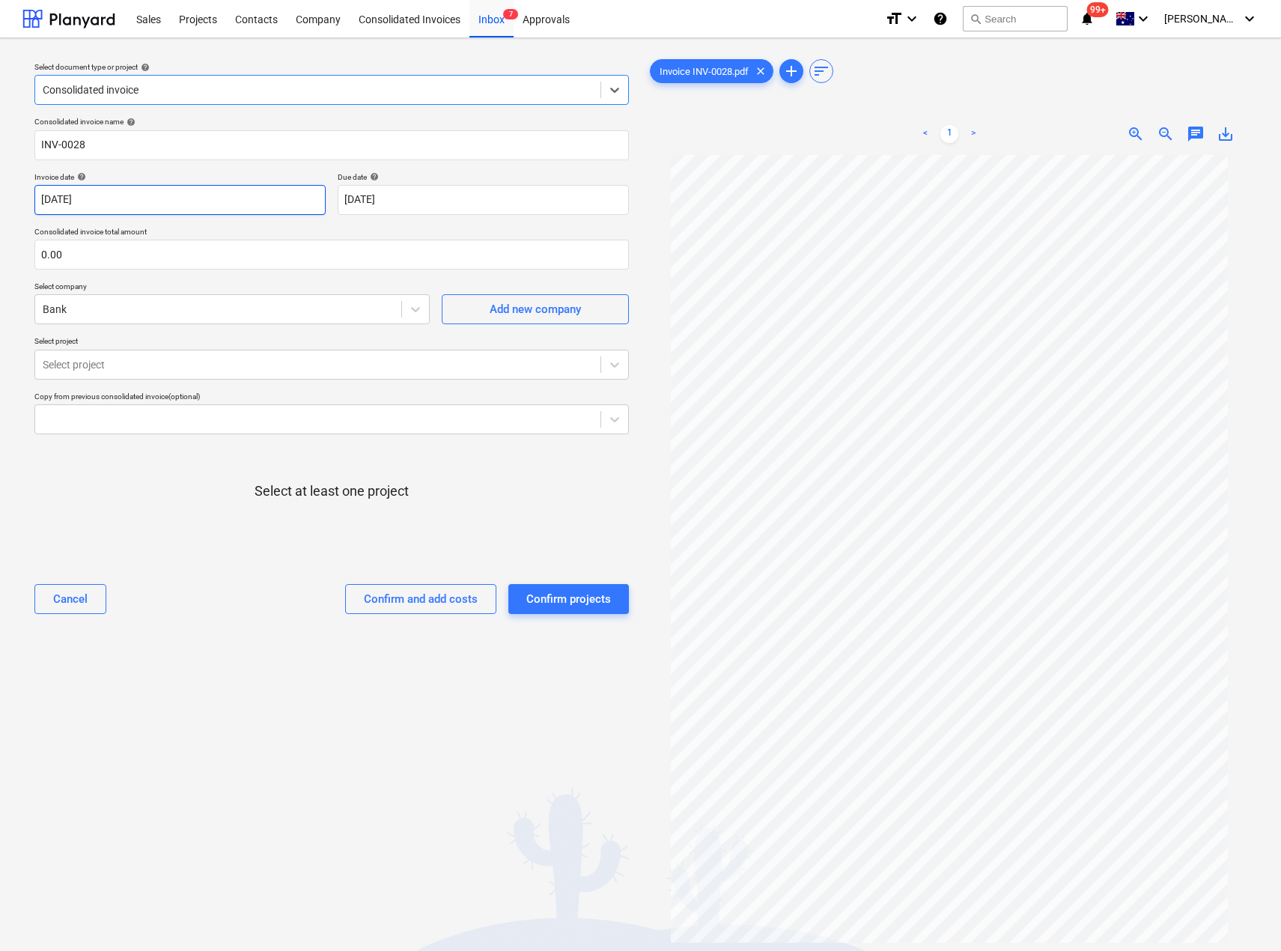
click at [132, 193] on body "Sales Projects Contacts Company Consolidated Invoices Inbox 7 Approvals format_…" at bounding box center [640, 475] width 1281 height 951
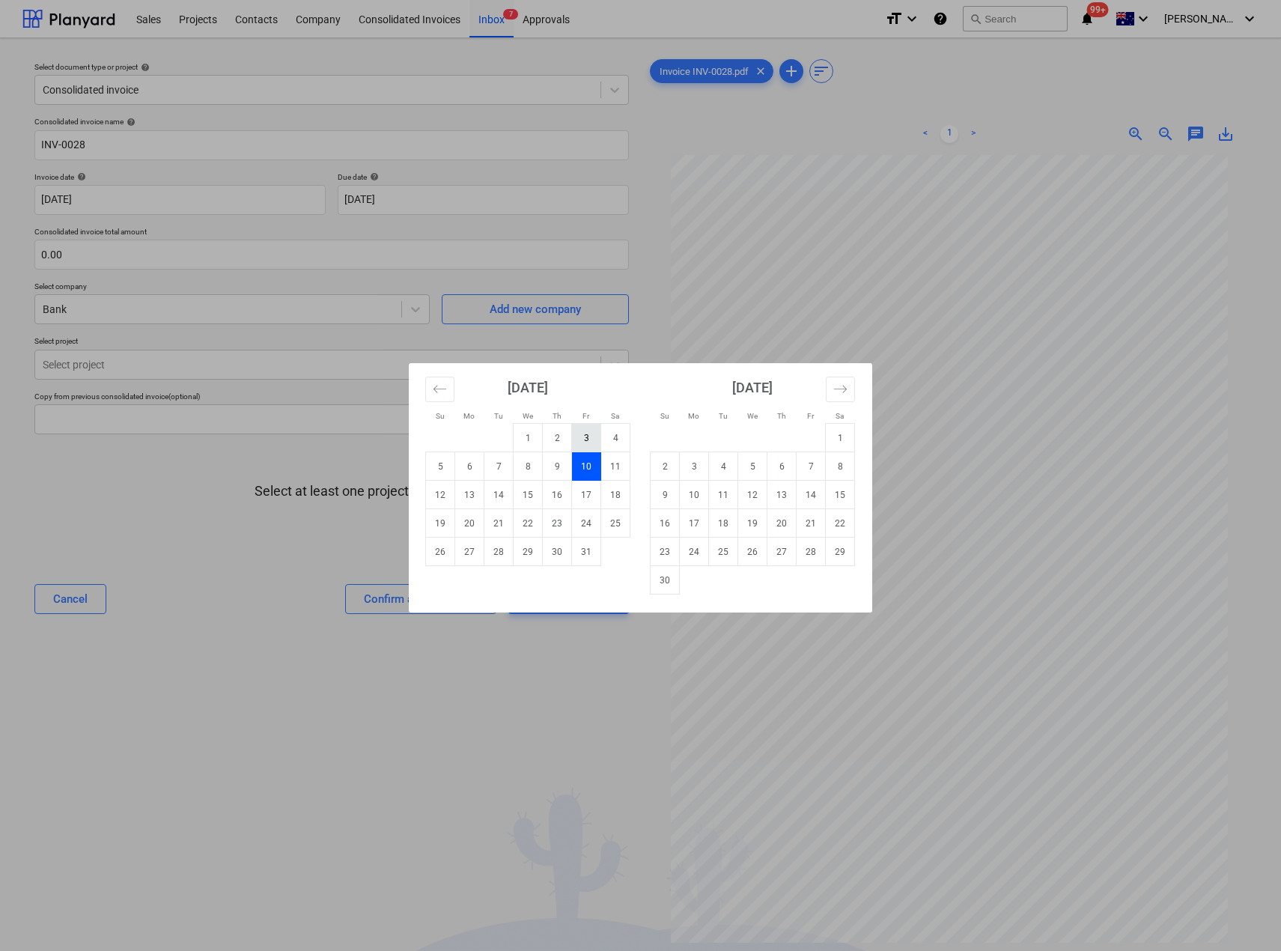
click at [588, 436] on td "3" at bounding box center [586, 438] width 29 height 28
type input "[DATE]"
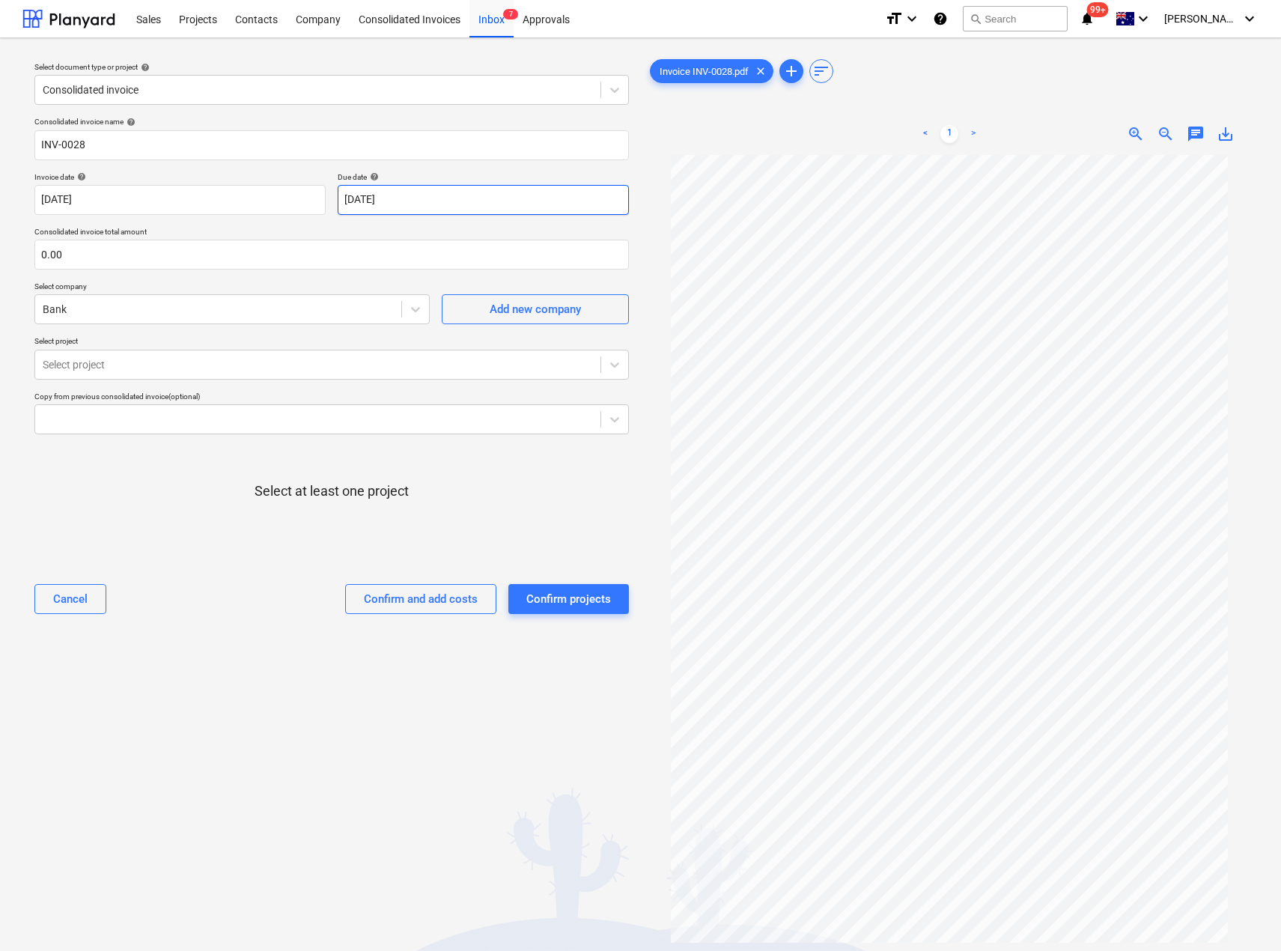
click at [446, 200] on body "Sales Projects Contacts Company Consolidated Invoices Inbox 7 Approvals format_…" at bounding box center [640, 475] width 1281 height 951
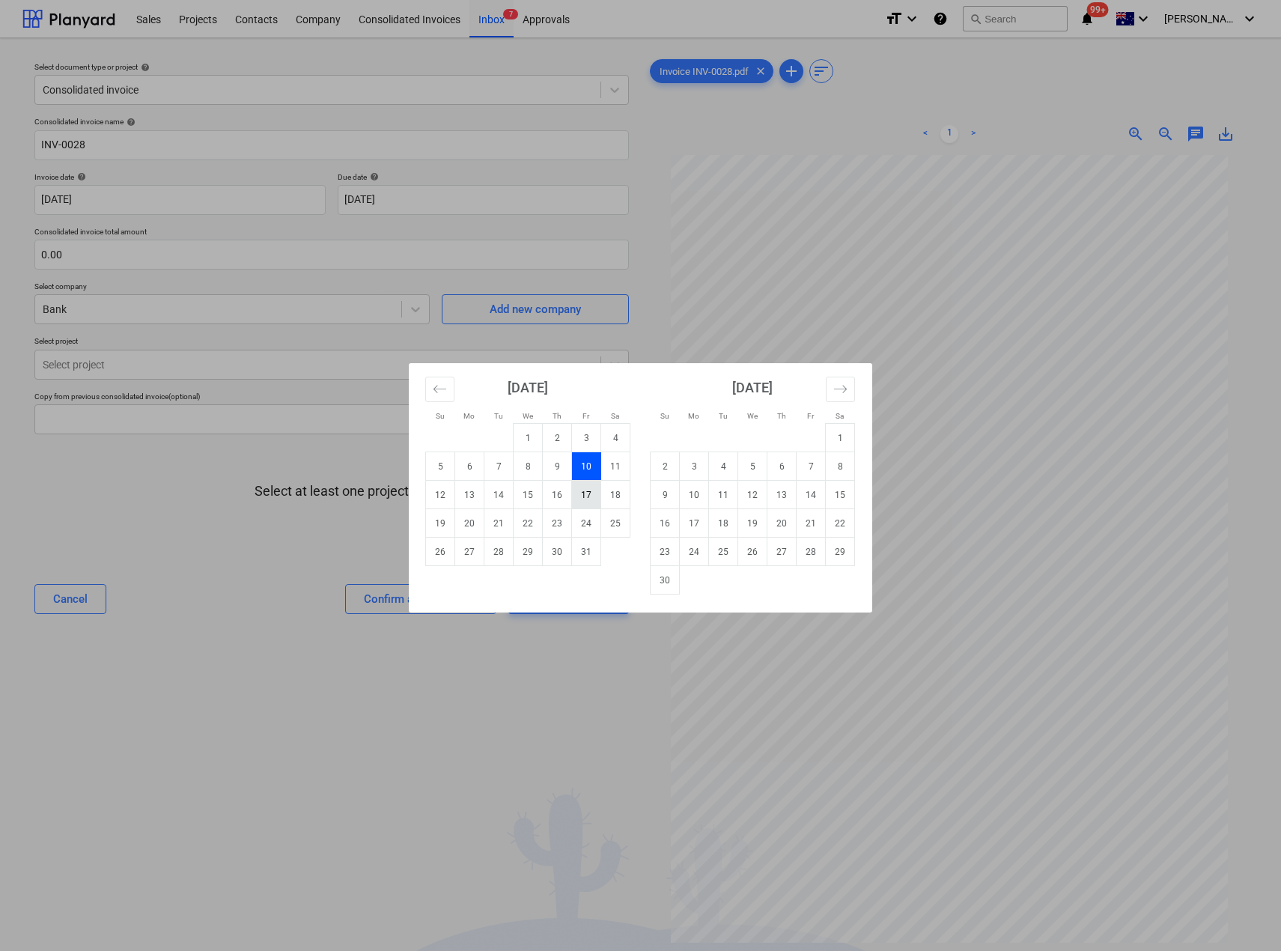
click at [589, 494] on td "17" at bounding box center [586, 495] width 29 height 28
type input "[DATE]"
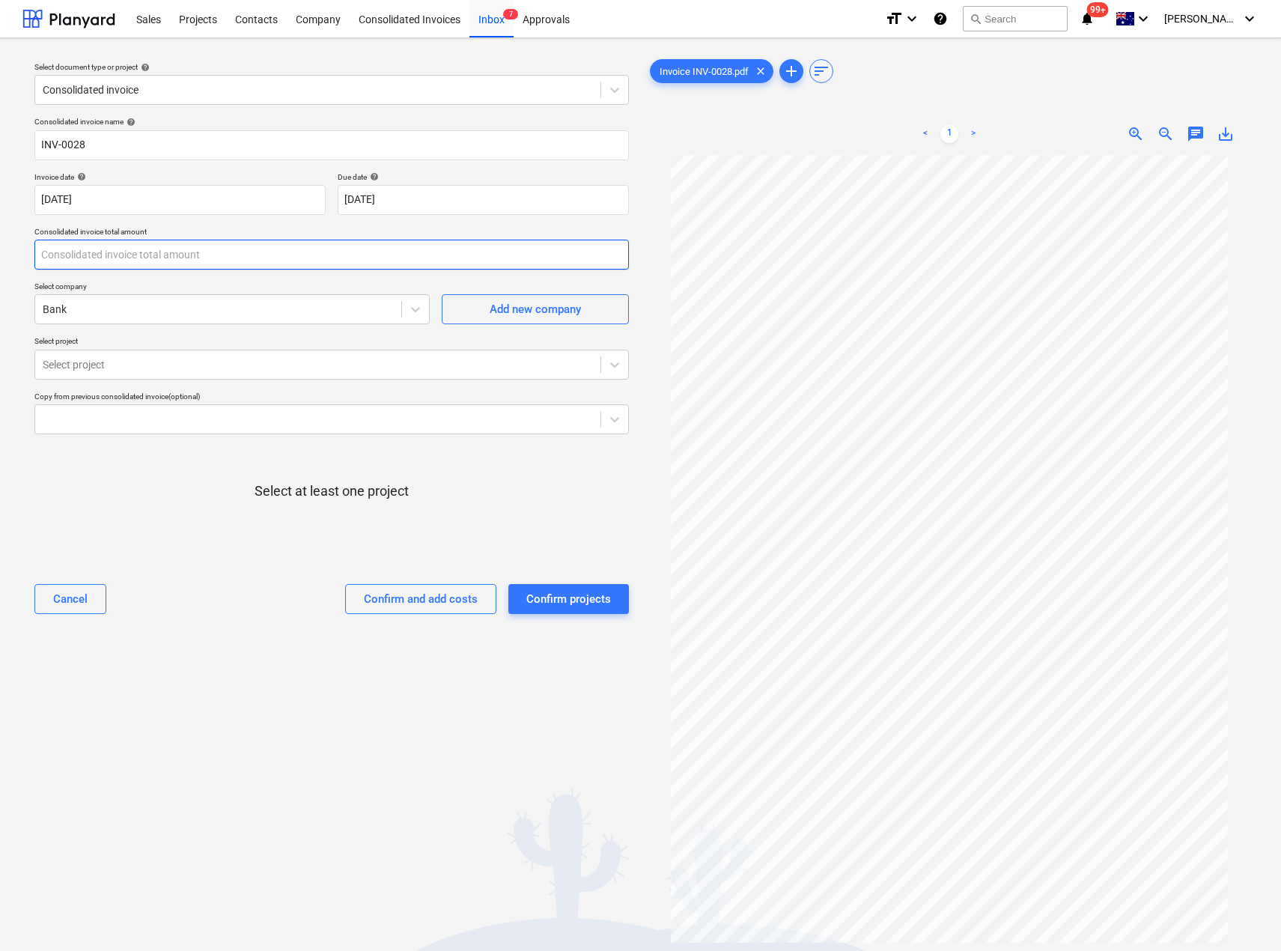
click at [122, 248] on input "text" at bounding box center [331, 255] width 595 height 30
type input "1,829.00"
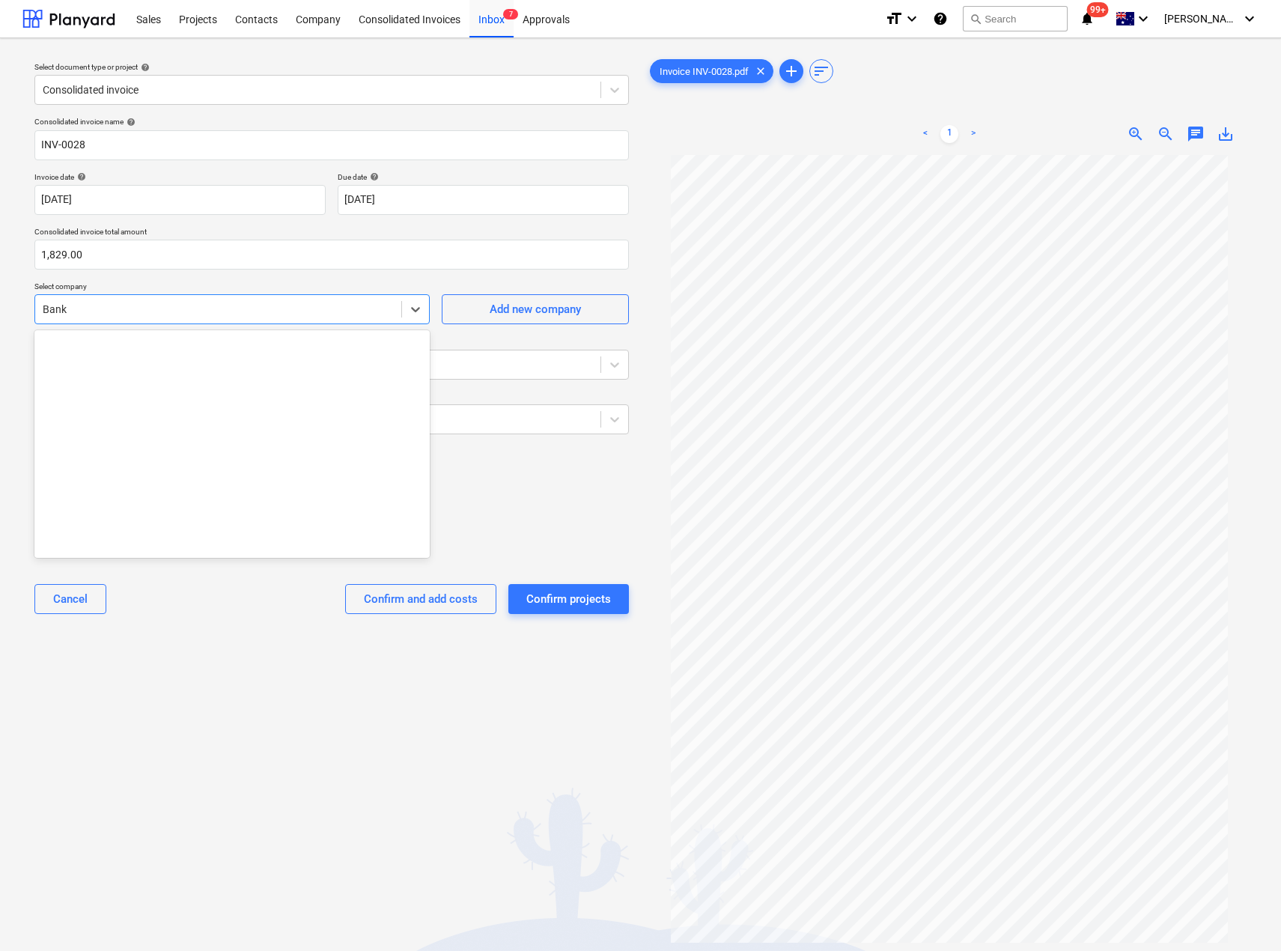
click at [184, 312] on div at bounding box center [218, 309] width 351 height 15
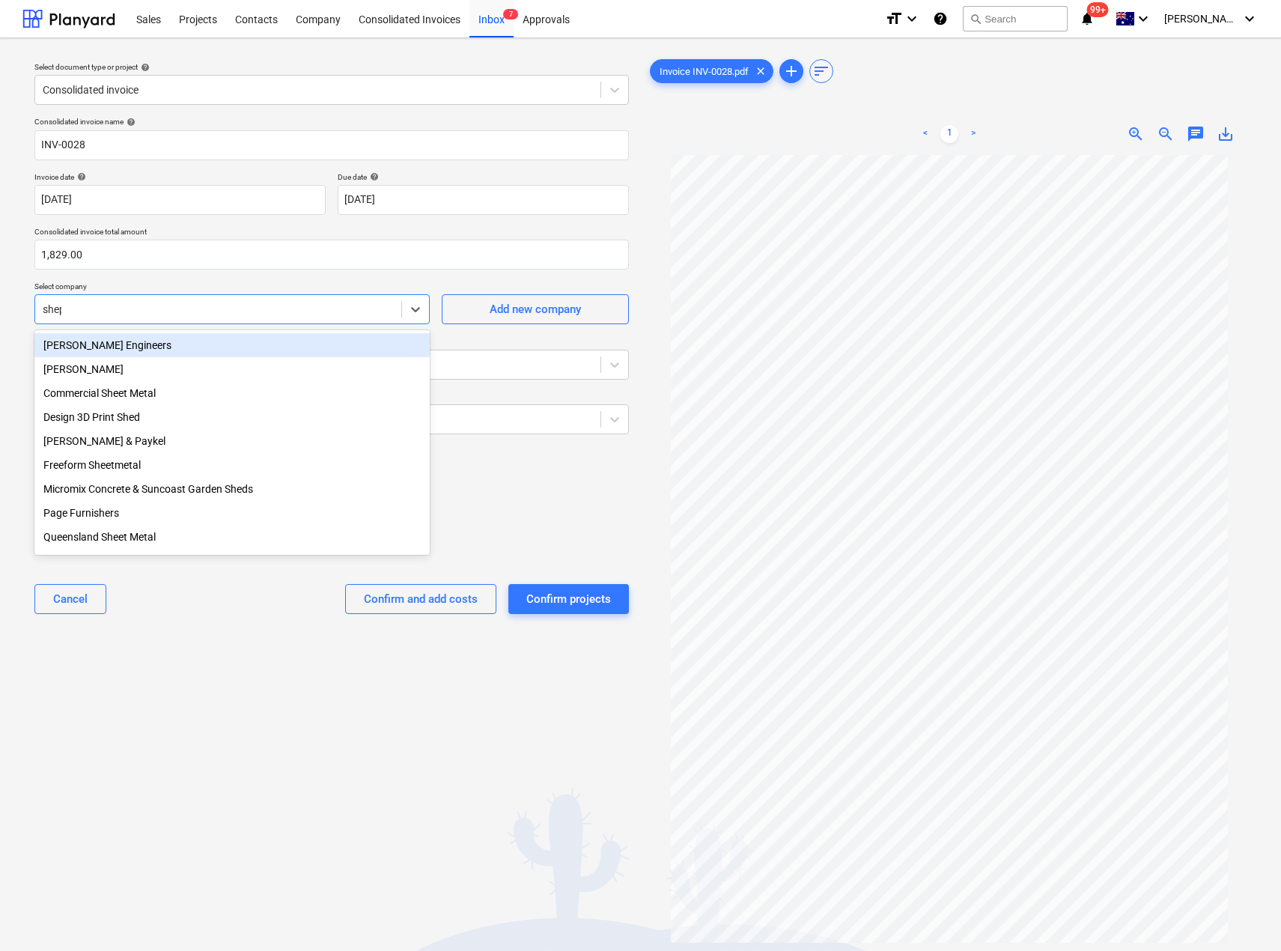
type input "shepp"
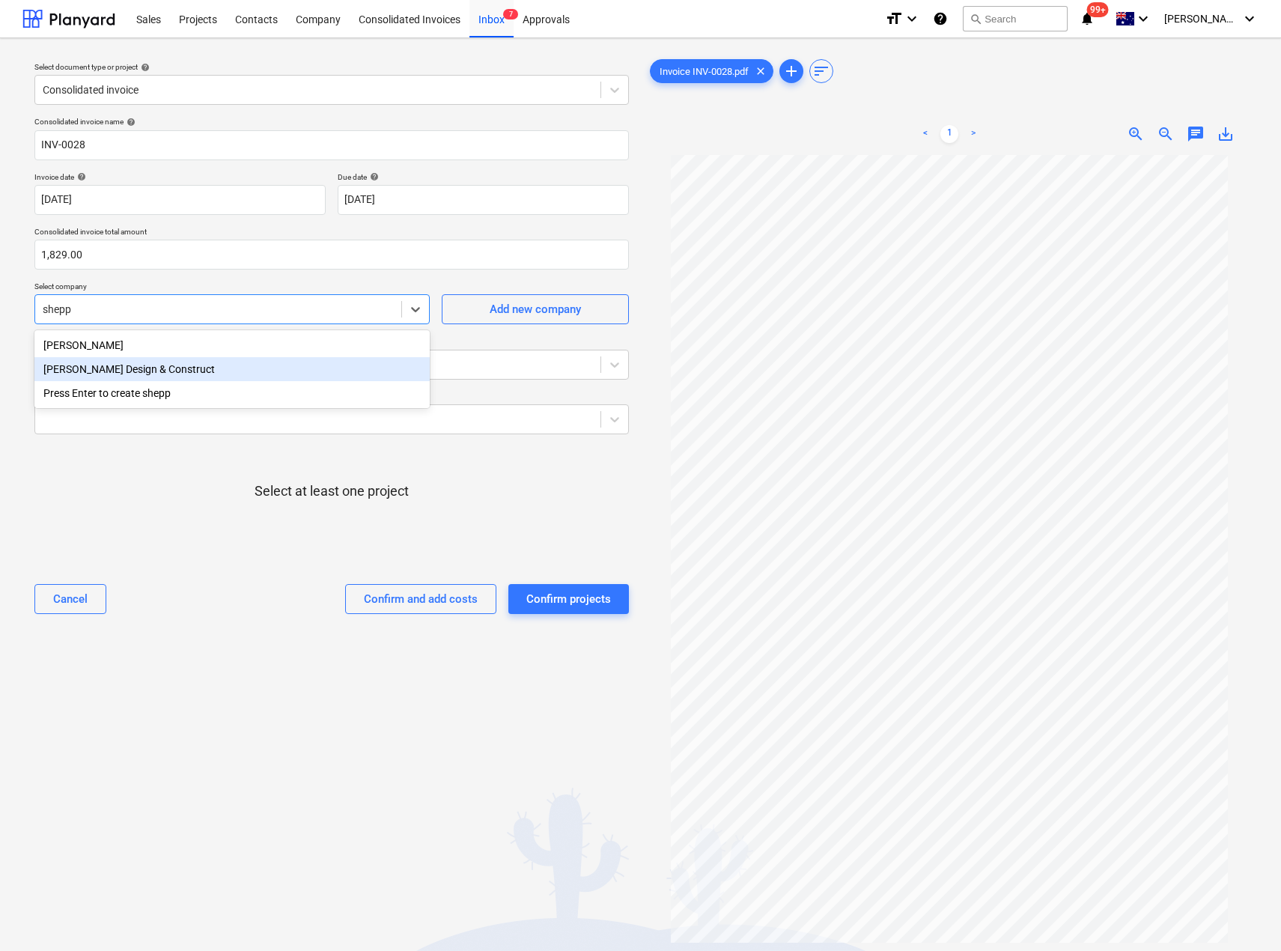
click at [143, 371] on div "[PERSON_NAME] Design & Construct" at bounding box center [231, 369] width 395 height 24
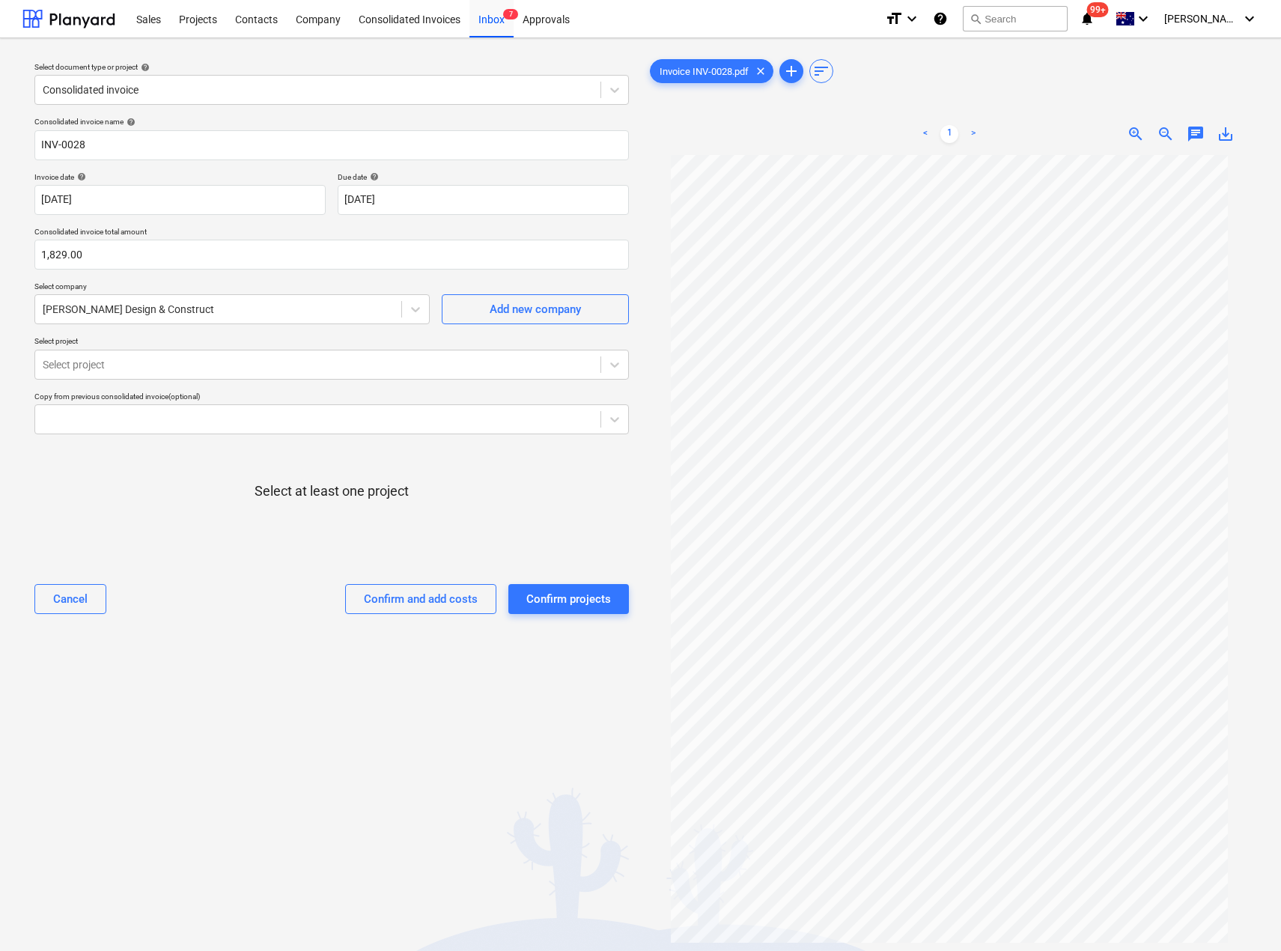
click at [129, 470] on div "Select at least one project" at bounding box center [331, 503] width 595 height 114
click at [127, 363] on div at bounding box center [318, 364] width 550 height 15
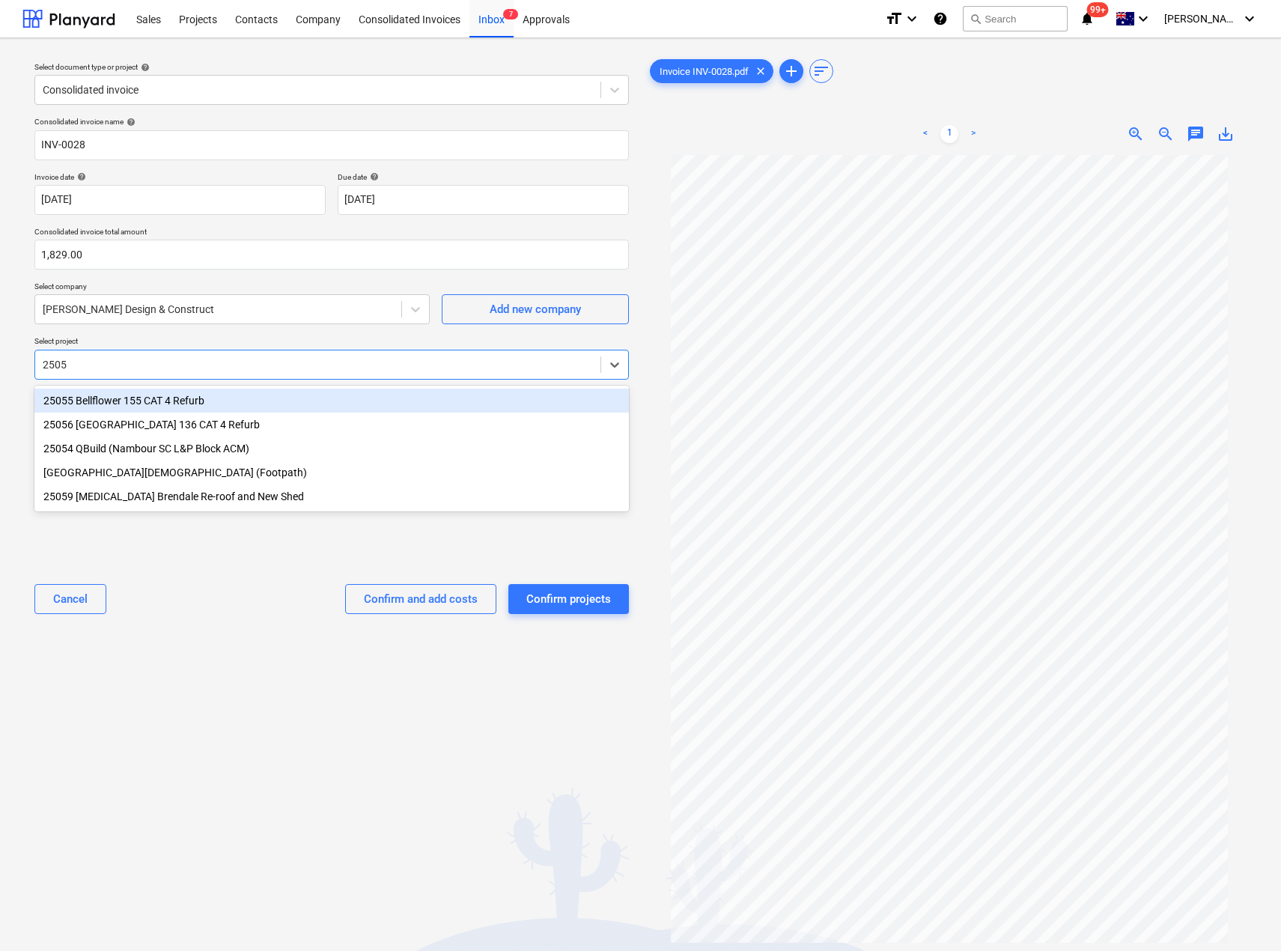
type input "25054"
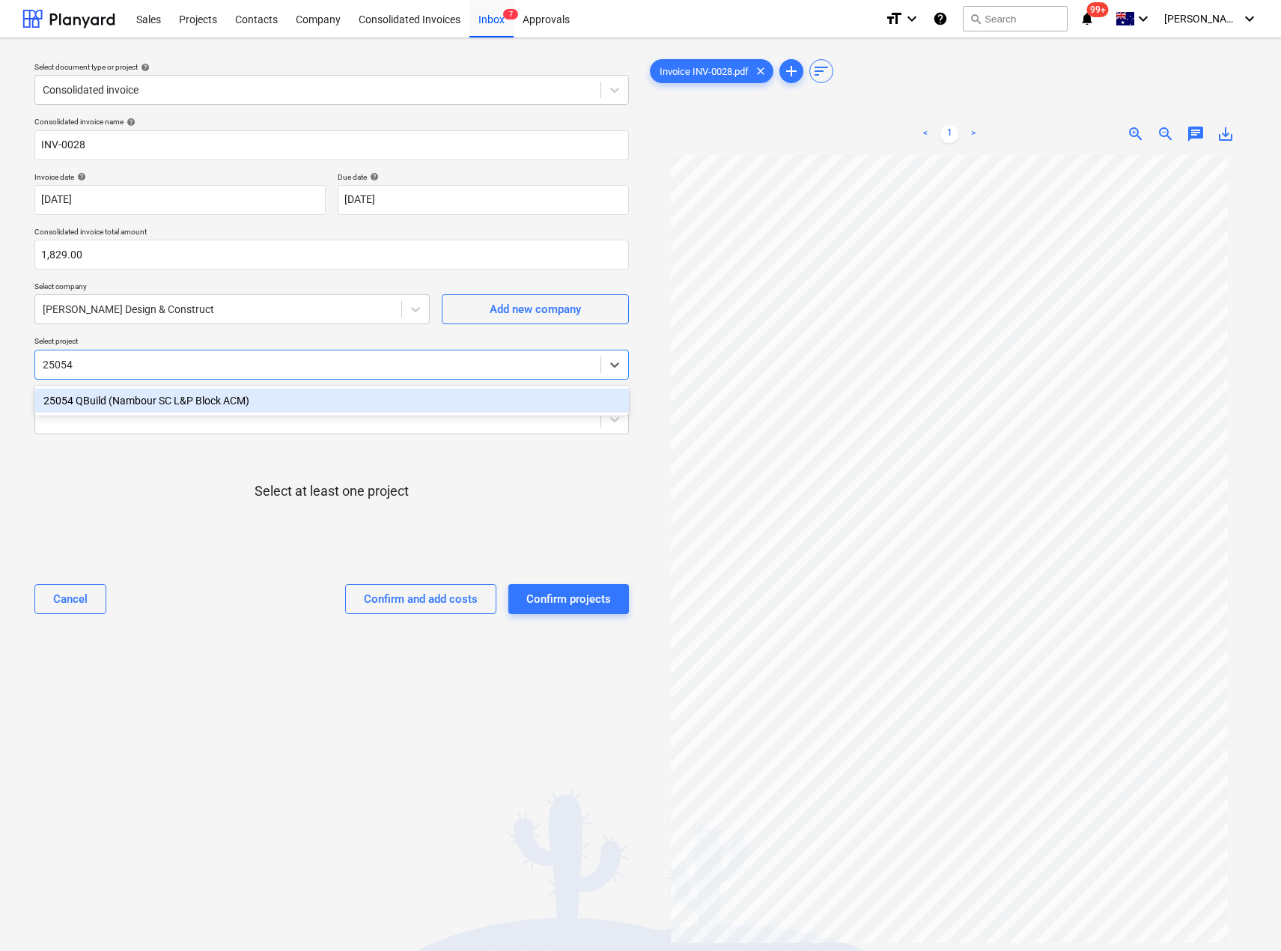
click at [124, 398] on div "25054 QBuild (Nambour SC L&P Block ACM)" at bounding box center [331, 401] width 595 height 24
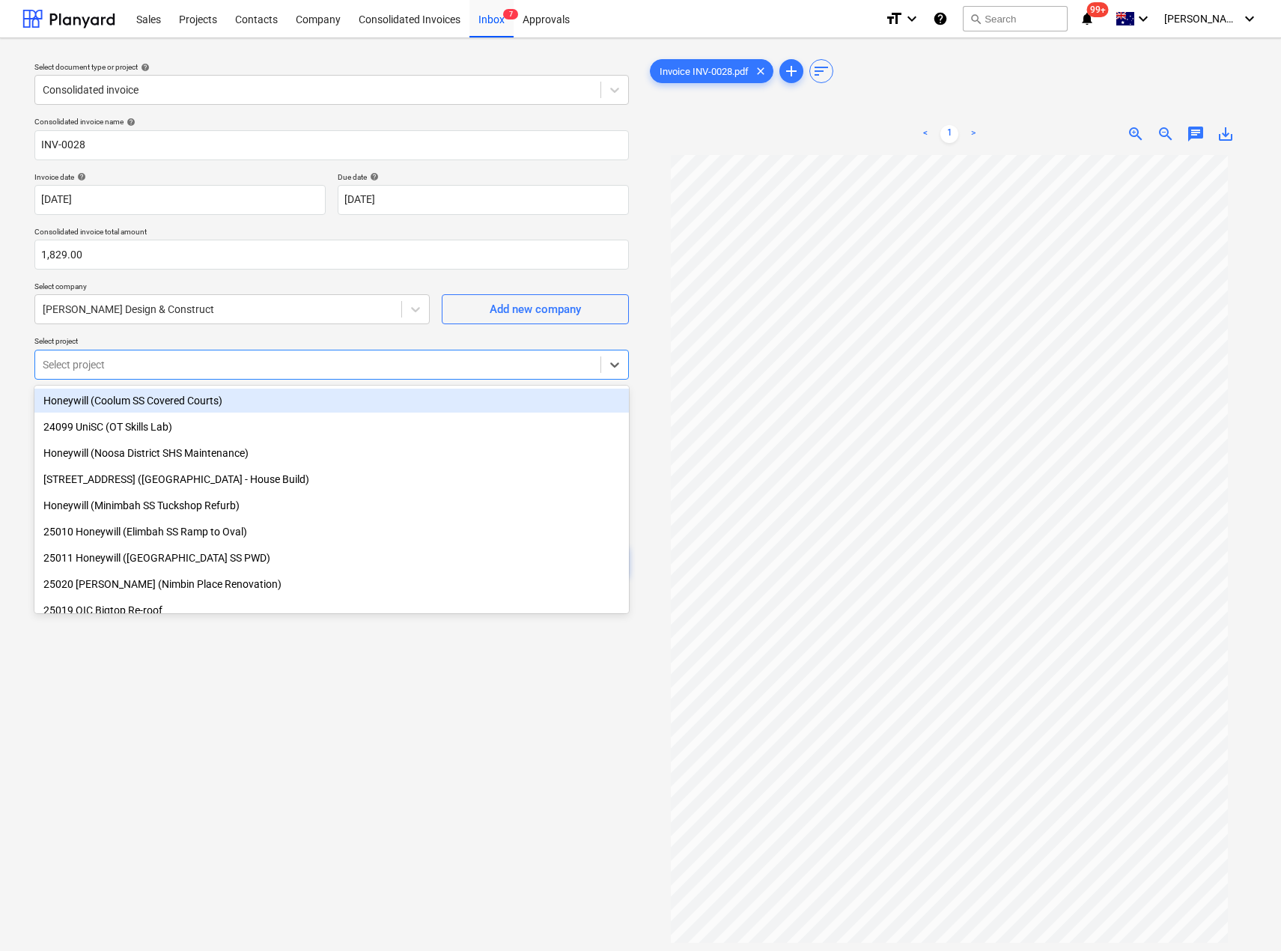
click at [9, 413] on div "Select document type or project help Consolidated invoice Consolidated invoice …" at bounding box center [640, 560] width 1281 height 1044
click at [100, 373] on div "Select project" at bounding box center [317, 364] width 565 height 21
type input "25066"
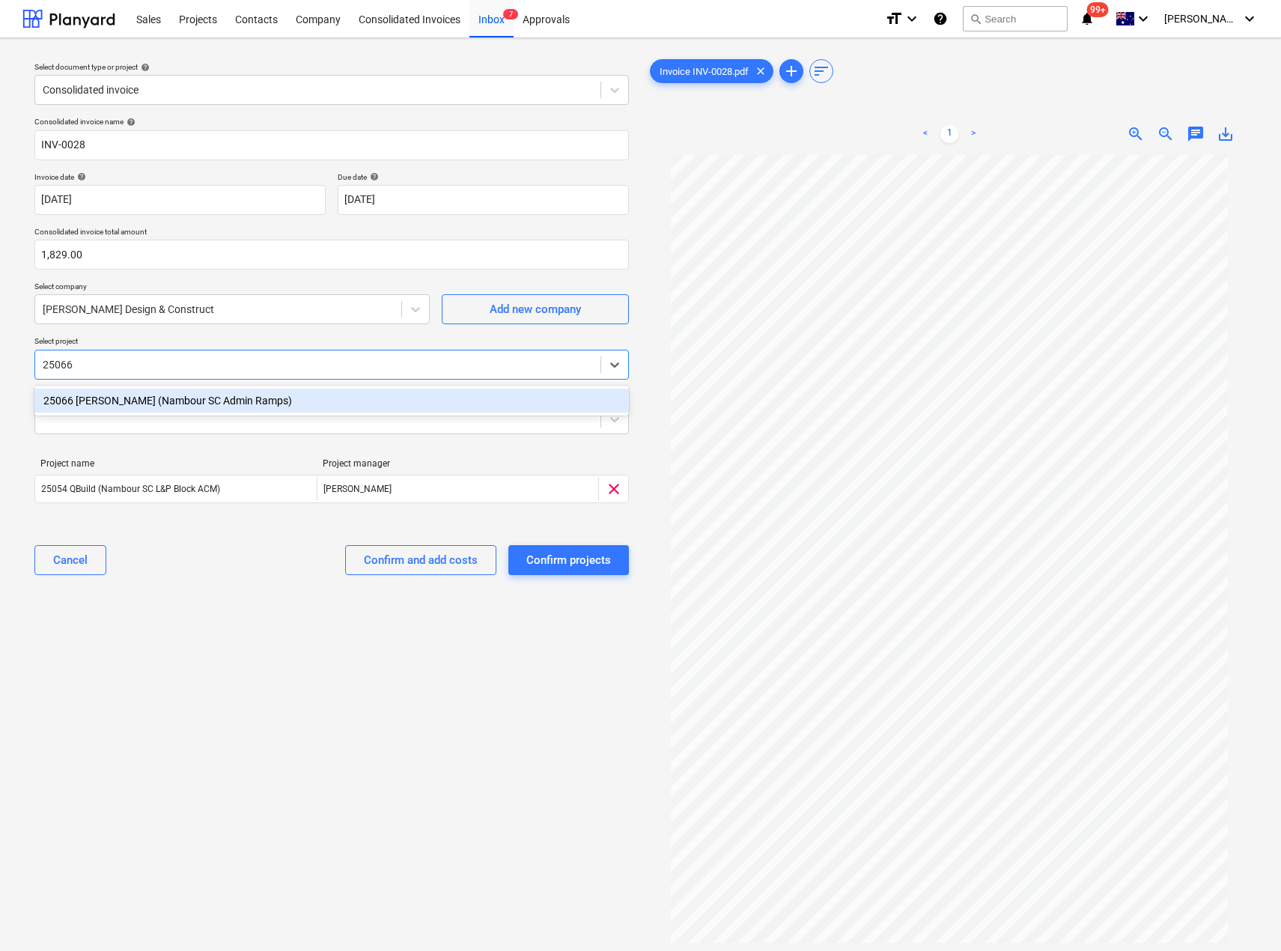
click at [105, 401] on div "25066 [PERSON_NAME] (Nambour SC Admin Ramps)" at bounding box center [331, 401] width 595 height 24
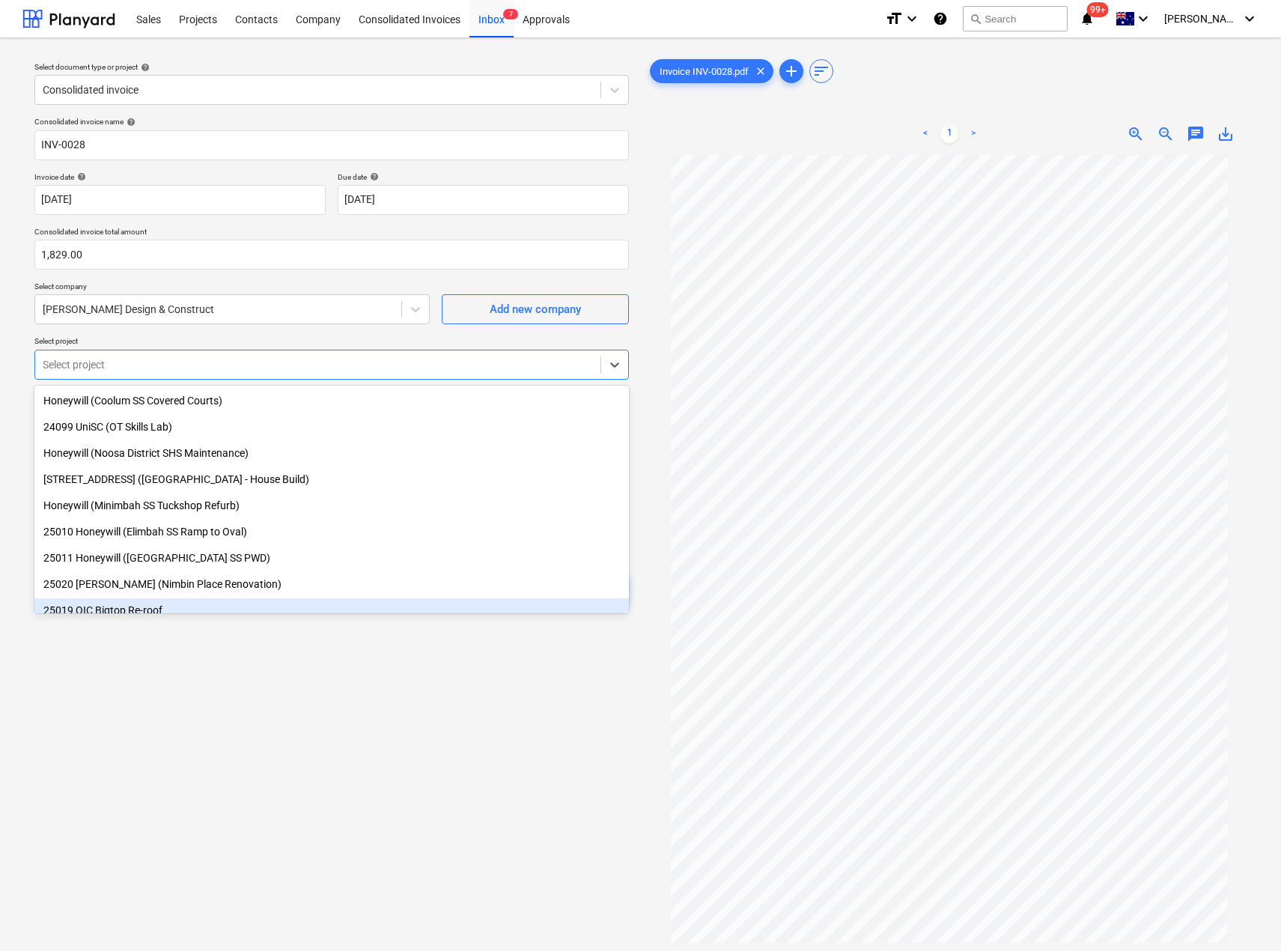
click at [207, 734] on div "Select document type or project help Consolidated invoice Consolidated invoice …" at bounding box center [331, 560] width 619 height 1020
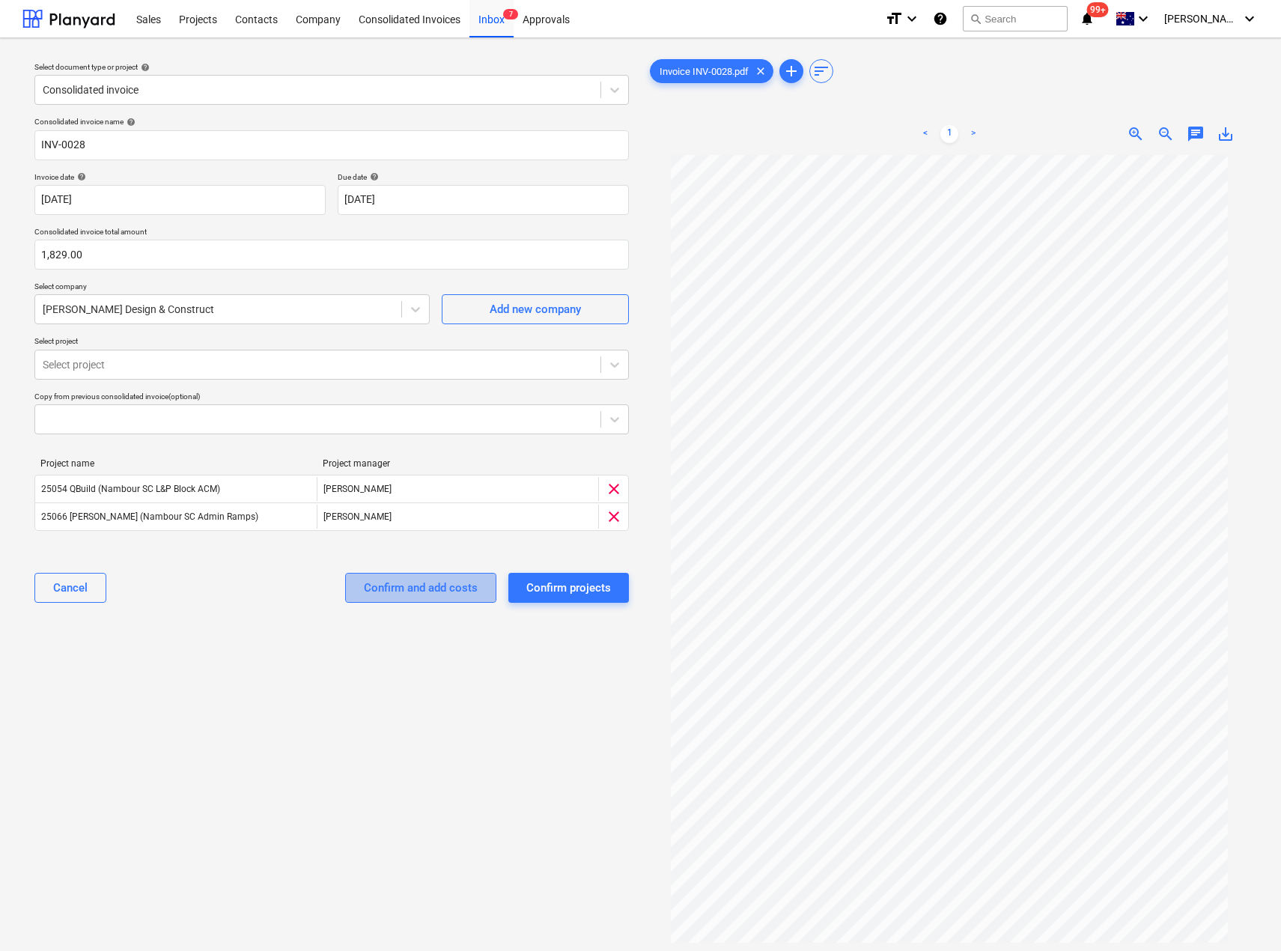
click at [440, 588] on div "Confirm and add costs" at bounding box center [421, 587] width 114 height 19
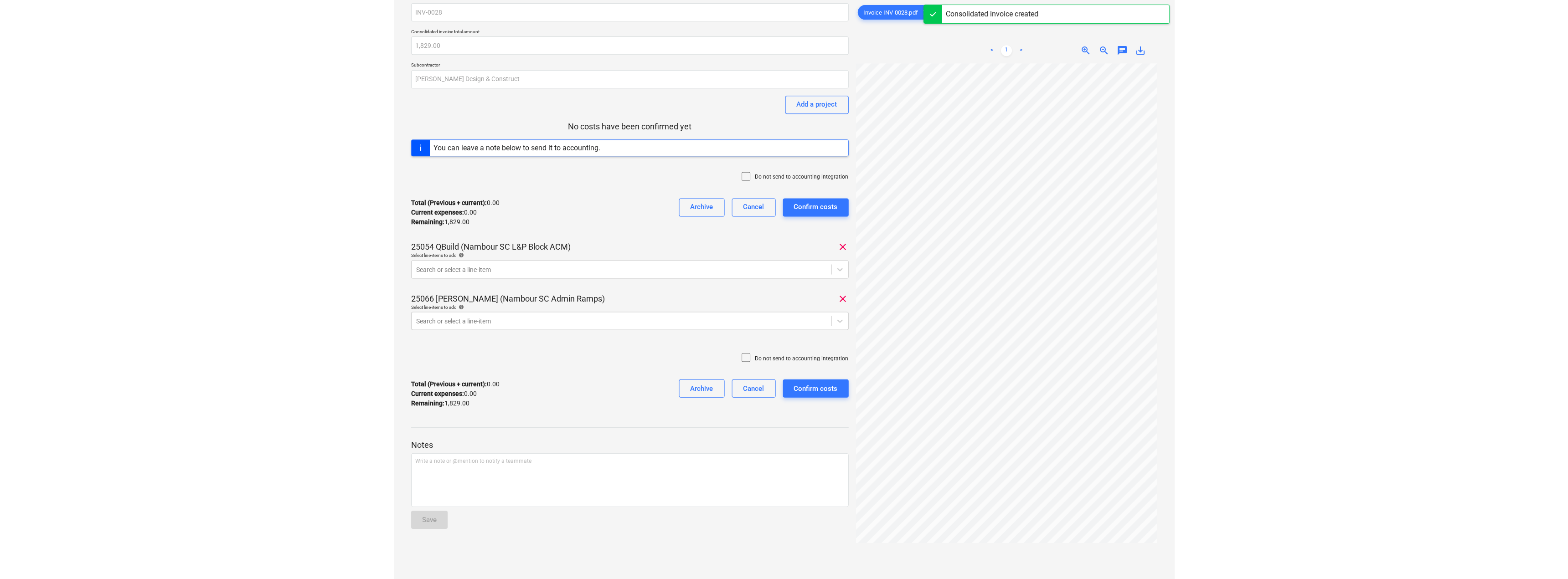
scroll to position [46, 0]
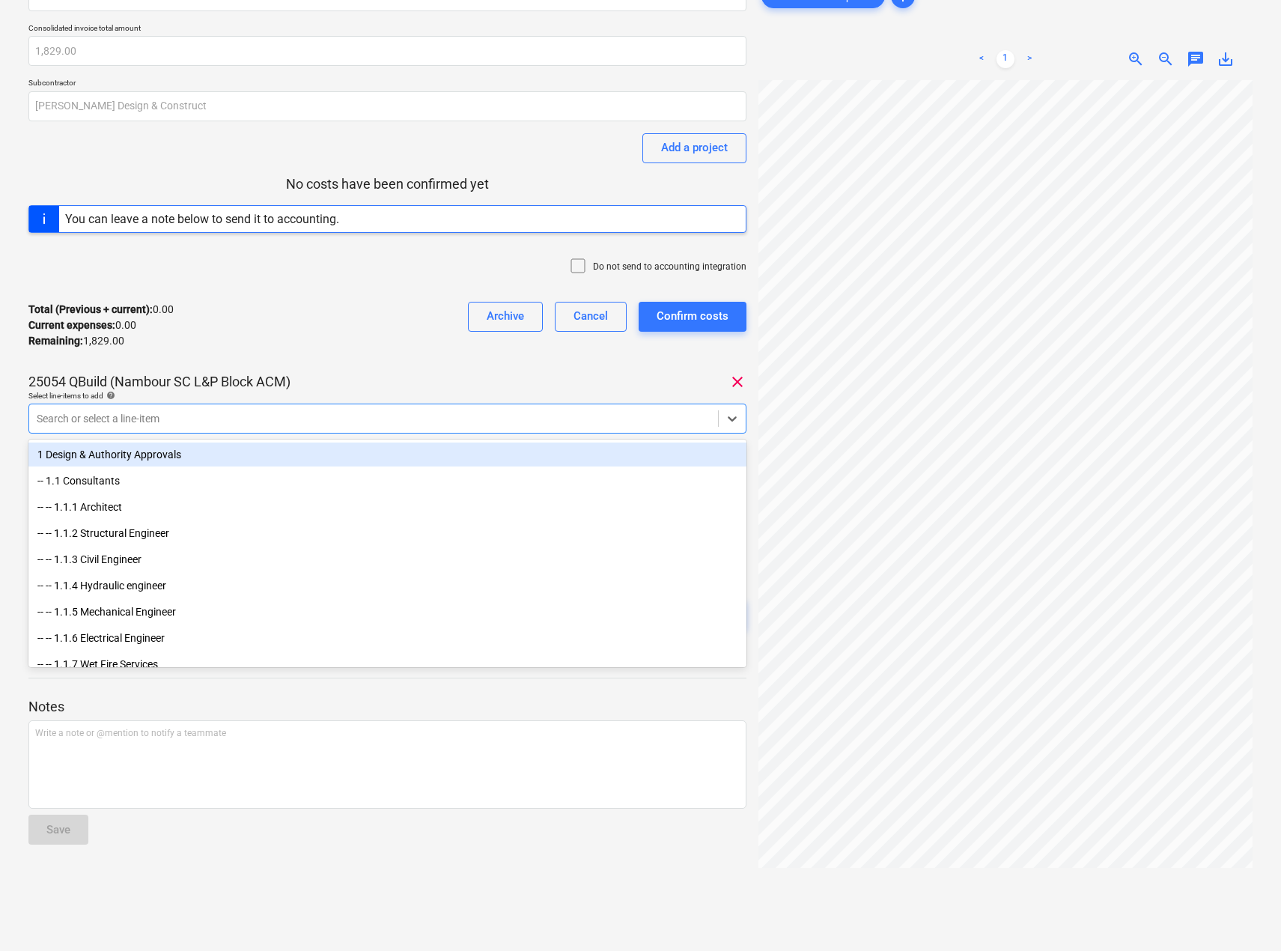
click at [196, 419] on div at bounding box center [374, 418] width 674 height 15
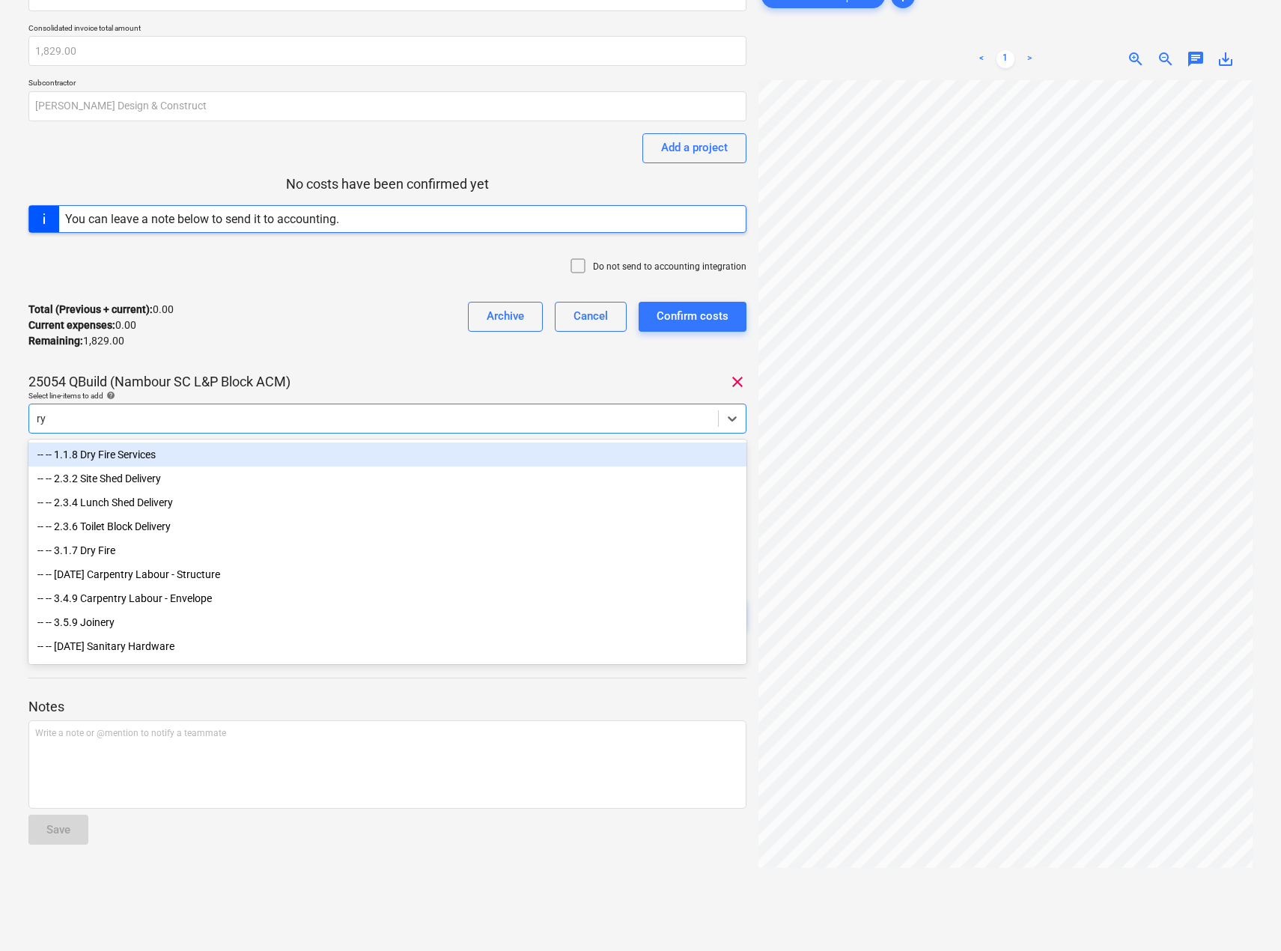
type input "ryz"
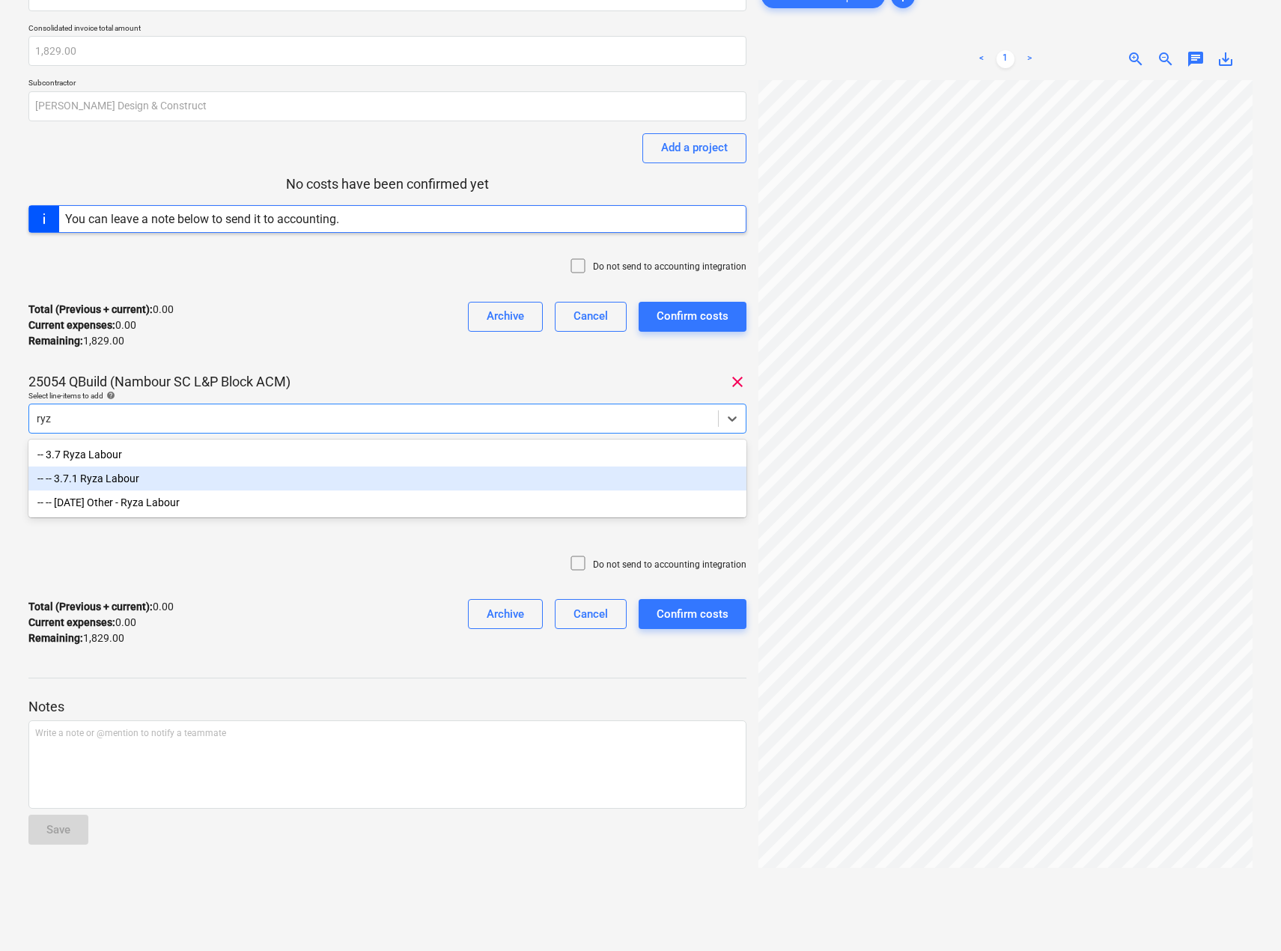
click at [123, 479] on div "-- -- 3.7.1 Ryza Labour" at bounding box center [387, 479] width 718 height 24
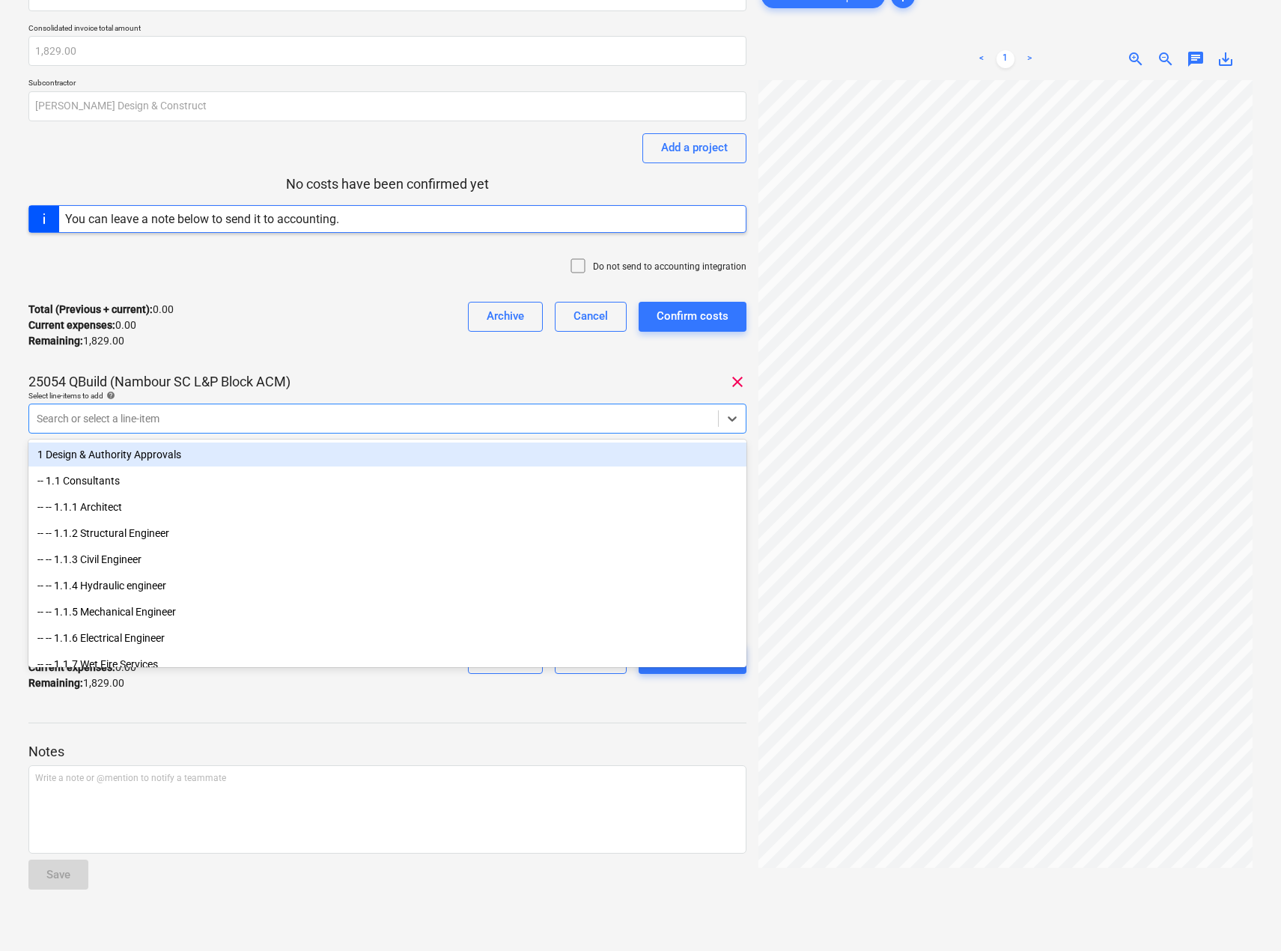
click at [337, 339] on div "Total (Previous + current) : 0.00 Current expenses : 0.00 Remaining : 1,829.00 …" at bounding box center [387, 325] width 718 height 71
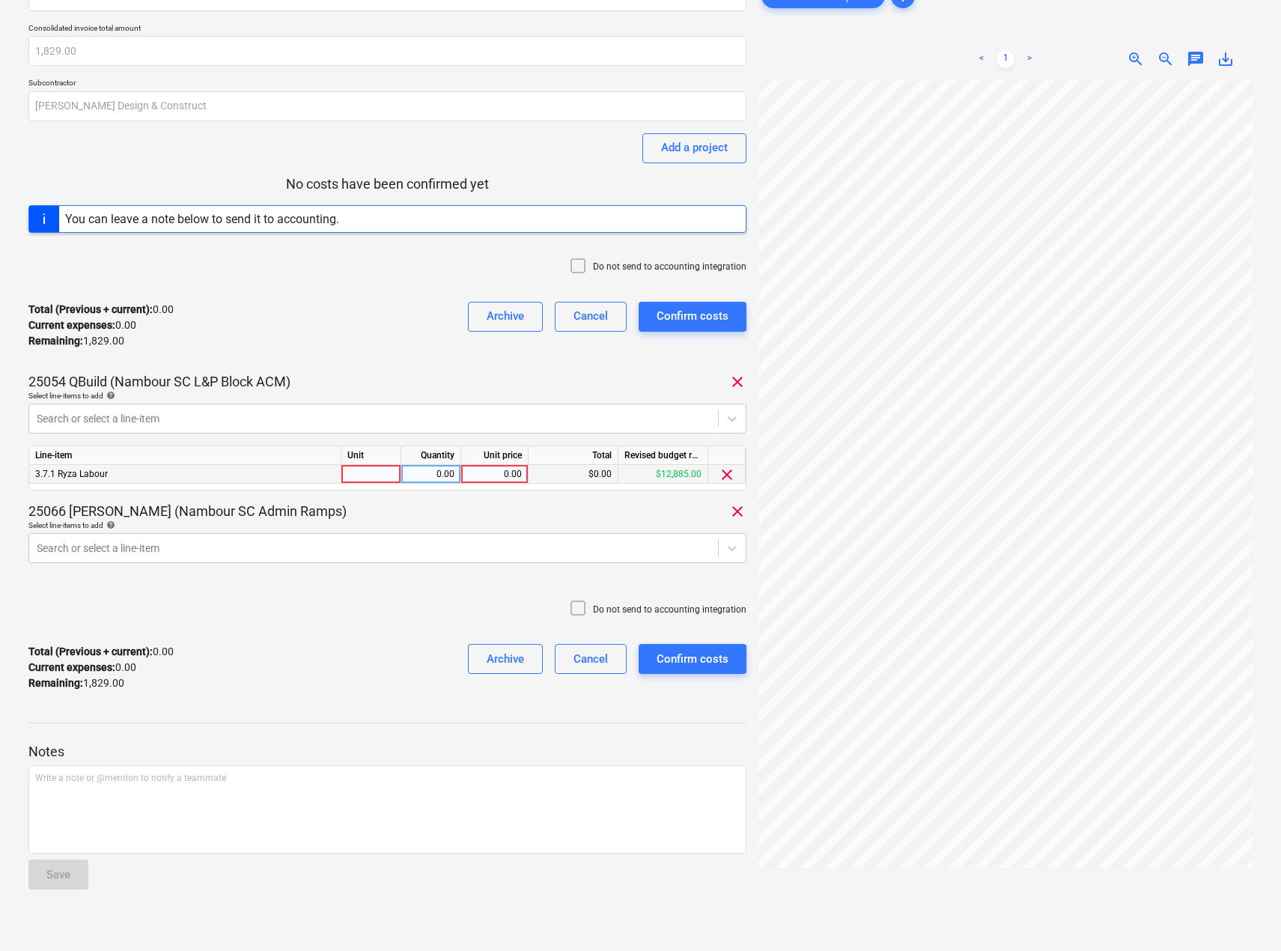
click at [368, 474] on div at bounding box center [371, 474] width 60 height 19
type input "Item"
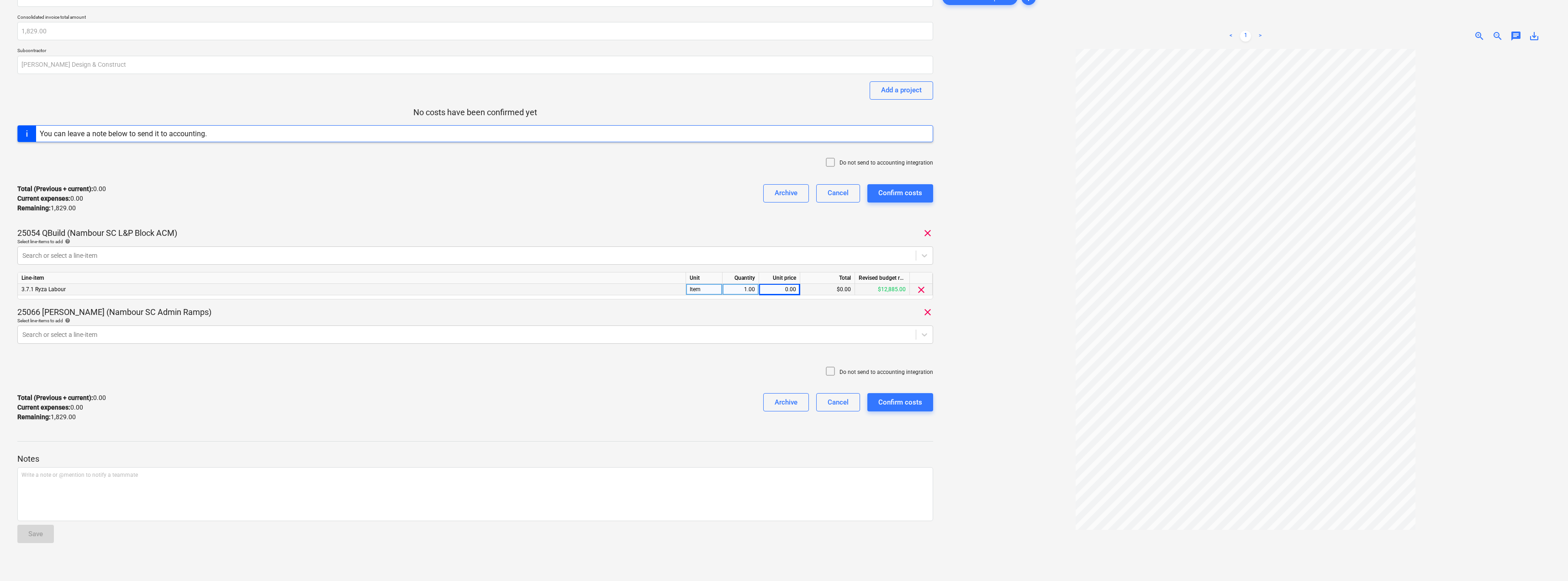
click at [778, 290] on div "0.00" at bounding box center [779, 289] width 34 height 12
type input "496"
click at [341, 394] on div "Total (Previous + current) : 0.00 Current expenses : 0.00 Remaining : 1,829.00 …" at bounding box center [474, 407] width 915 height 43
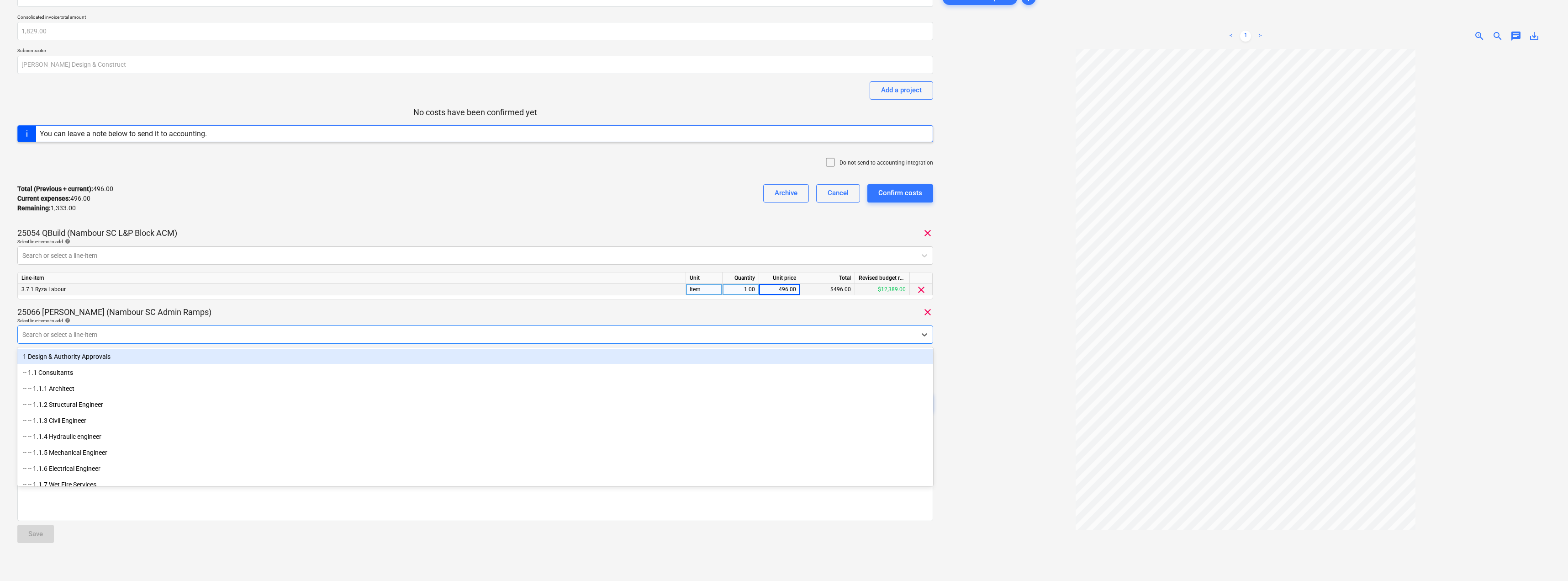
click at [132, 335] on div at bounding box center [467, 334] width 889 height 9
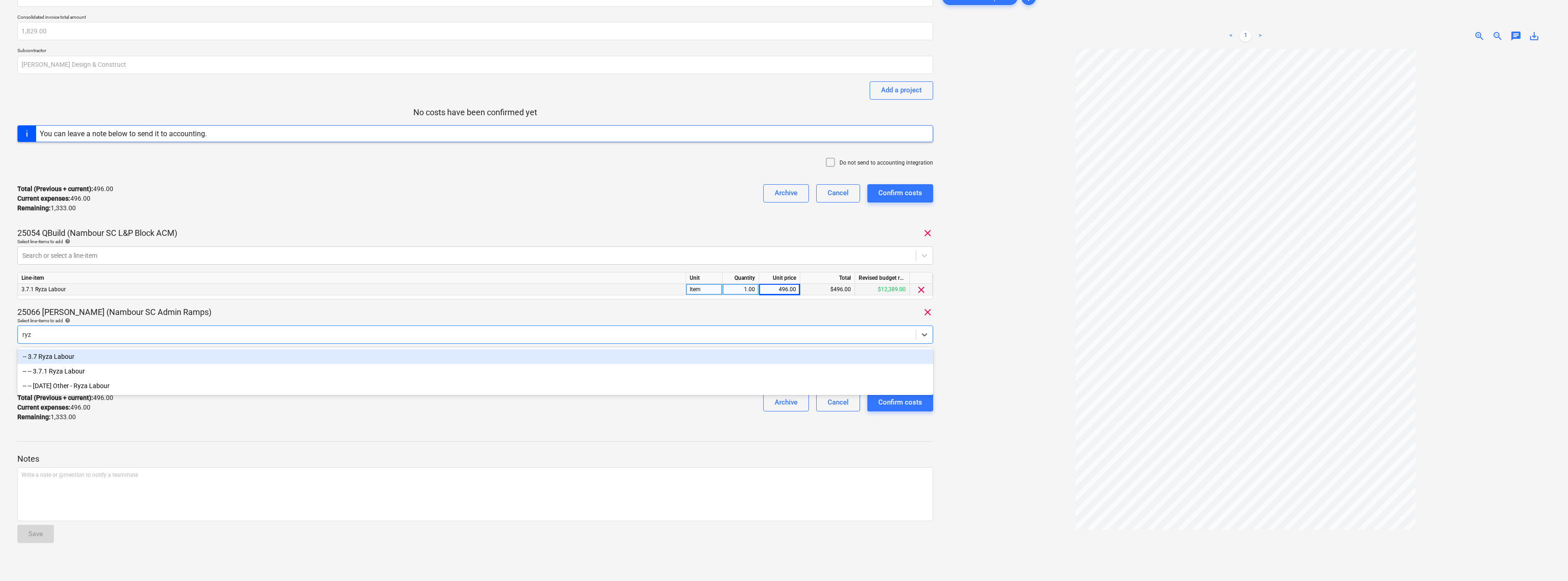
type input "ryza"
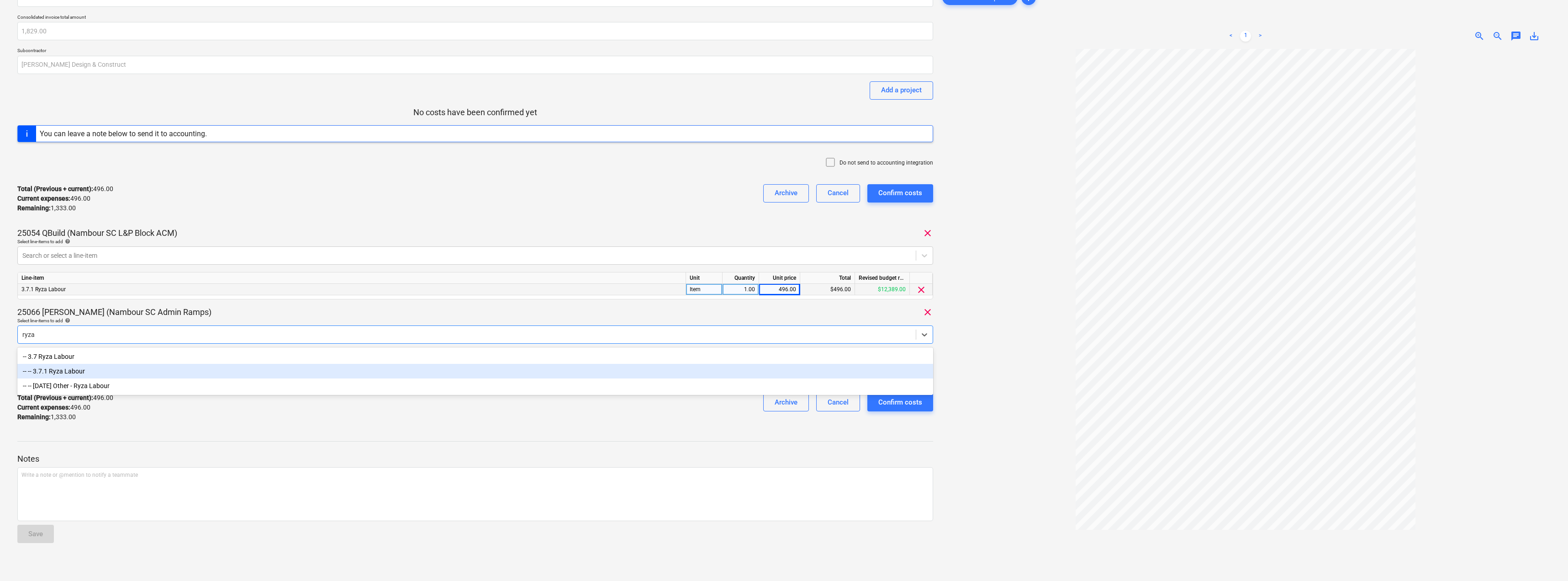
click at [74, 374] on div "-- -- 3.7.1 Ryza Labour" at bounding box center [474, 371] width 915 height 15
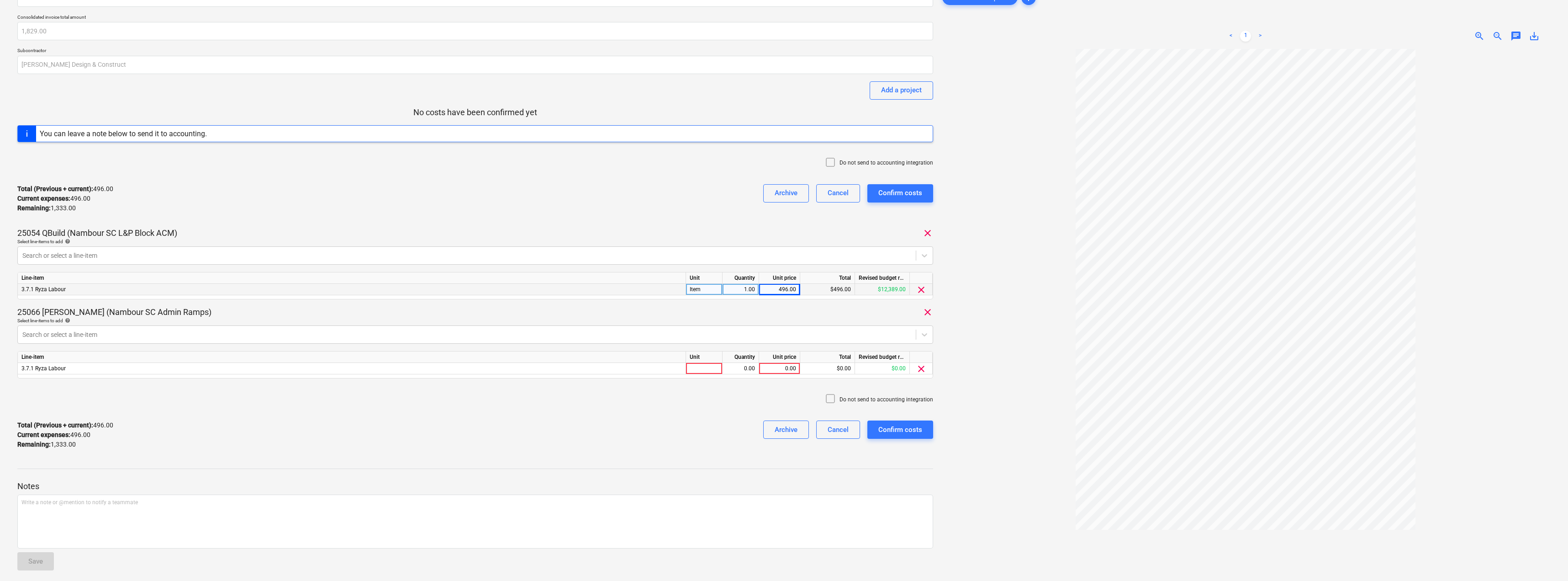
click at [293, 311] on div "25066 [PERSON_NAME] (Nambour SC Admin Ramps) clear" at bounding box center [474, 312] width 915 height 11
click at [702, 364] on div at bounding box center [704, 369] width 37 height 12
type input "Item"
type input "1333"
click at [671, 399] on div "Do not send to accounting integration" at bounding box center [474, 399] width 915 height 27
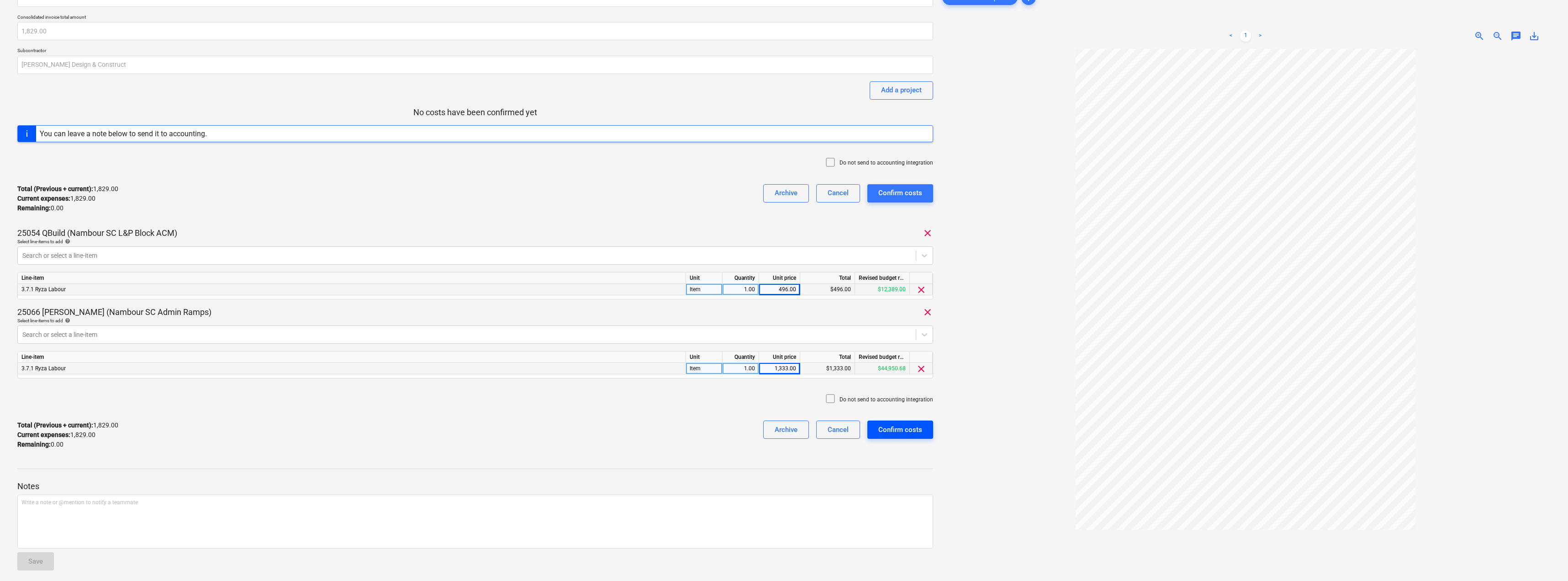
click at [901, 425] on div "Confirm costs" at bounding box center [900, 429] width 44 height 12
